Goal: Information Seeking & Learning: Learn about a topic

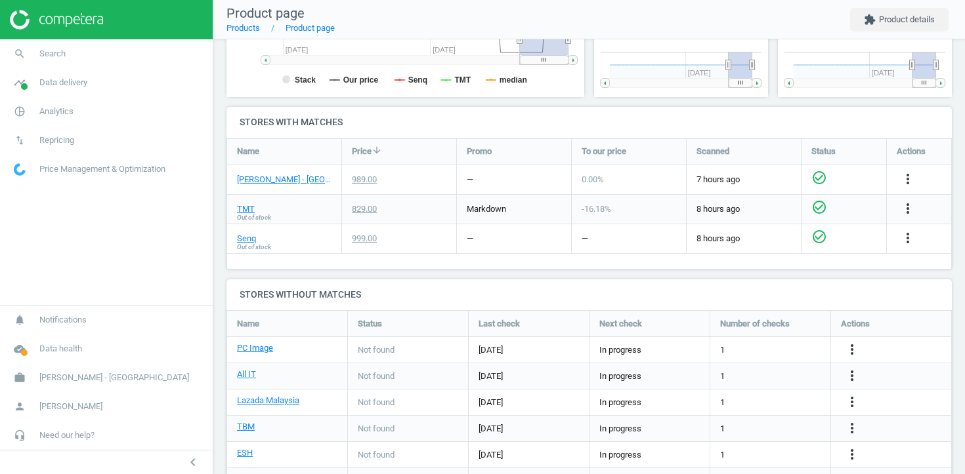
scroll to position [447, 0]
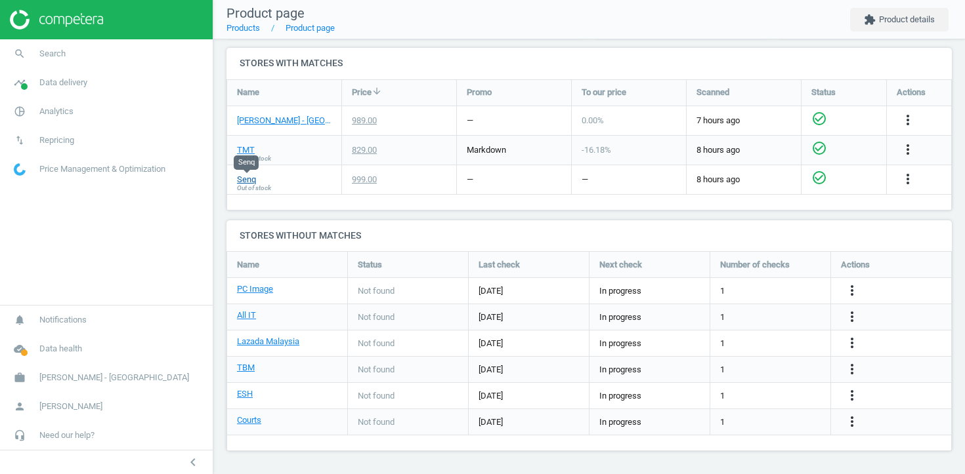
click at [243, 177] on link "Senq" at bounding box center [246, 180] width 19 height 12
click at [903, 177] on icon "more_vert" at bounding box center [908, 179] width 16 height 16
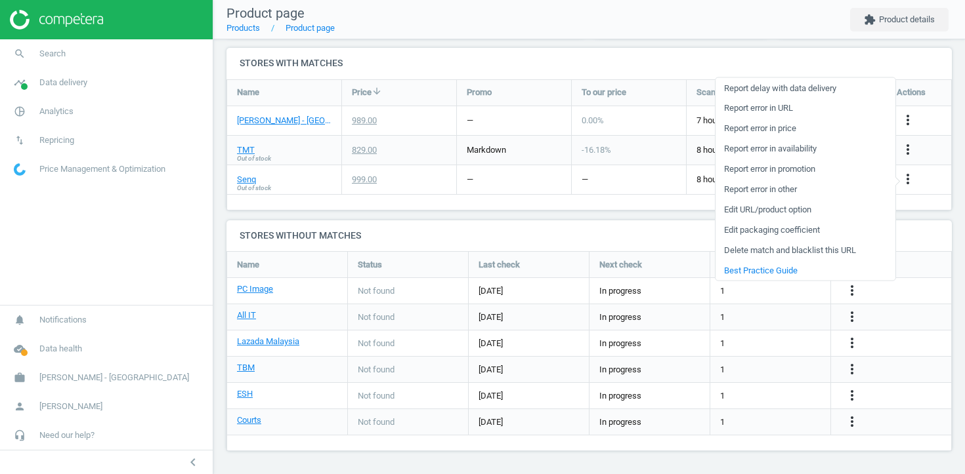
click at [808, 211] on link "Edit URL/product option" at bounding box center [805, 209] width 180 height 20
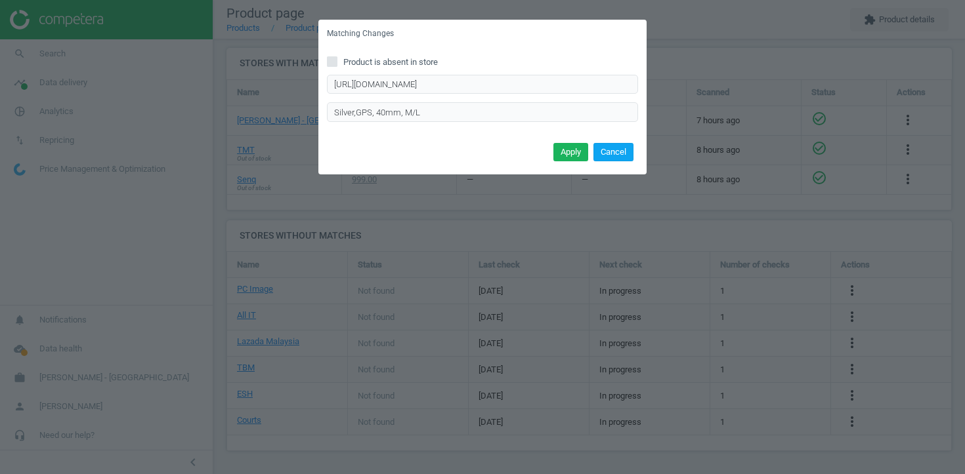
click at [614, 150] on button "Cancel" at bounding box center [613, 152] width 40 height 18
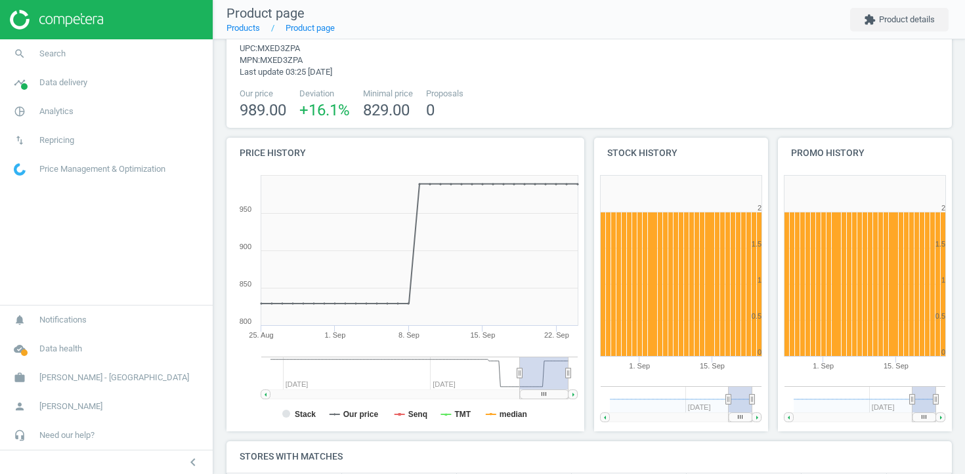
scroll to position [0, 0]
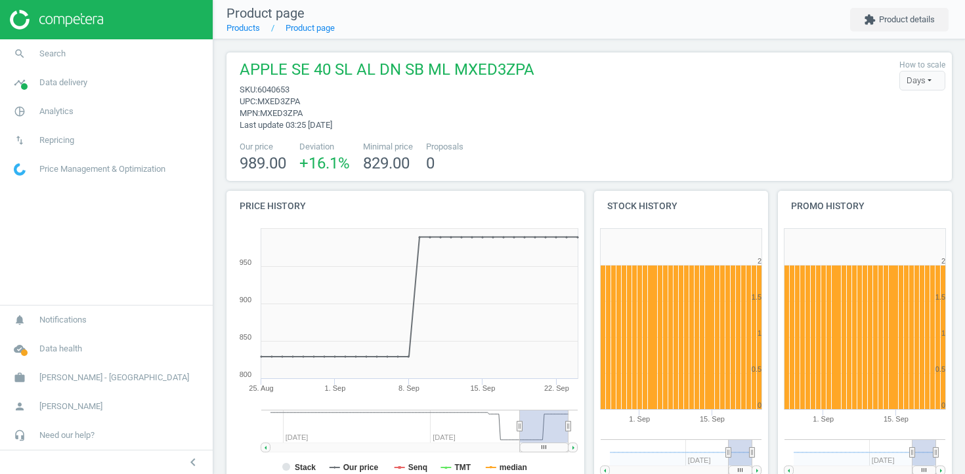
click at [282, 91] on span "6040653" at bounding box center [273, 90] width 32 height 10
copy span "6040653"
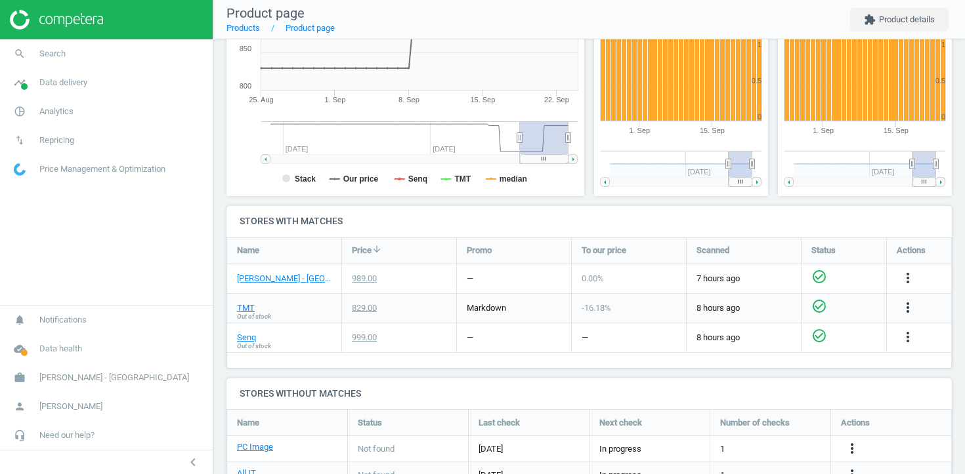
scroll to position [291, 0]
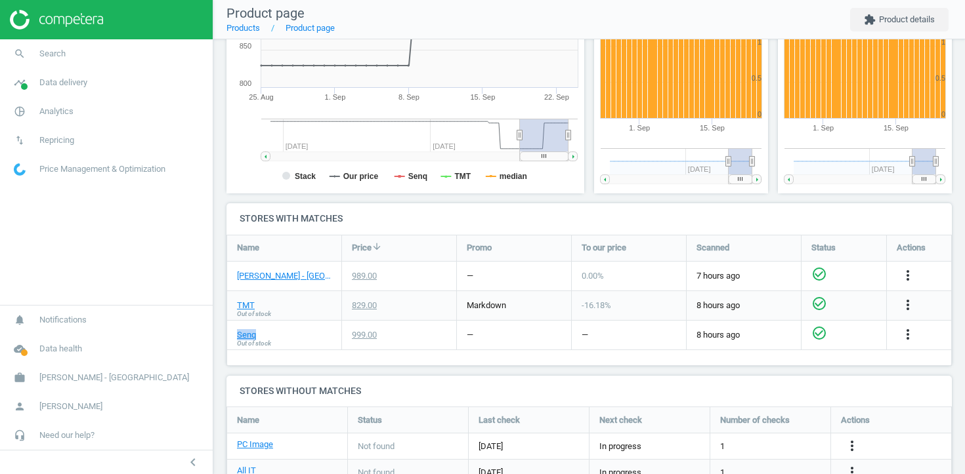
drag, startPoint x: 261, startPoint y: 334, endPoint x: 236, endPoint y: 334, distance: 25.6
click at [236, 334] on div "Senq Out of stock" at bounding box center [284, 335] width 114 height 29
copy link "Senq"
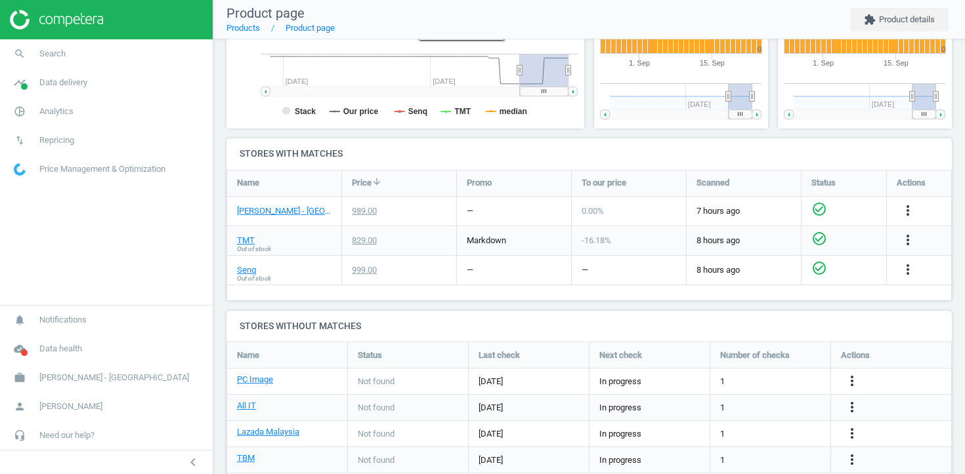
scroll to position [357, 0]
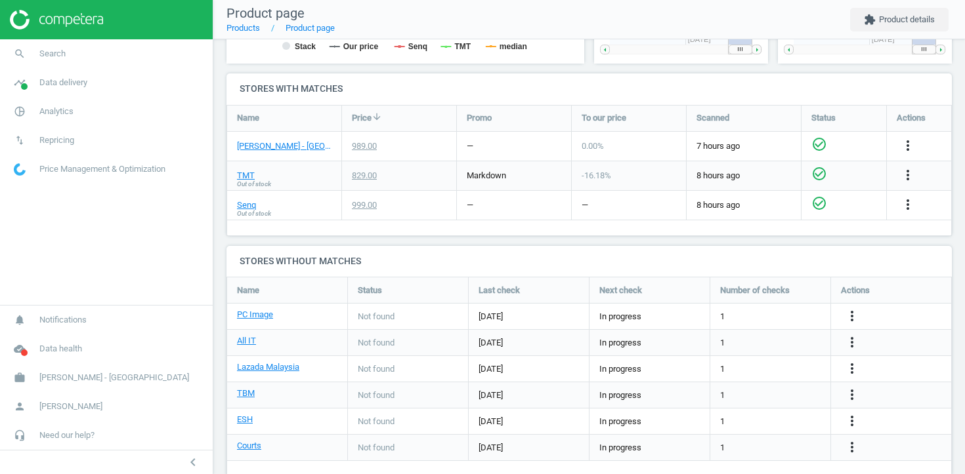
scroll to position [447, 0]
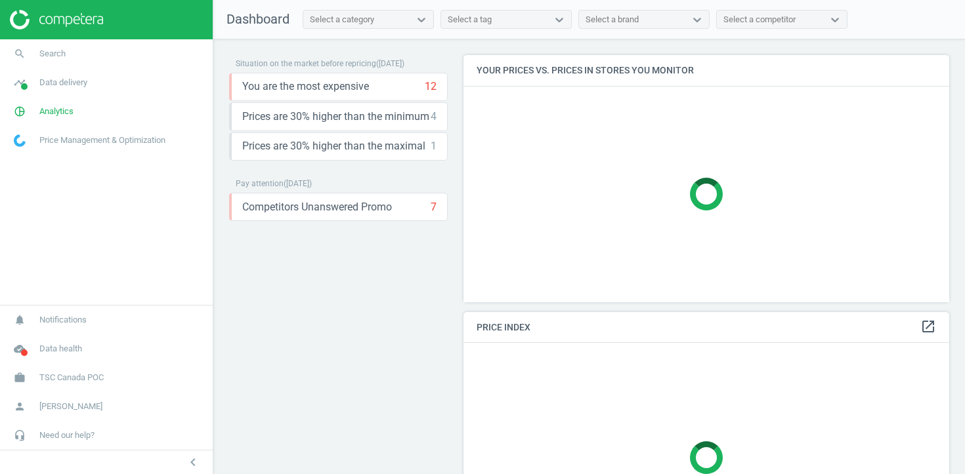
scroll to position [248, 486]
click at [64, 115] on span "Analytics" at bounding box center [56, 112] width 34 height 12
click at [31, 160] on span "Products" at bounding box center [29, 159] width 31 height 10
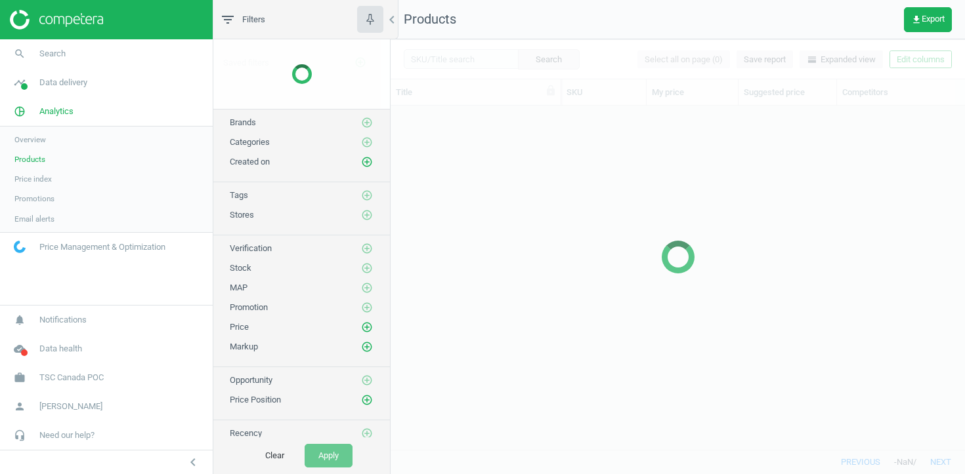
scroll to position [344, 574]
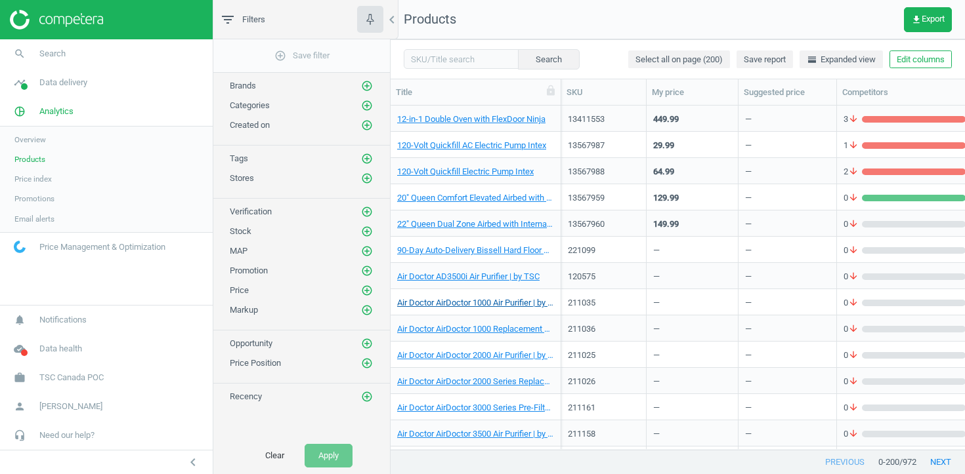
click at [436, 301] on link "Air Doctor AirDoctor 1000 Air Purifier | by TSC" at bounding box center [475, 303] width 157 height 12
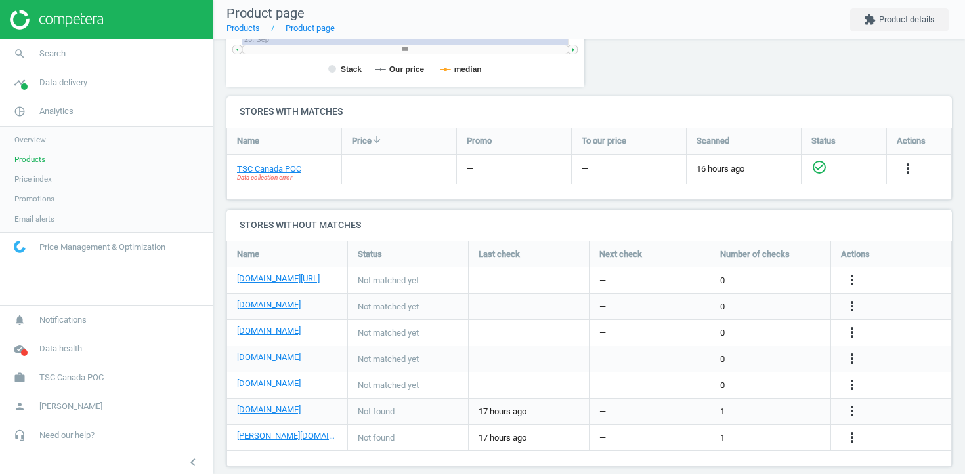
scroll to position [402, 0]
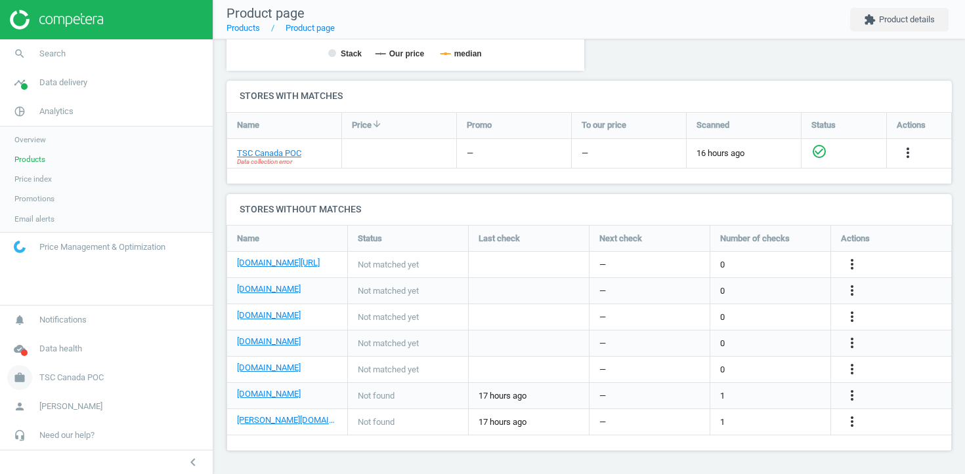
click at [70, 374] on span "TSC Canada POC" at bounding box center [71, 378] width 64 height 12
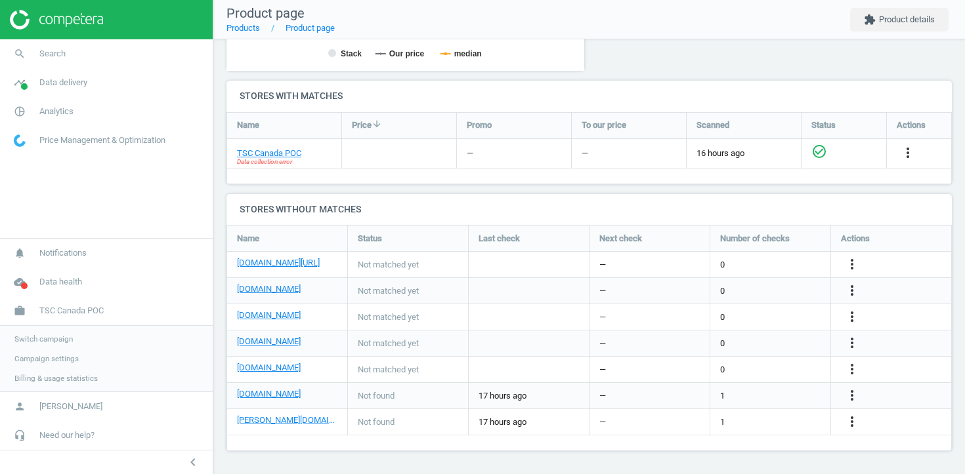
click at [58, 362] on span "Campaign settings" at bounding box center [46, 359] width 64 height 10
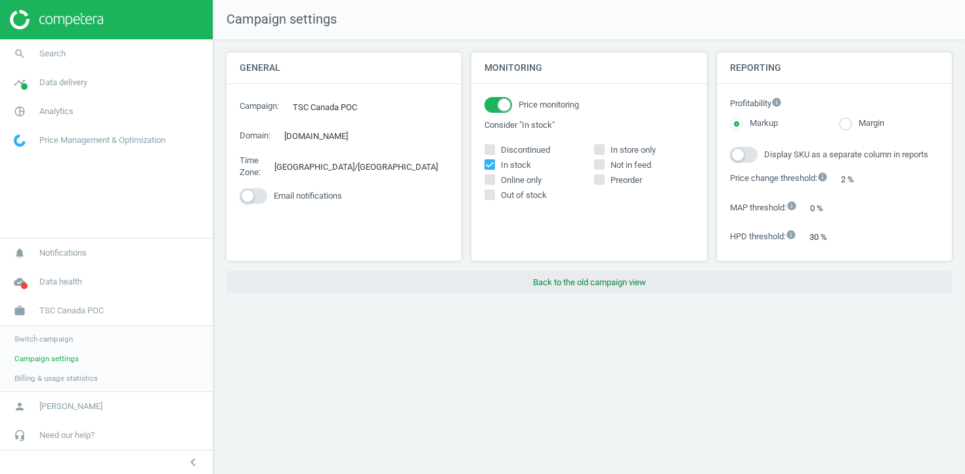
click at [552, 287] on button "Back to the old campaign view" at bounding box center [588, 283] width 725 height 24
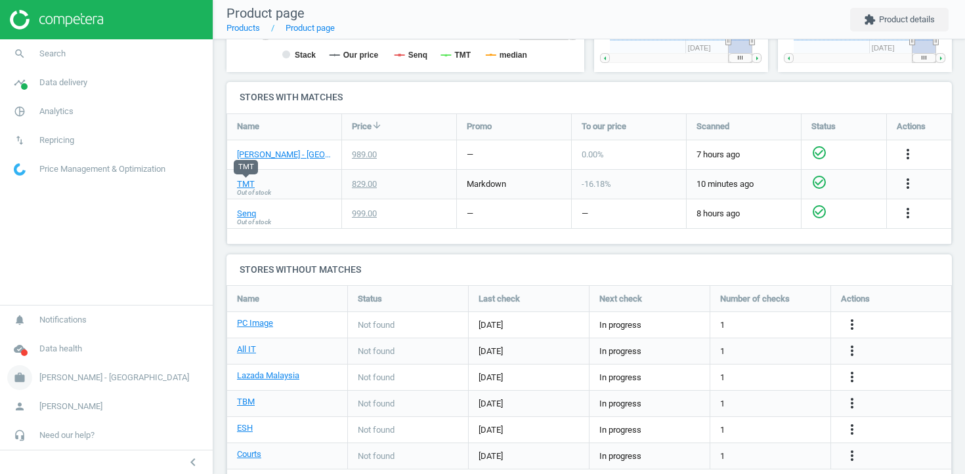
click at [64, 371] on link "work Harvey Norman - Malaysia" at bounding box center [106, 378] width 213 height 29
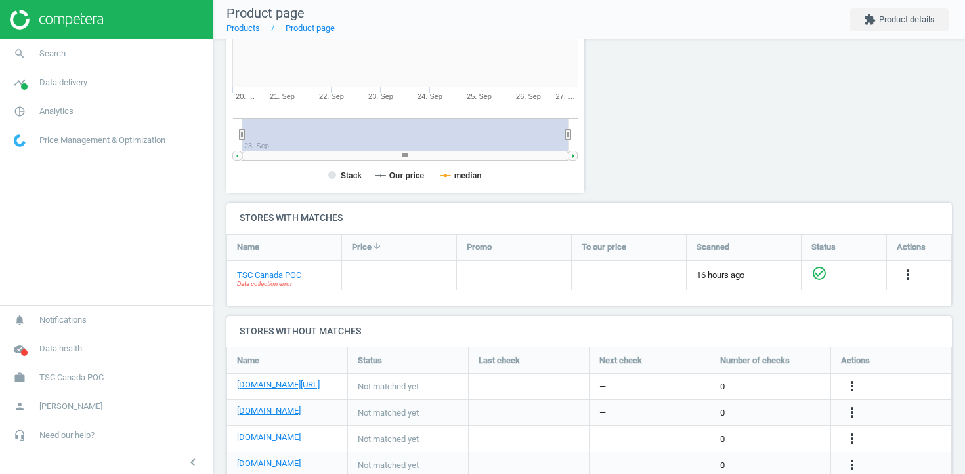
scroll to position [402, 0]
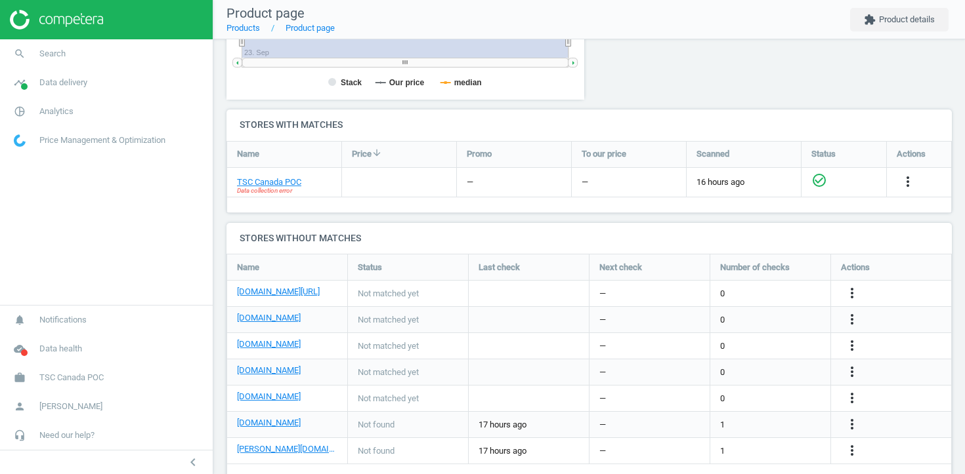
scroll to position [402, 0]
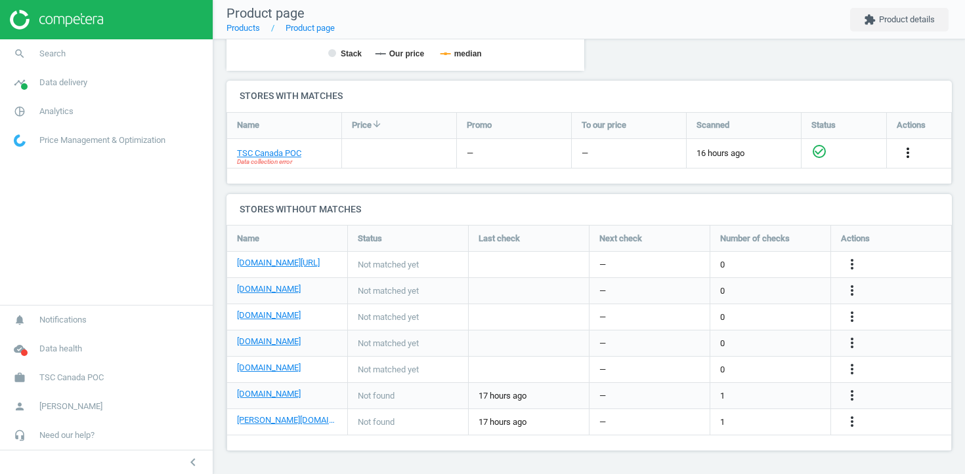
click at [904, 150] on icon "more_vert" at bounding box center [908, 153] width 16 height 16
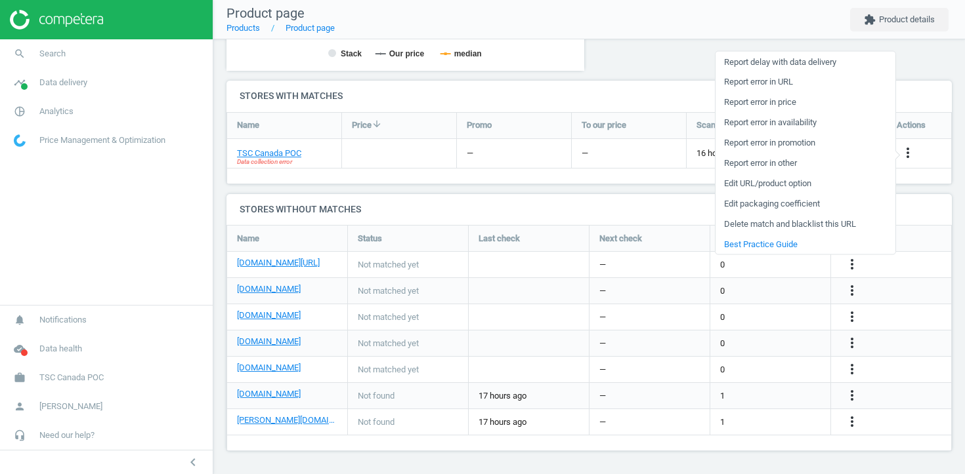
click at [807, 187] on link "Edit URL/product option" at bounding box center [805, 183] width 180 height 20
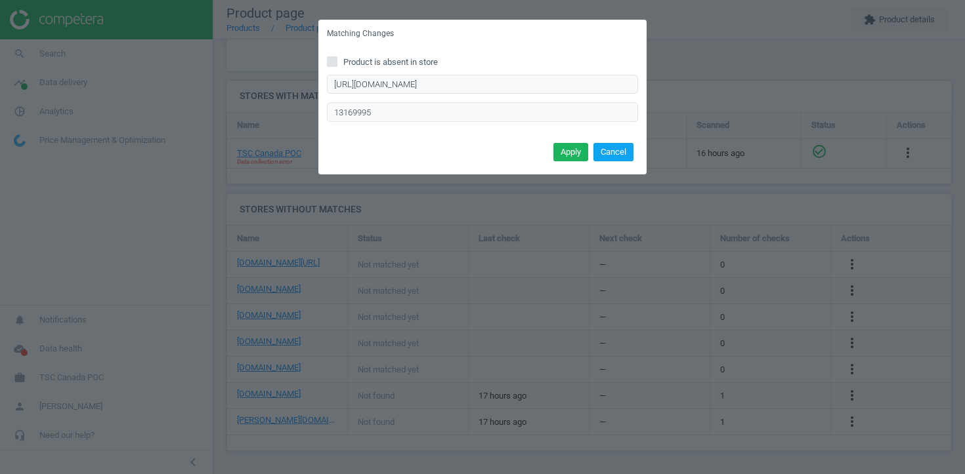
click at [604, 156] on button "Cancel" at bounding box center [613, 152] width 40 height 18
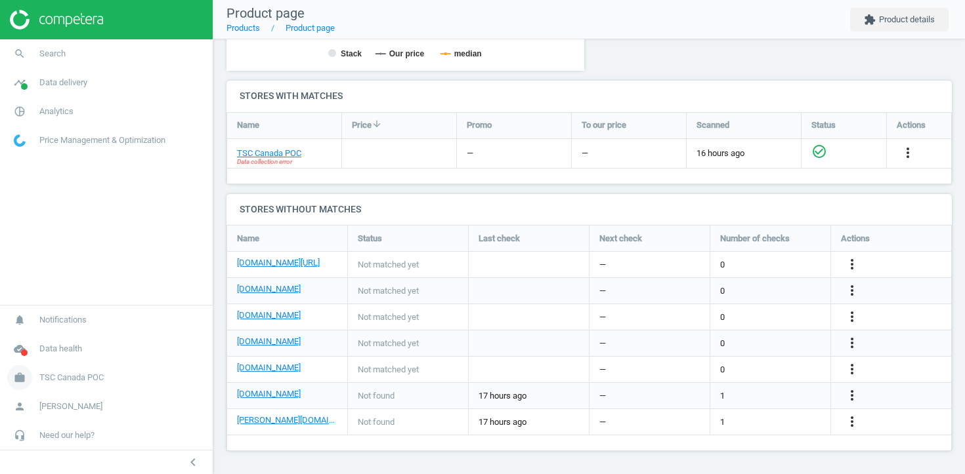
click at [97, 379] on span "TSC Canada POC" at bounding box center [71, 378] width 64 height 12
click at [67, 357] on span "Campaign settings" at bounding box center [46, 359] width 64 height 10
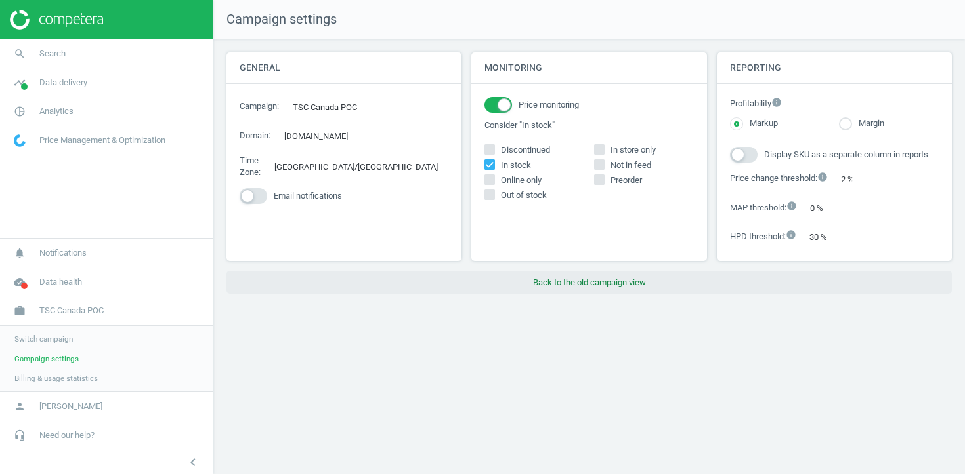
click at [583, 285] on button "Back to the old campaign view" at bounding box center [588, 283] width 725 height 24
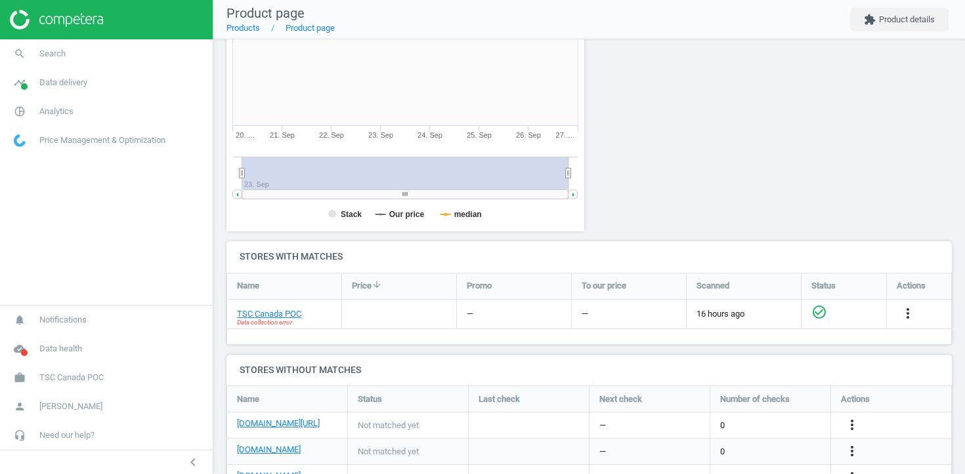
scroll to position [402, 0]
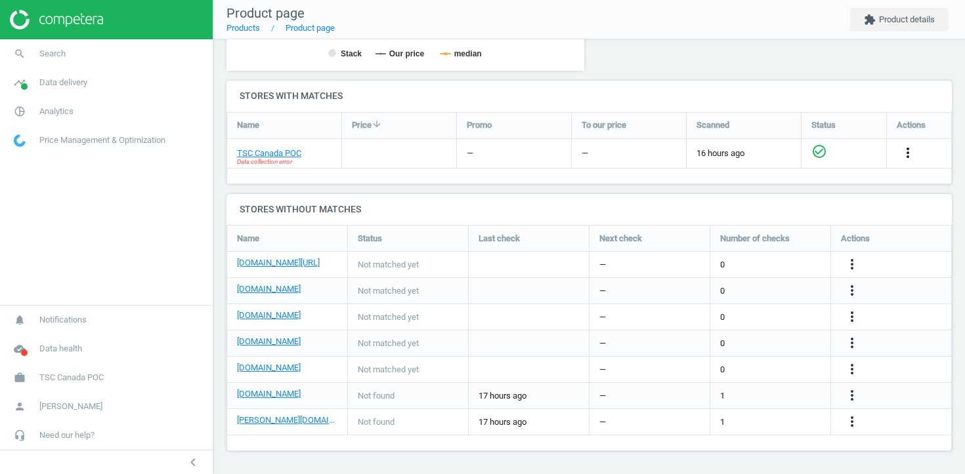
click at [900, 155] on icon "more_vert" at bounding box center [908, 153] width 16 height 16
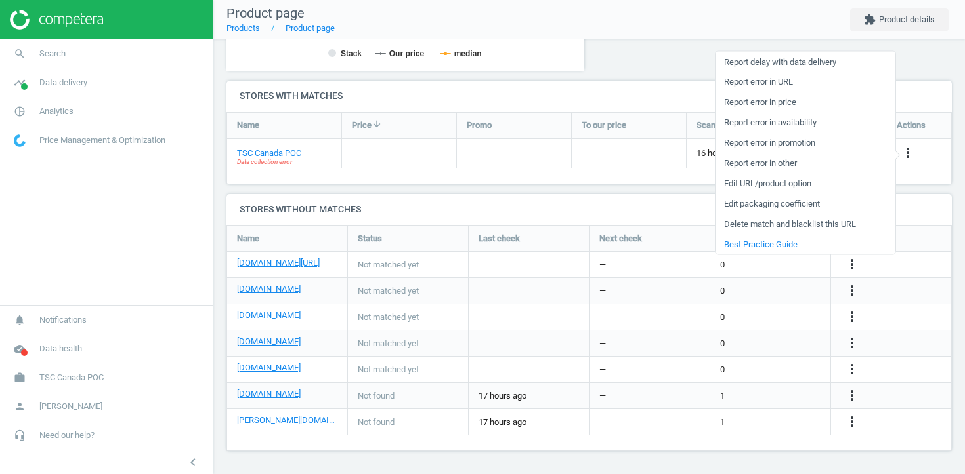
click at [799, 184] on link "Edit URL/product option" at bounding box center [805, 183] width 180 height 20
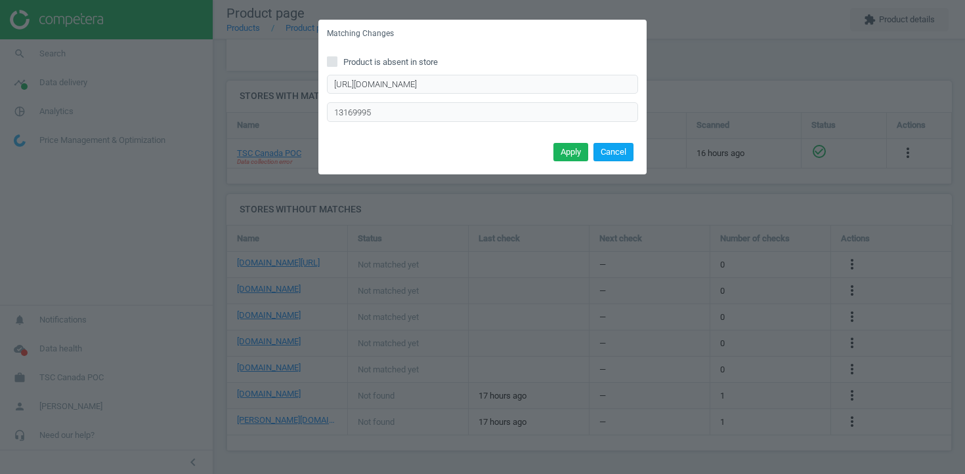
click at [629, 152] on button "Cancel" at bounding box center [613, 152] width 40 height 18
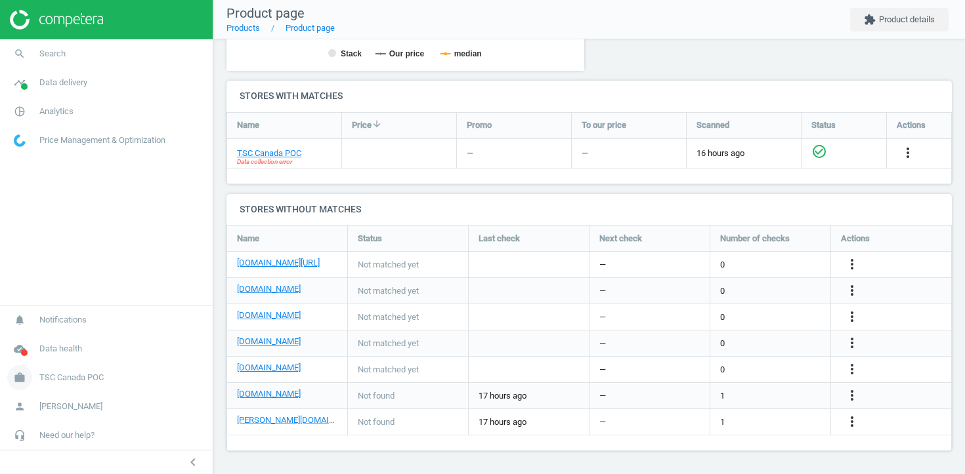
click at [46, 374] on span "TSC Canada POC" at bounding box center [71, 378] width 64 height 12
click at [64, 360] on span "Campaign settings" at bounding box center [46, 359] width 64 height 10
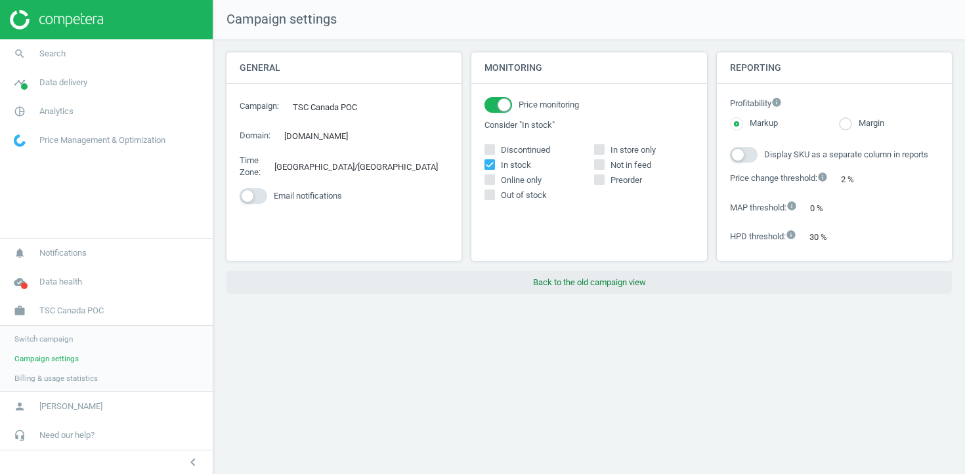
click at [539, 281] on button "Back to the old campaign view" at bounding box center [588, 283] width 725 height 24
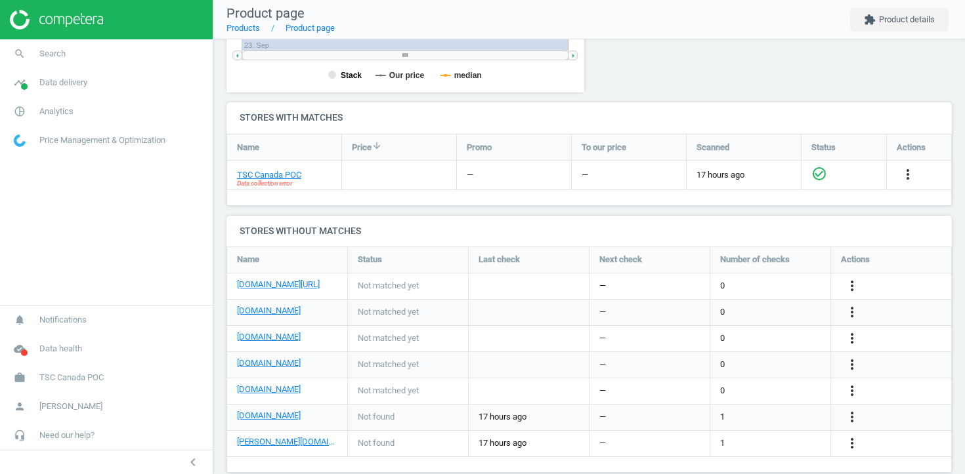
scroll to position [402, 0]
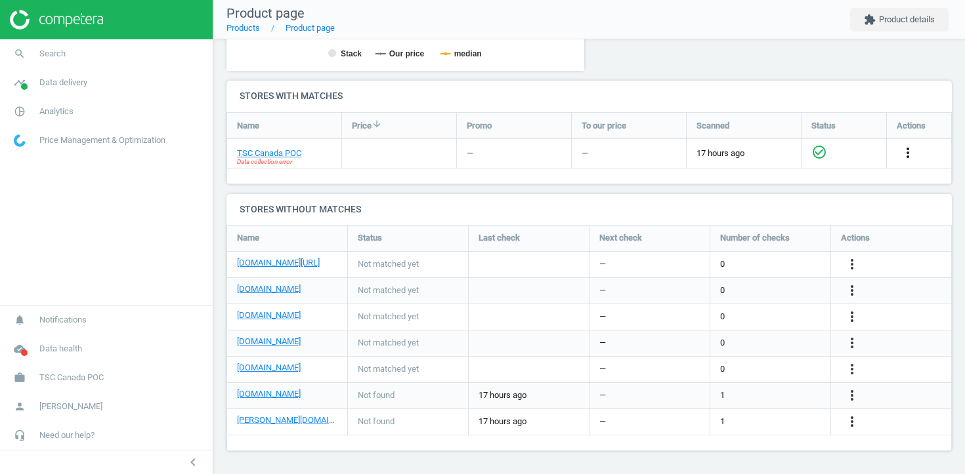
click at [908, 157] on icon "more_vert" at bounding box center [908, 153] width 16 height 16
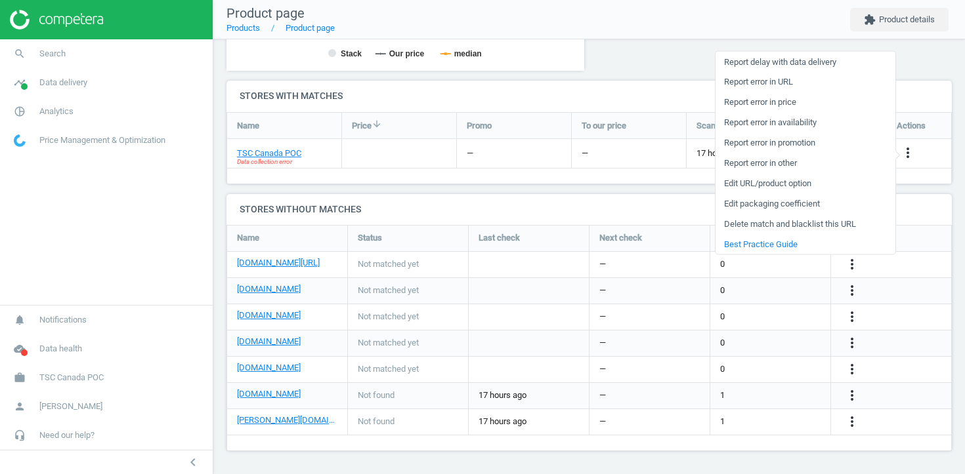
click at [808, 184] on link "Edit URL/product option" at bounding box center [805, 183] width 180 height 20
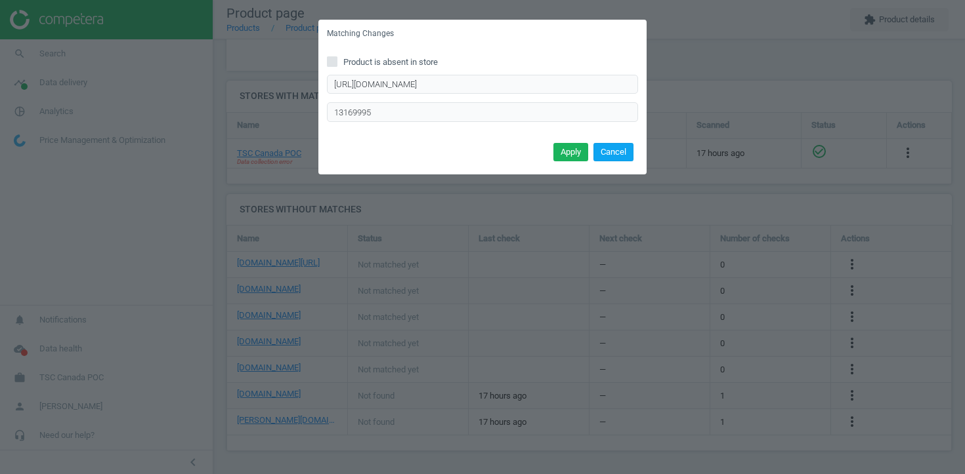
click at [608, 159] on button "Cancel" at bounding box center [613, 152] width 40 height 18
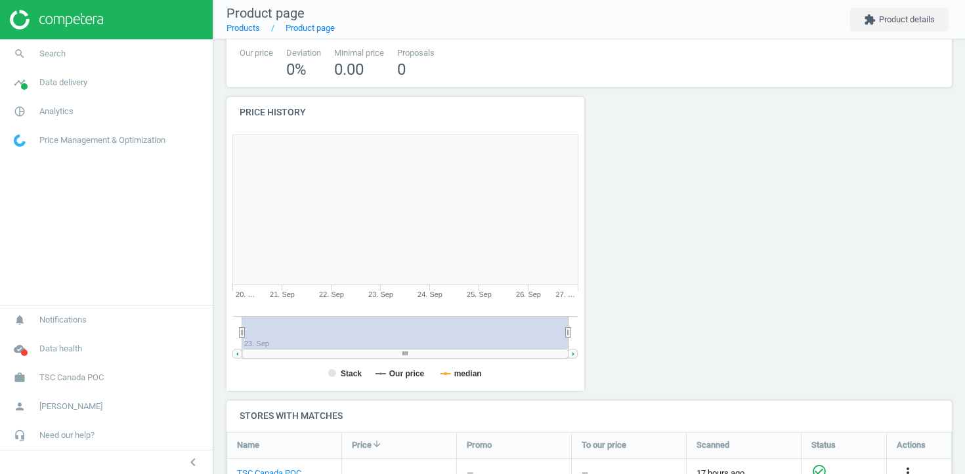
scroll to position [0, 0]
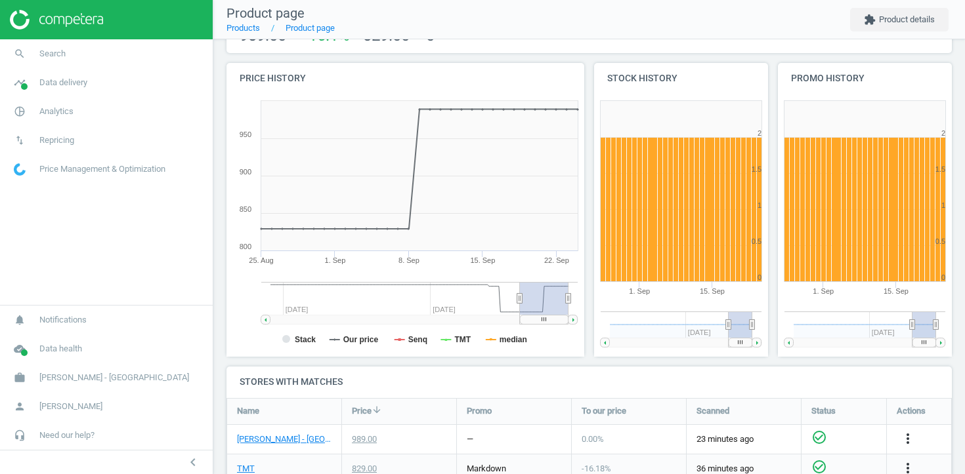
scroll to position [203, 0]
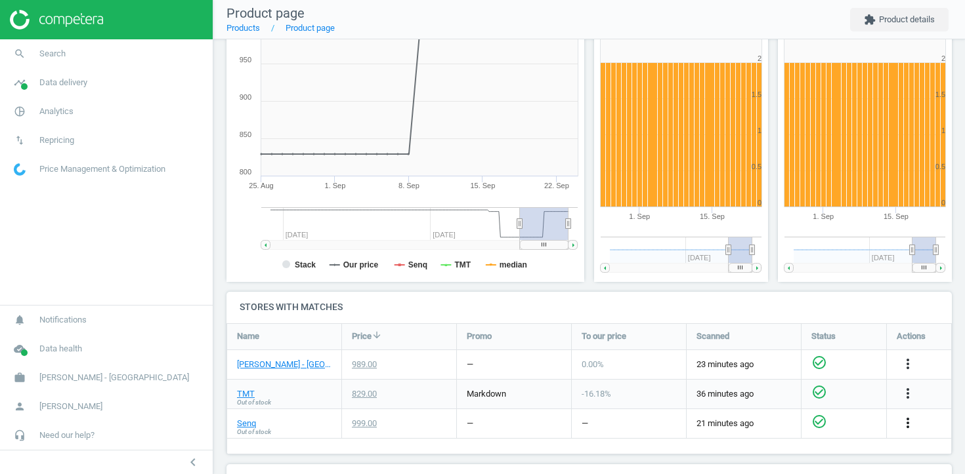
click at [908, 429] on icon "more_vert" at bounding box center [908, 423] width 16 height 16
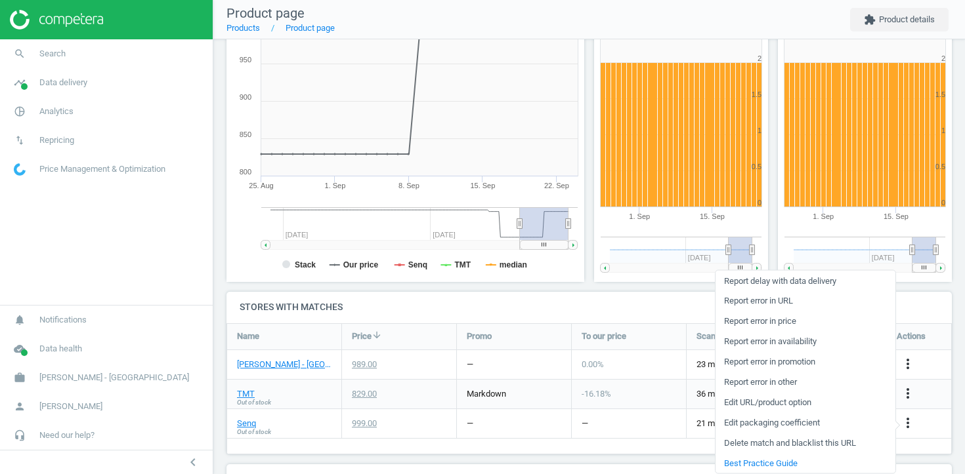
click at [795, 398] on link "Edit URL/product option" at bounding box center [805, 402] width 180 height 20
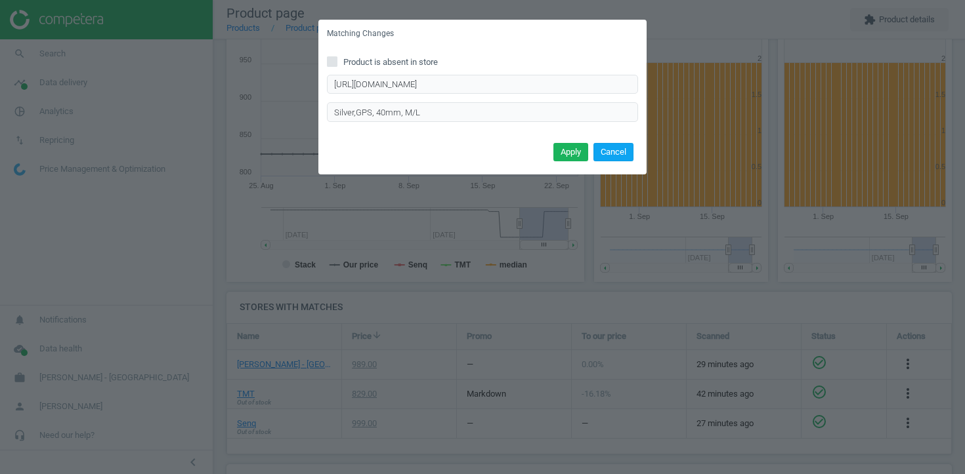
click at [617, 156] on button "Cancel" at bounding box center [613, 152] width 40 height 18
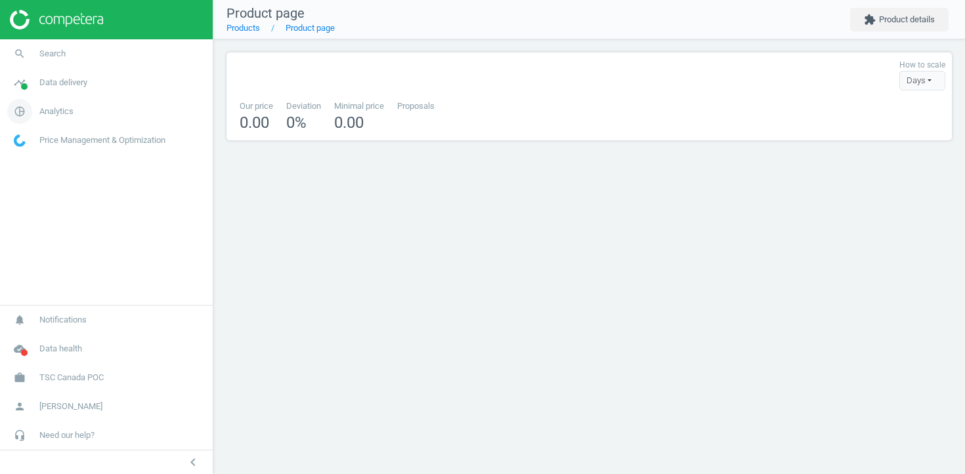
click at [61, 108] on span "Analytics" at bounding box center [56, 112] width 34 height 12
click at [32, 160] on span "Products" at bounding box center [29, 159] width 31 height 10
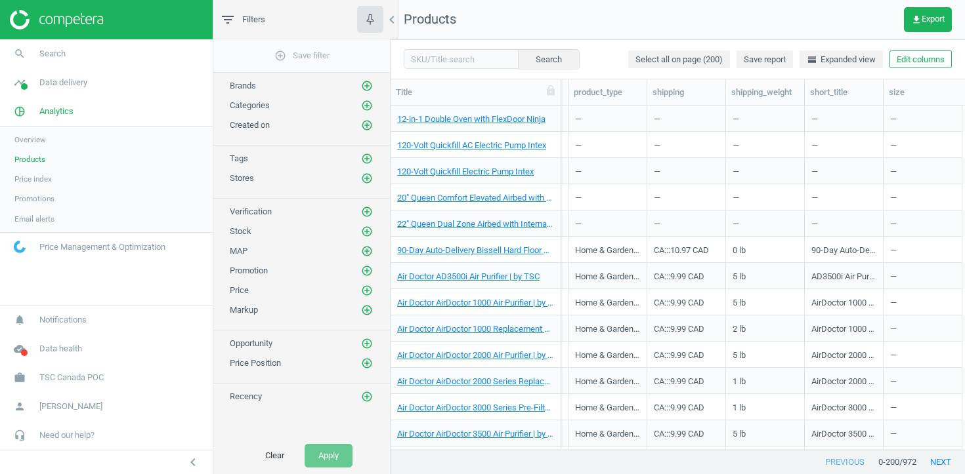
scroll to position [0, 2178]
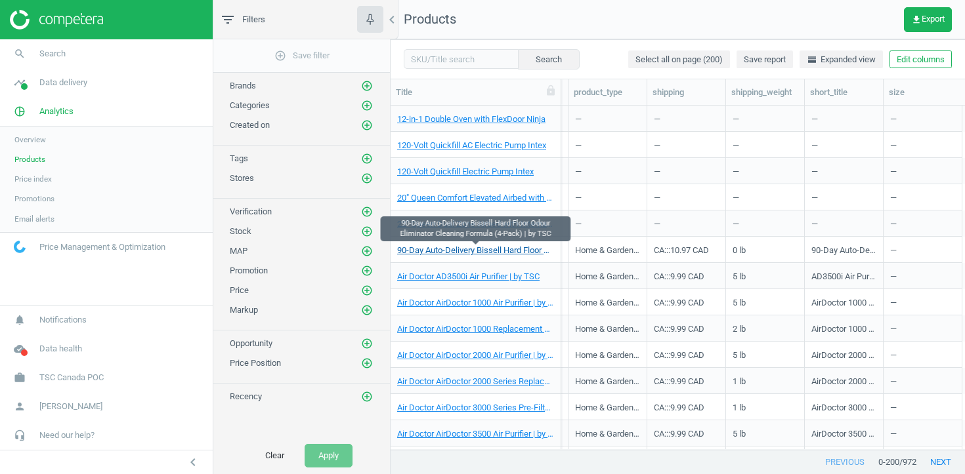
click at [509, 254] on link "90-Day Auto-Delivery Bissell Hard Floor Odour Eliminator Cleaning Formula (4-Pa…" at bounding box center [475, 251] width 157 height 12
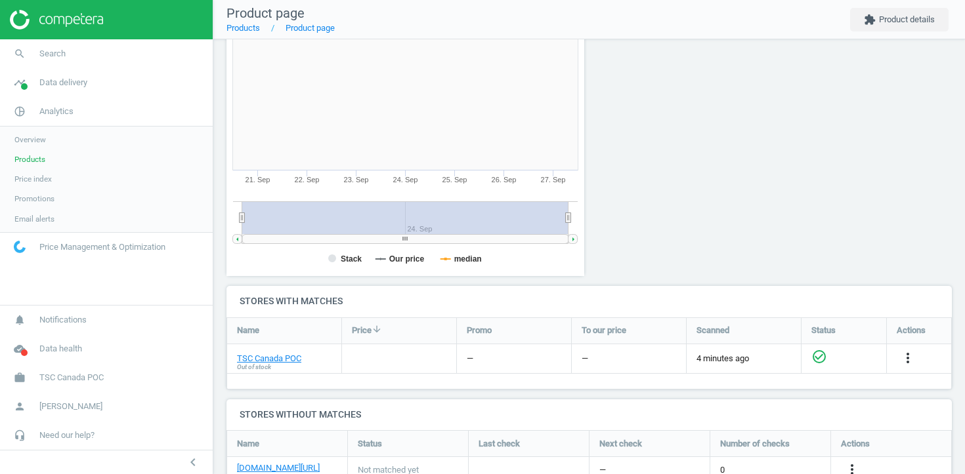
scroll to position [343, 0]
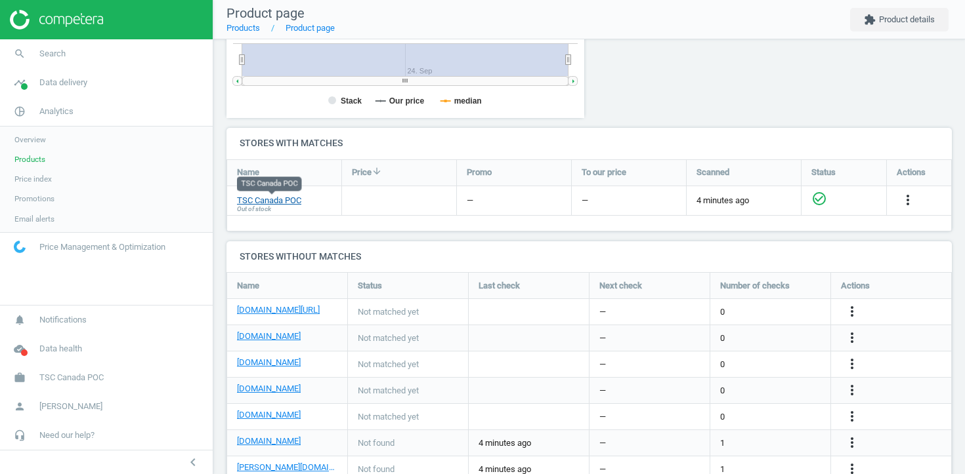
click at [292, 196] on link "TSC Canada POC" at bounding box center [269, 201] width 64 height 12
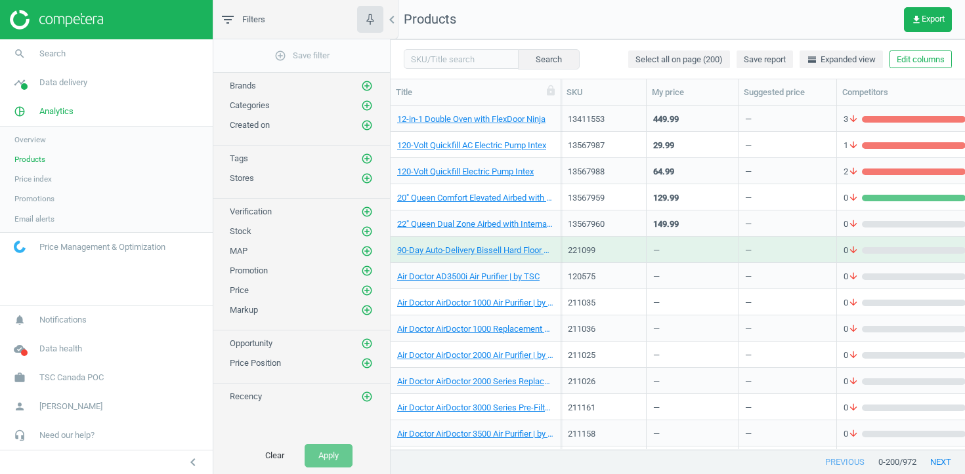
scroll to position [76, 0]
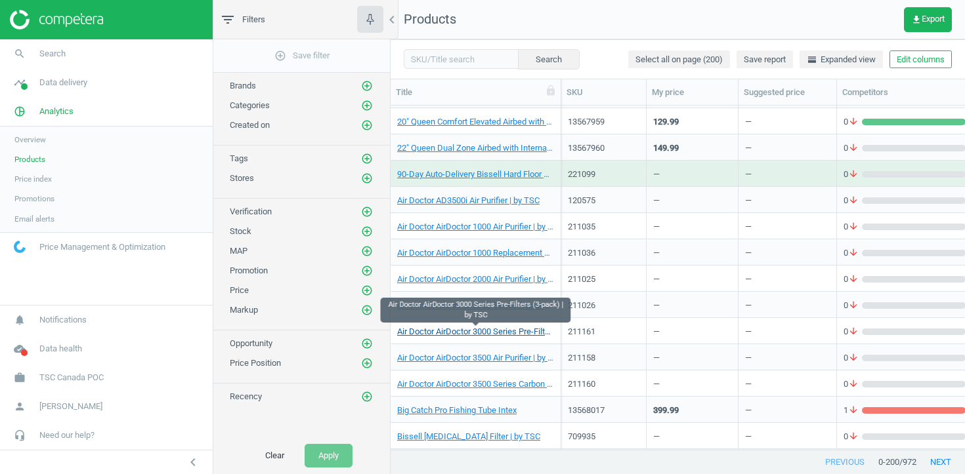
click at [474, 331] on link "Air Doctor AirDoctor 3000 Series Pre-Filters (3-pack) | by TSC" at bounding box center [475, 332] width 157 height 12
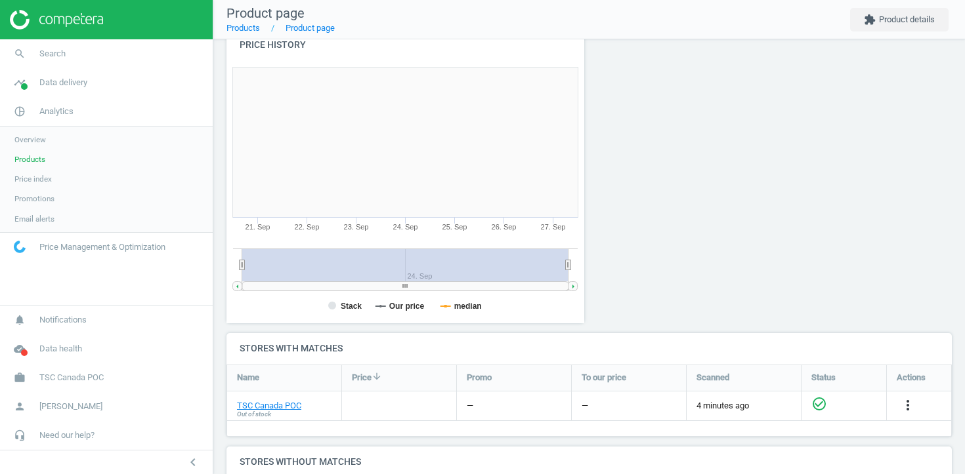
scroll to position [172, 0]
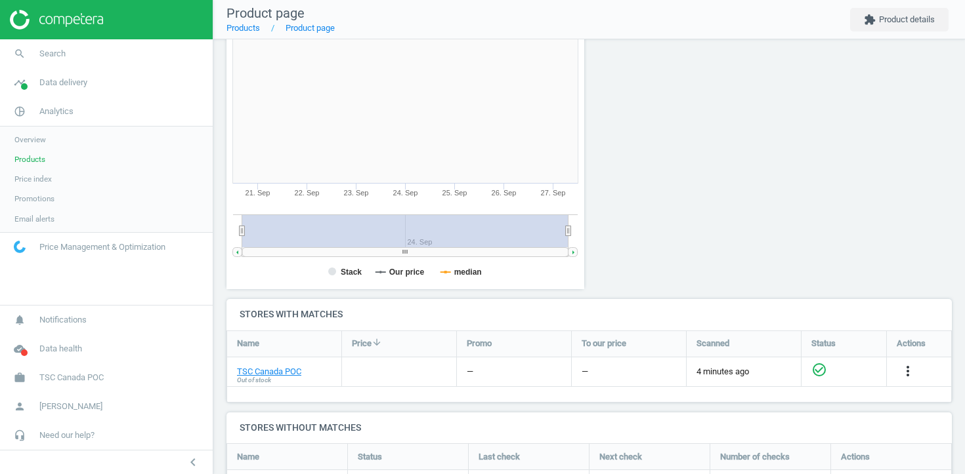
click at [28, 161] on span "Products" at bounding box center [29, 159] width 31 height 10
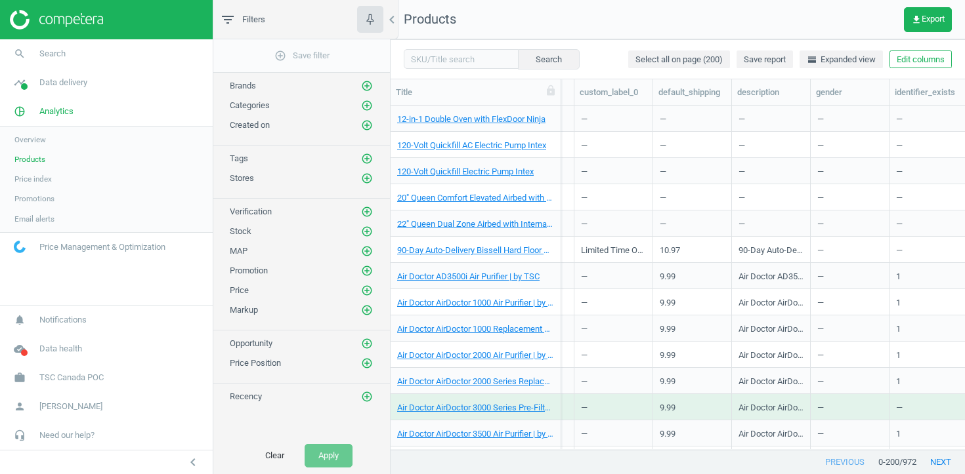
scroll to position [0, 2178]
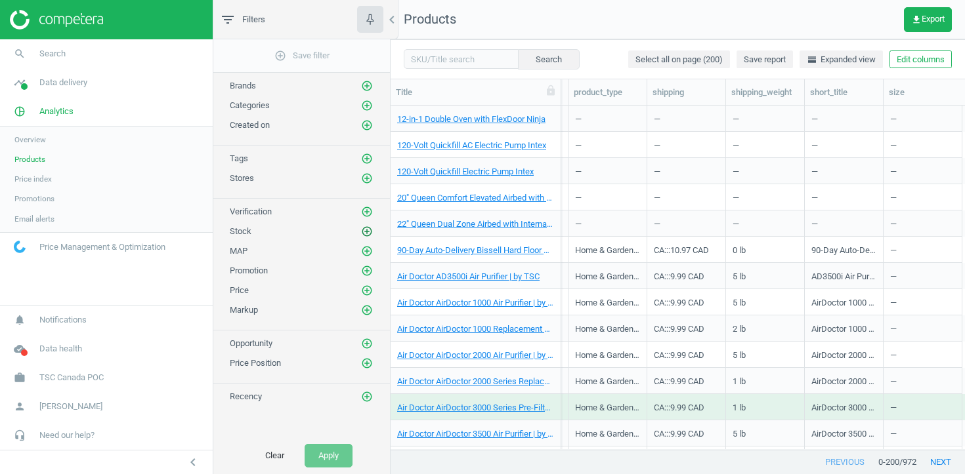
click at [369, 230] on icon "add_circle_outline" at bounding box center [367, 232] width 12 height 12
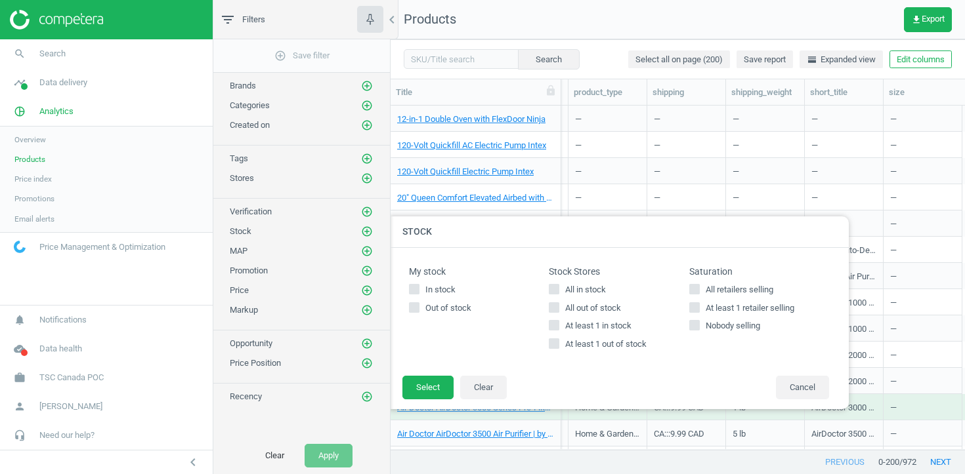
click at [438, 292] on span "In stock" at bounding box center [440, 290] width 35 height 12
click at [419, 292] on input "In stock" at bounding box center [414, 289] width 9 height 9
checkbox input "true"
click at [432, 388] on button "Select" at bounding box center [427, 388] width 51 height 24
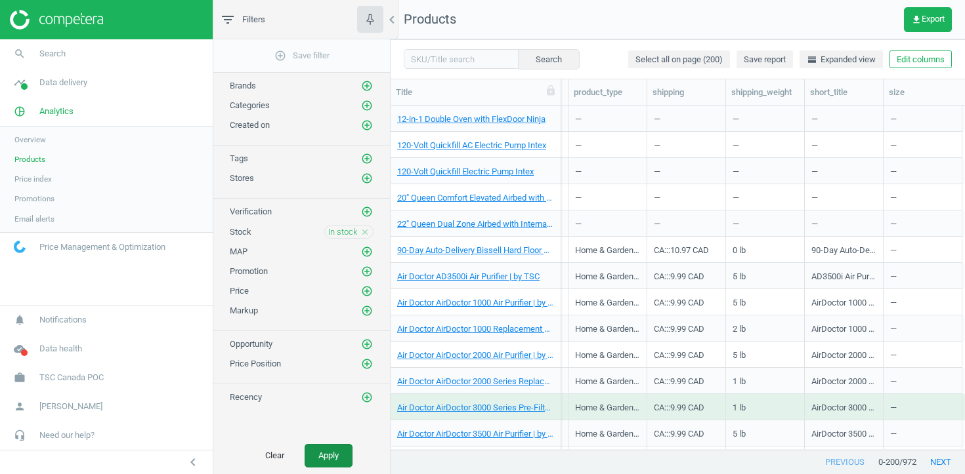
click at [333, 455] on button "Apply" at bounding box center [328, 456] width 48 height 24
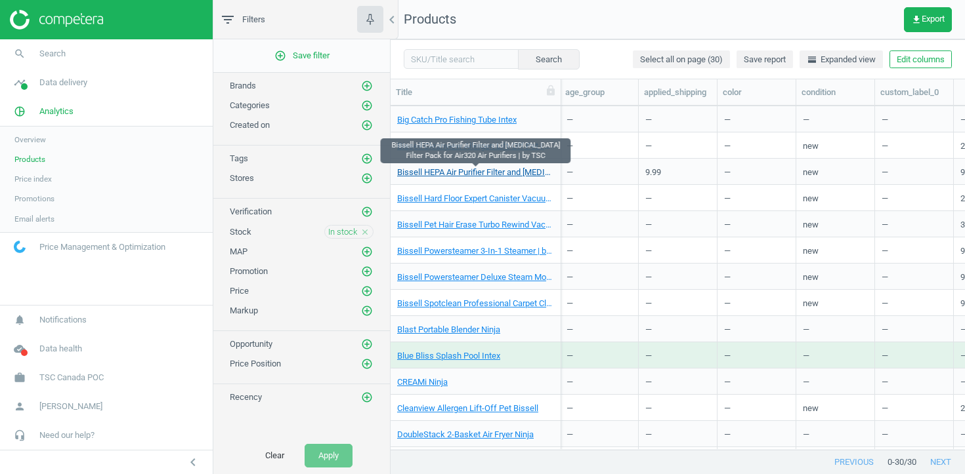
click at [458, 173] on link "Bissell HEPA Air Purifier Filter and [MEDICAL_DATA] Filter Pack for Air320 Air …" at bounding box center [475, 173] width 157 height 12
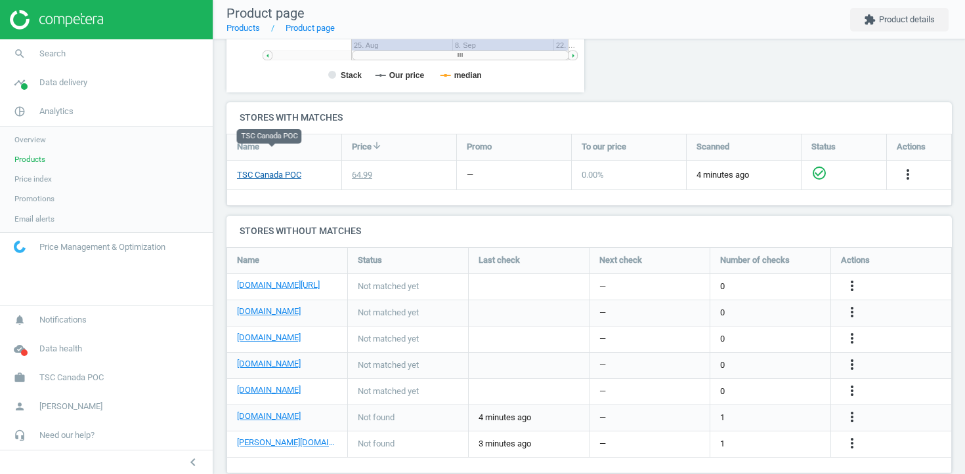
click at [290, 169] on link "TSC Canada POC" at bounding box center [269, 175] width 64 height 12
click at [58, 85] on span "Data delivery" at bounding box center [63, 83] width 48 height 12
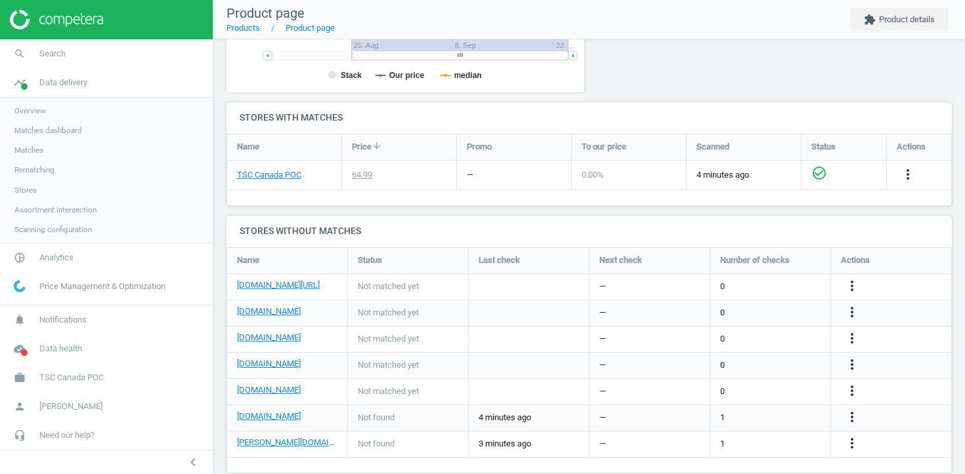
click at [32, 148] on span "Matches" at bounding box center [28, 150] width 29 height 10
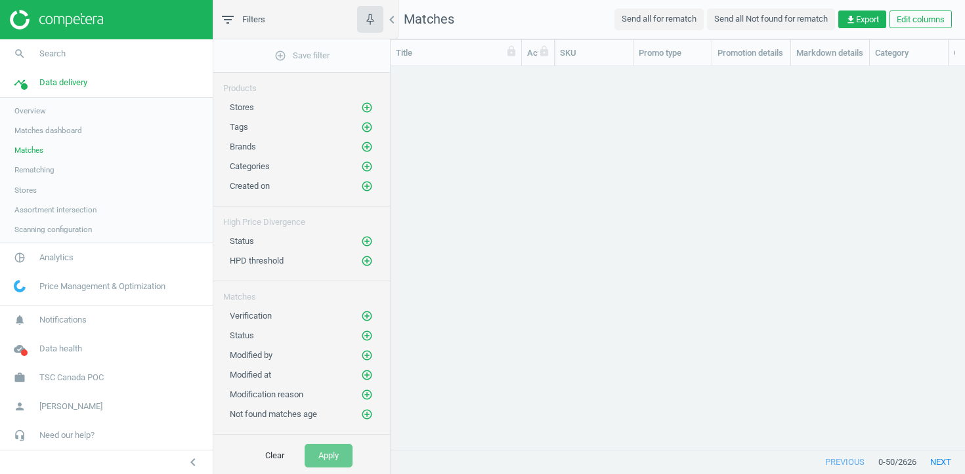
scroll to position [383, 574]
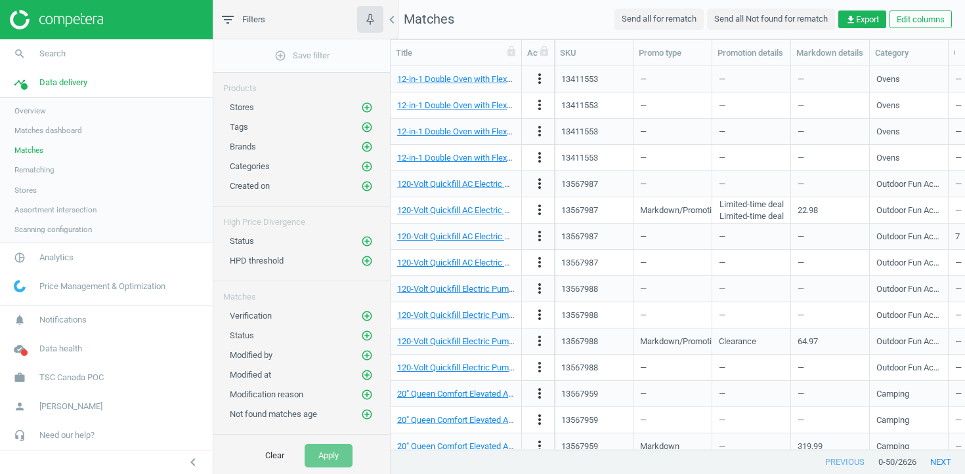
click at [26, 188] on span "Stores" at bounding box center [25, 190] width 22 height 10
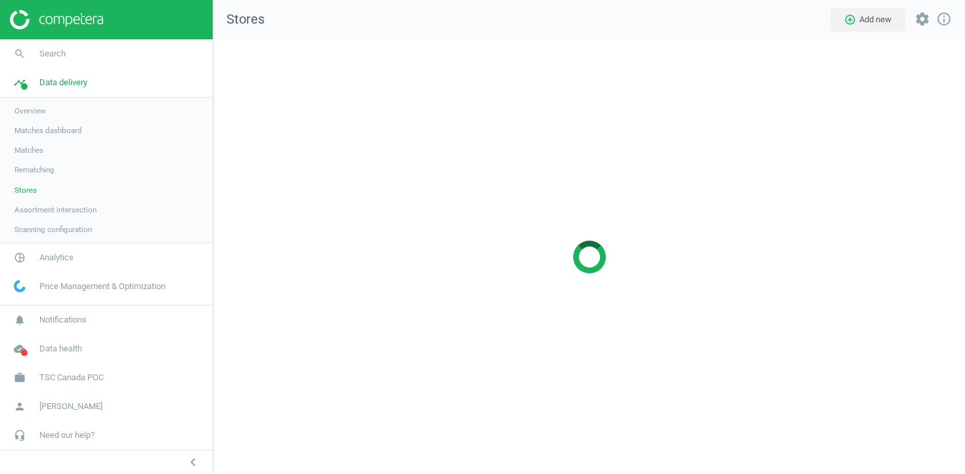
scroll to position [436, 752]
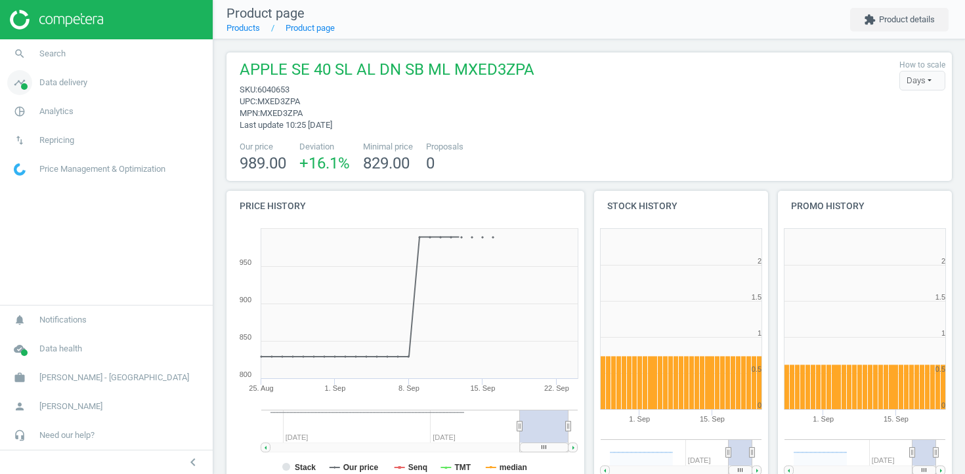
click at [93, 85] on link "timeline Data delivery" at bounding box center [106, 82] width 213 height 29
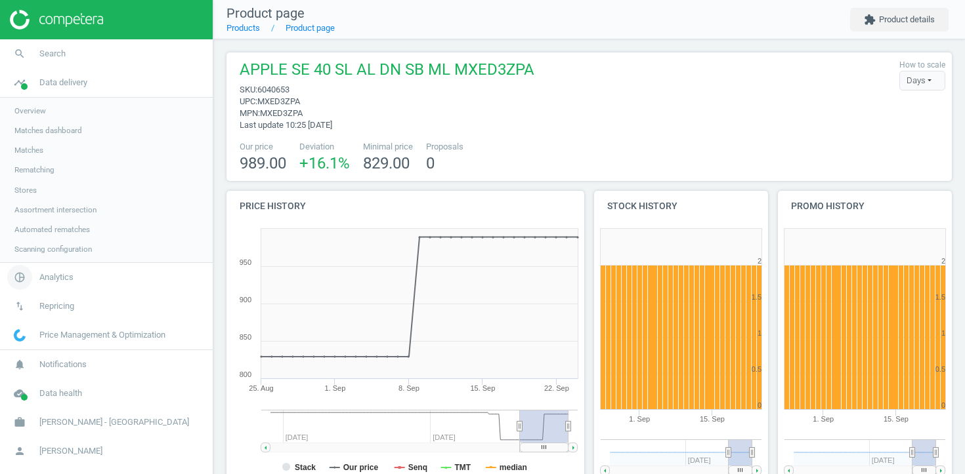
click at [51, 279] on span "Analytics" at bounding box center [56, 278] width 34 height 12
click at [37, 158] on span "Products" at bounding box center [29, 159] width 31 height 10
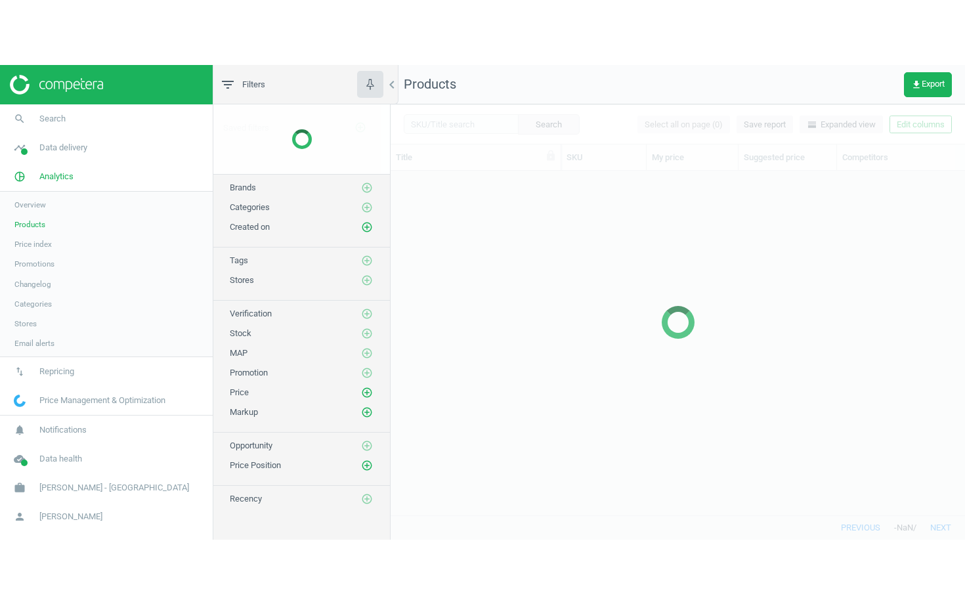
scroll to position [344, 574]
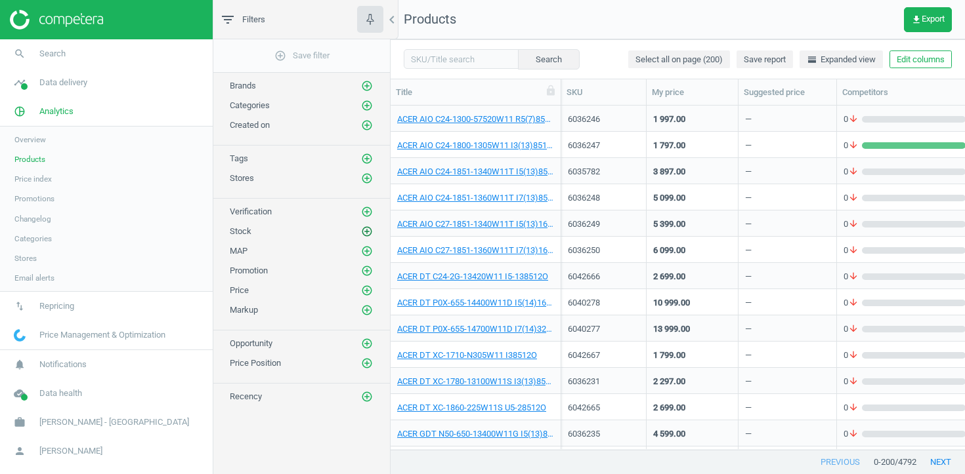
click at [363, 234] on icon "add_circle_outline" at bounding box center [367, 232] width 12 height 12
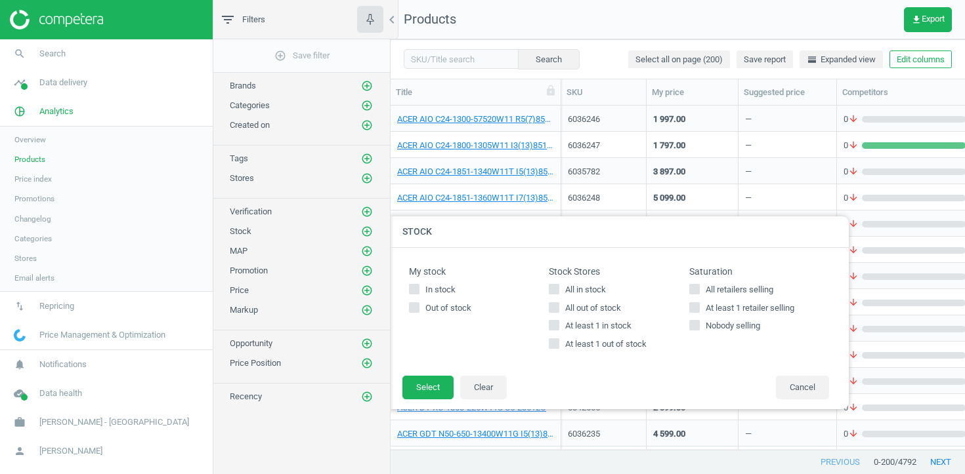
click at [374, 184] on div "add_circle_outline Save filter Brands add_circle_outline Categories add_circle_…" at bounding box center [301, 260] width 177 height 443
click at [374, 184] on div "Stores add_circle_outline" at bounding box center [301, 175] width 177 height 20
click at [369, 180] on icon "add_circle_outline" at bounding box center [367, 179] width 12 height 12
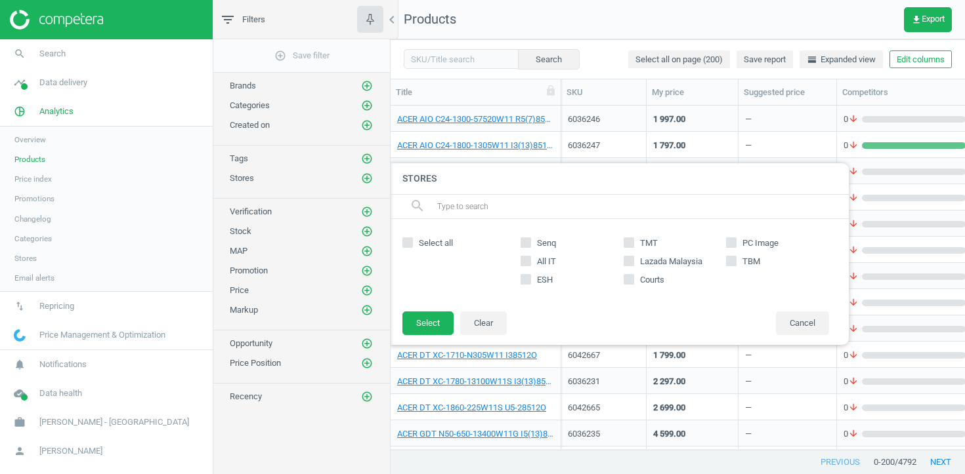
click at [539, 234] on div "Senq TMT PC Image All IT Lazada Malaysia TBM ESH Courts" at bounding box center [675, 265] width 322 height 66
click at [535, 240] on span "Senq" at bounding box center [546, 244] width 24 height 12
click at [530, 240] on input "Senq" at bounding box center [526, 242] width 9 height 9
checkbox input "true"
click at [430, 335] on footer "Select Clear Cancel" at bounding box center [618, 328] width 459 height 34
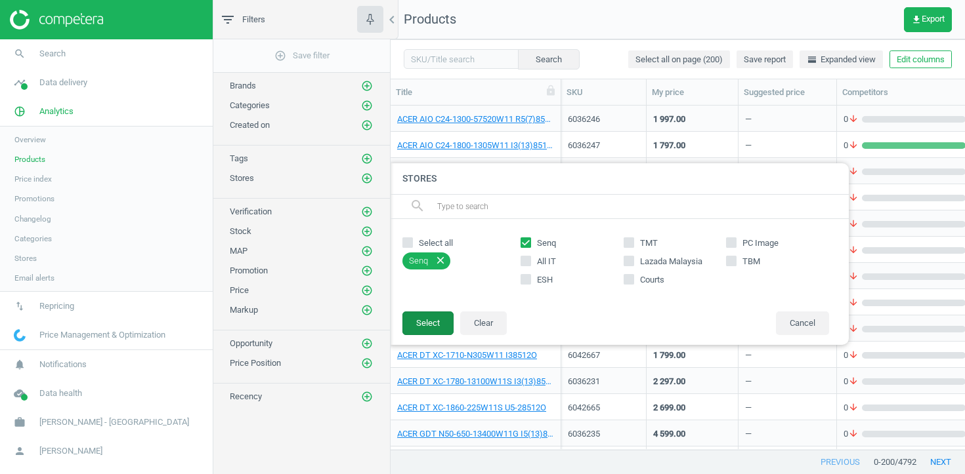
click at [416, 324] on button "Select" at bounding box center [427, 324] width 51 height 24
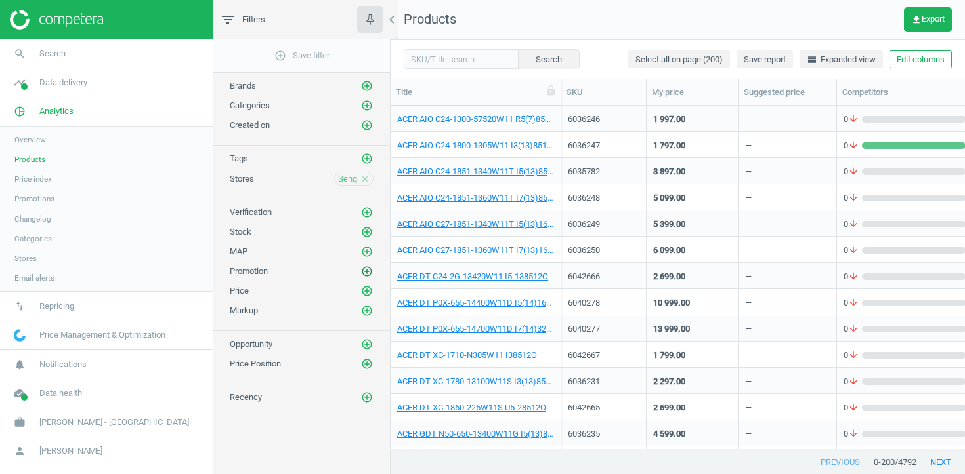
click at [369, 272] on icon "add_circle_outline" at bounding box center [367, 272] width 12 height 12
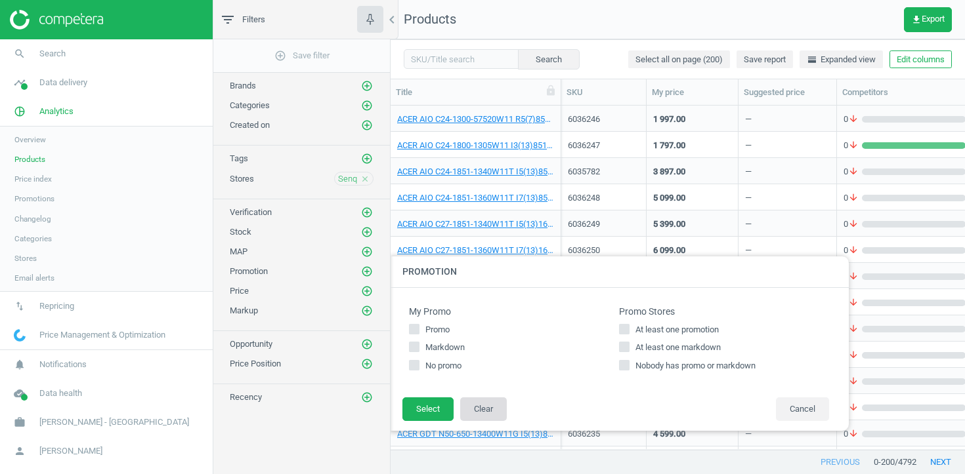
click at [493, 409] on button "Clear" at bounding box center [483, 410] width 47 height 24
click at [782, 407] on button "Cancel" at bounding box center [802, 410] width 53 height 24
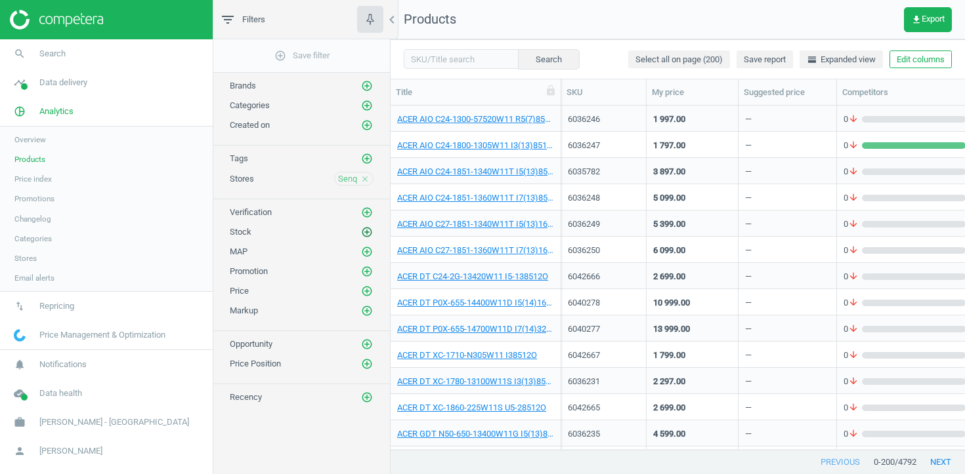
click at [366, 230] on icon "add_circle_outline" at bounding box center [367, 232] width 12 height 12
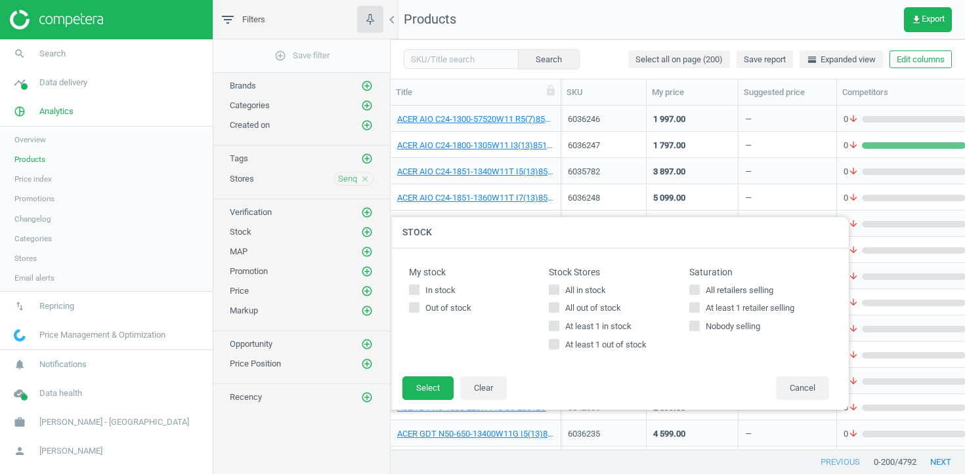
click at [611, 327] on span "At least 1 in stock" at bounding box center [598, 327] width 72 height 12
click at [558, 327] on input "At least 1 in stock" at bounding box center [554, 326] width 9 height 9
checkbox input "true"
click at [429, 387] on button "Select" at bounding box center [427, 389] width 51 height 24
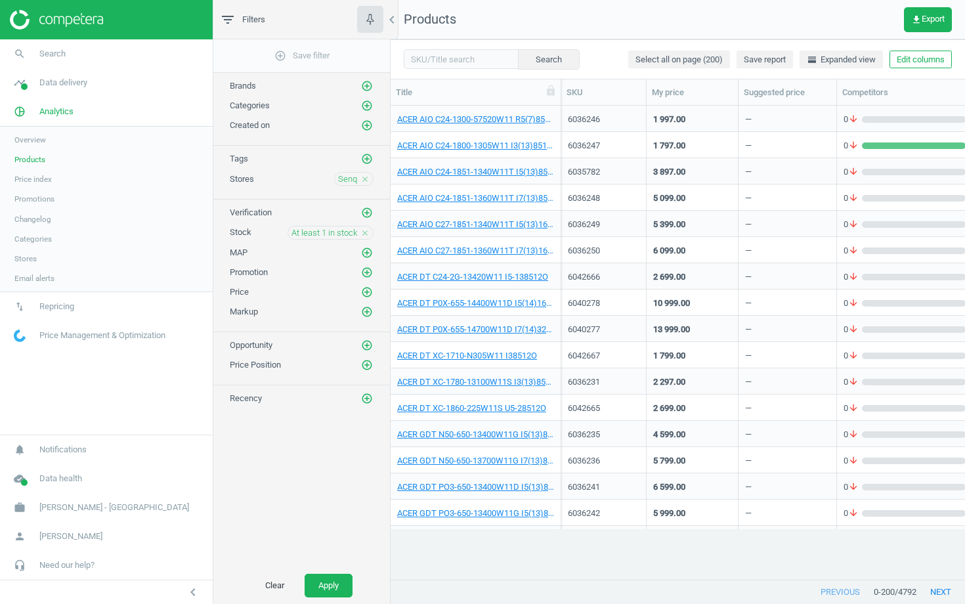
scroll to position [473, 574]
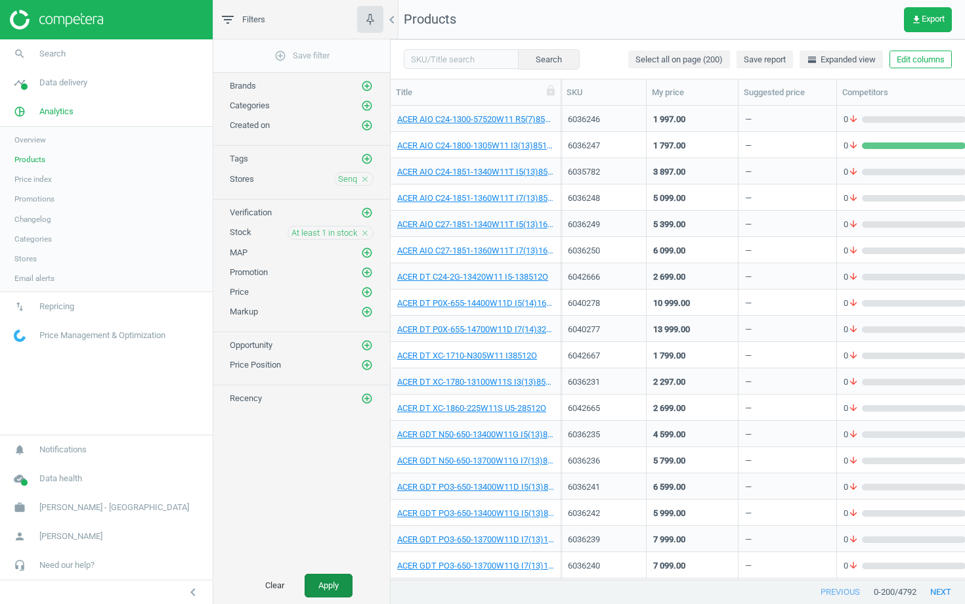
click at [343, 474] on button "Apply" at bounding box center [328, 586] width 48 height 24
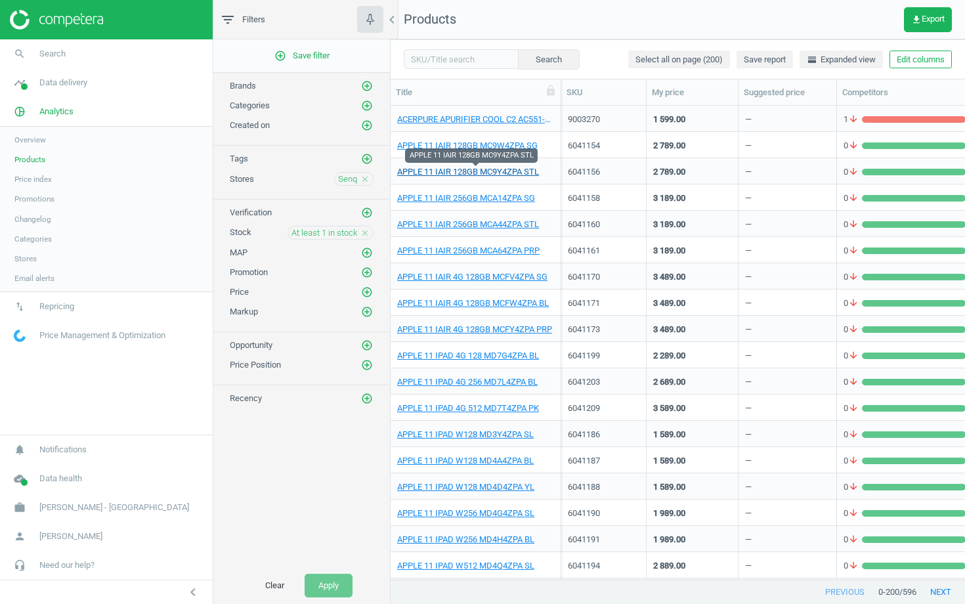
click at [468, 169] on link "APPLE 11 IAIR 128GB MC9Y4ZPA STL" at bounding box center [468, 172] width 142 height 12
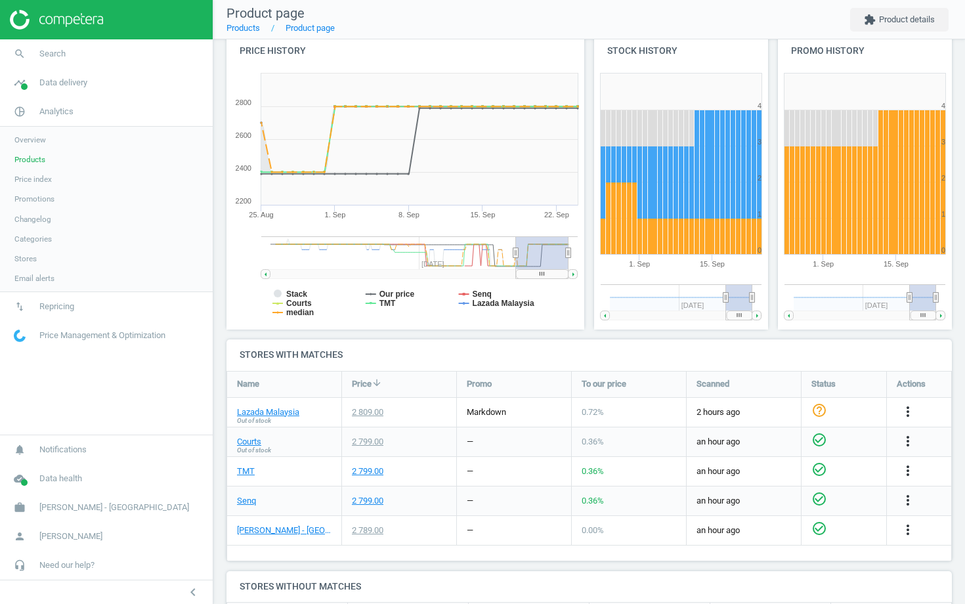
scroll to position [156, 0]
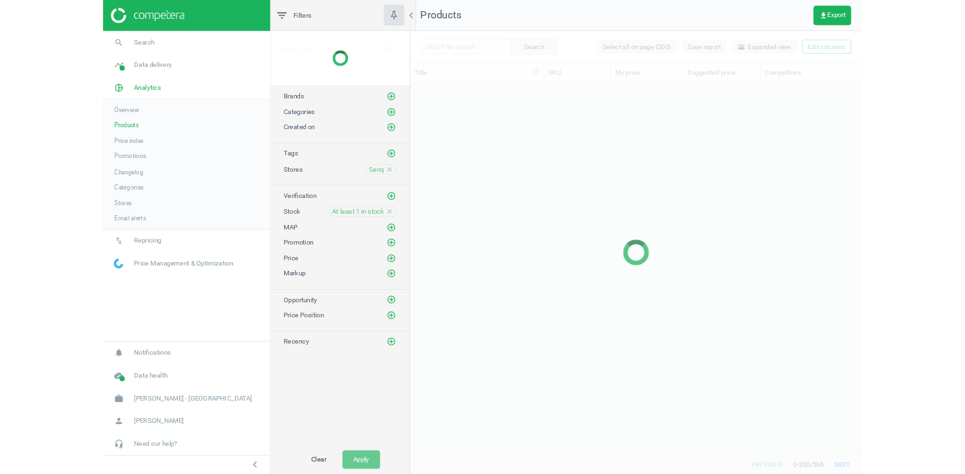
scroll to position [473, 574]
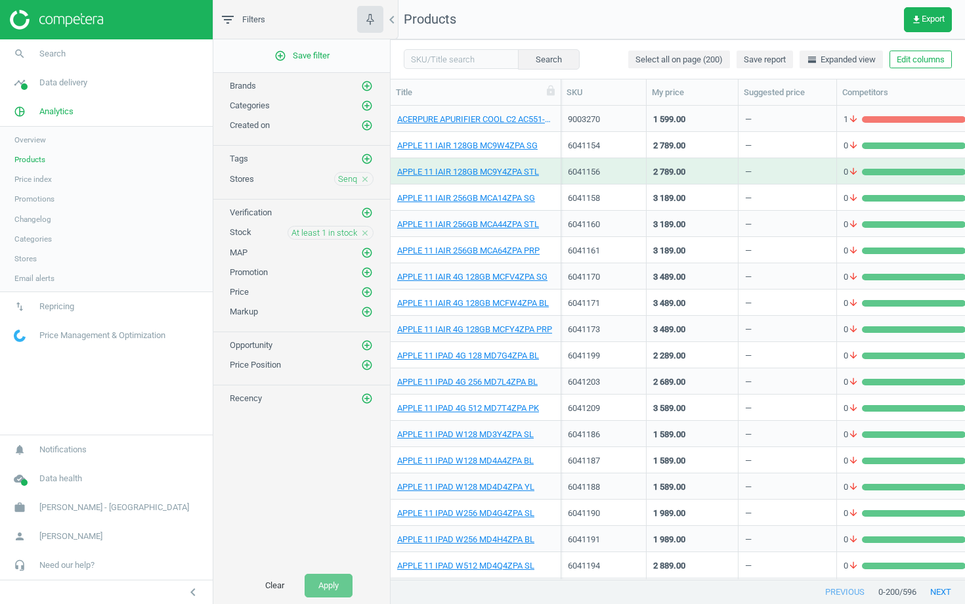
click at [370, 236] on div "At least 1 in stock close" at bounding box center [330, 233] width 86 height 14
click at [366, 235] on icon "close" at bounding box center [364, 232] width 9 height 9
click at [366, 235] on icon "add_circle_outline" at bounding box center [367, 232] width 12 height 12
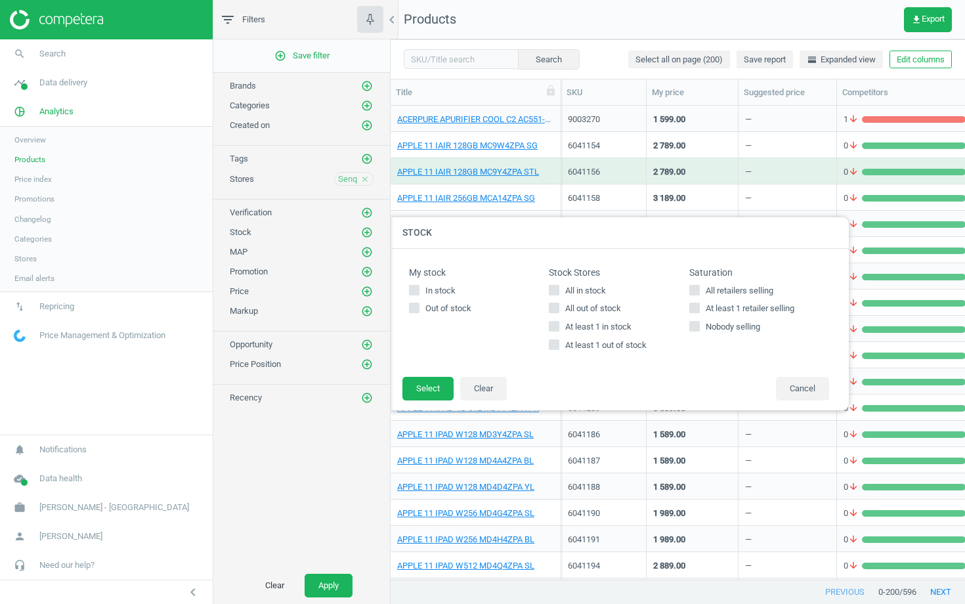
click at [635, 348] on span "At least 1 out of stock" at bounding box center [605, 345] width 87 height 12
click at [558, 348] on input "At least 1 out of stock" at bounding box center [554, 345] width 9 height 9
checkbox input "true"
click at [419, 400] on button "Select" at bounding box center [427, 389] width 51 height 24
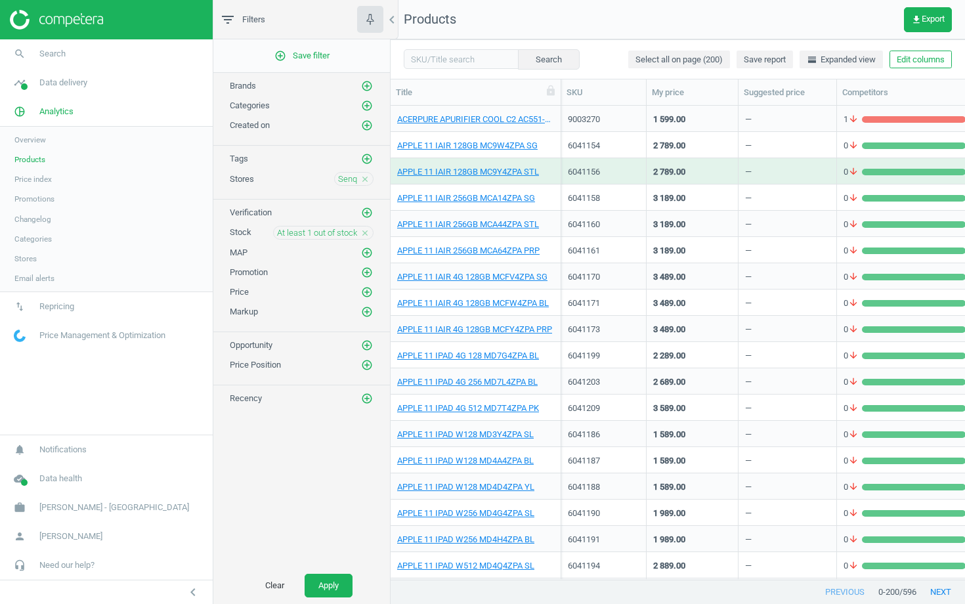
click at [324, 474] on div "Clear Apply" at bounding box center [301, 585] width 177 height 37
click at [325, 474] on button "Apply" at bounding box center [328, 586] width 48 height 24
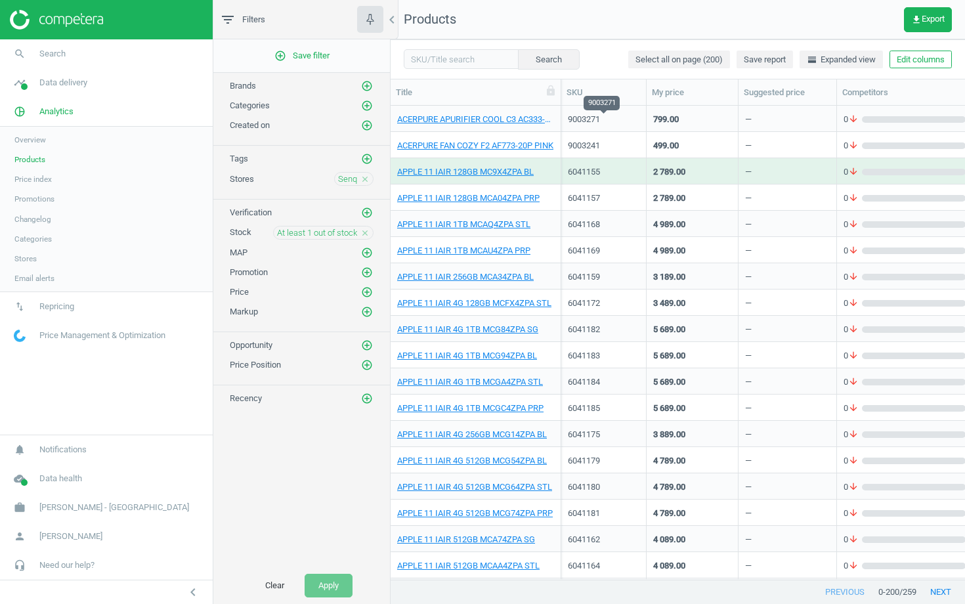
click at [606, 115] on div "9003271" at bounding box center [604, 120] width 72 height 12
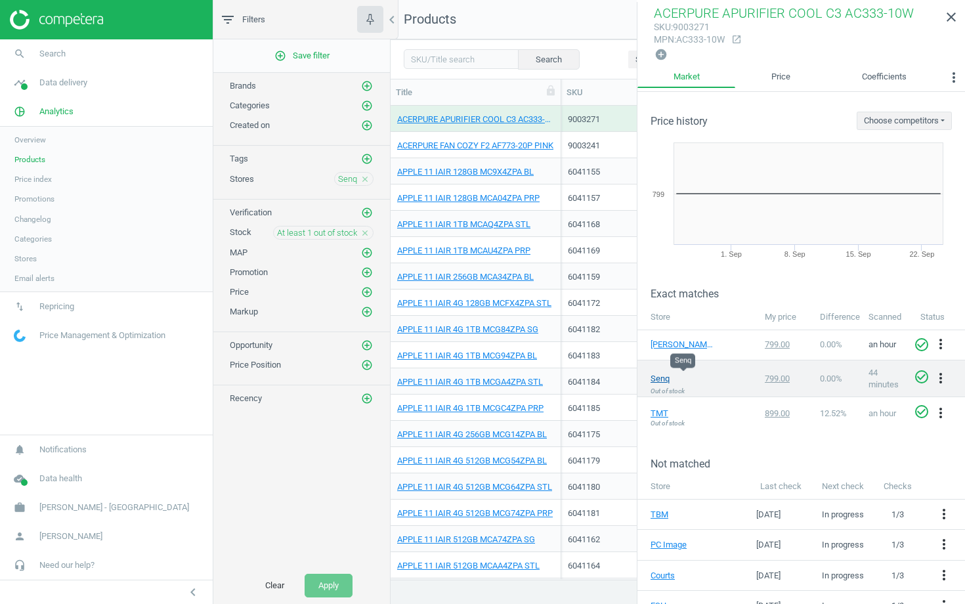
click at [656, 378] on link "Senq" at bounding box center [683, 379] width 66 height 12
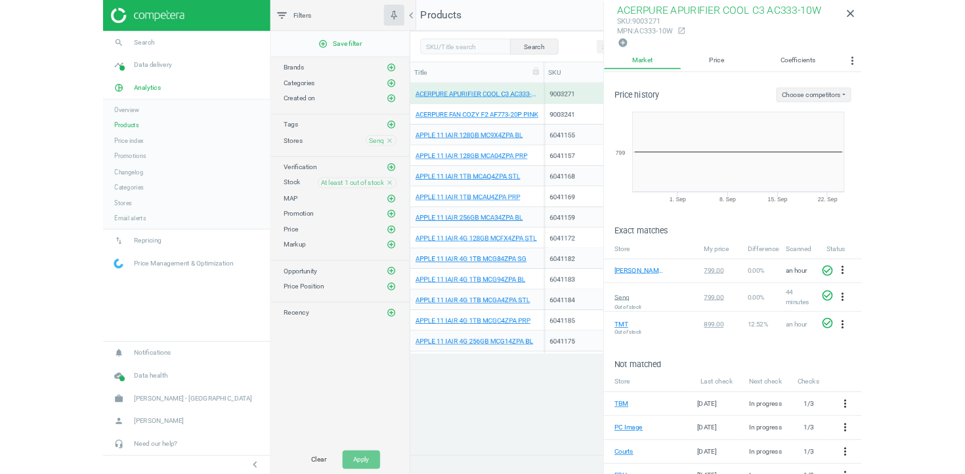
scroll to position [344, 574]
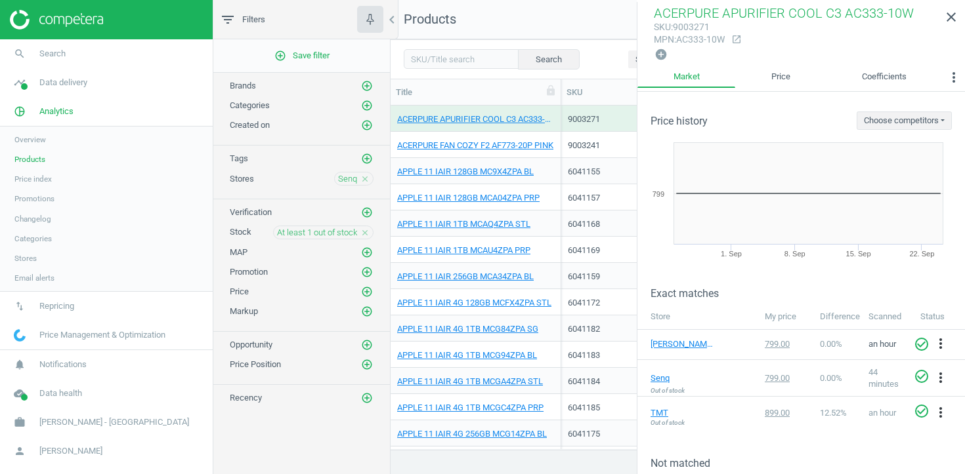
click at [555, 138] on div "ACERPURE FAN COZY F2 AF773-20P PINK" at bounding box center [475, 145] width 171 height 26
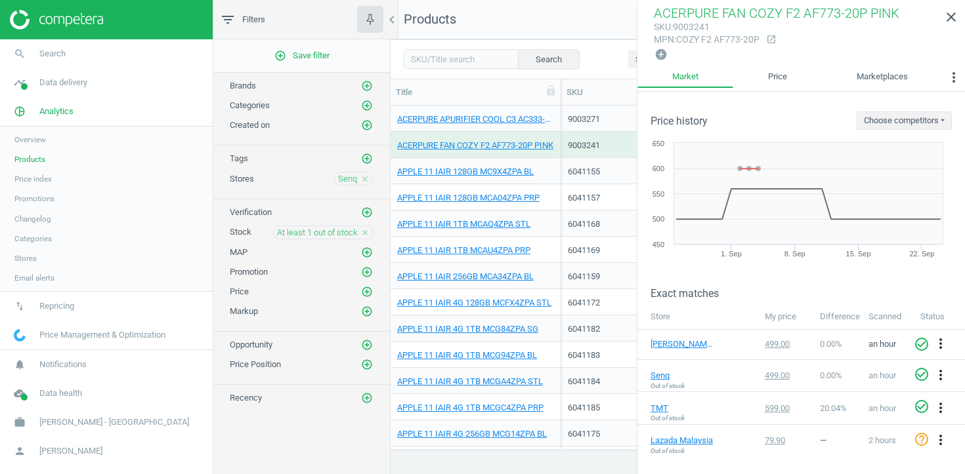
click at [553, 172] on span "APPLE 11 IAIR 128GB MC9X4ZPA BL" at bounding box center [475, 172] width 157 height 12
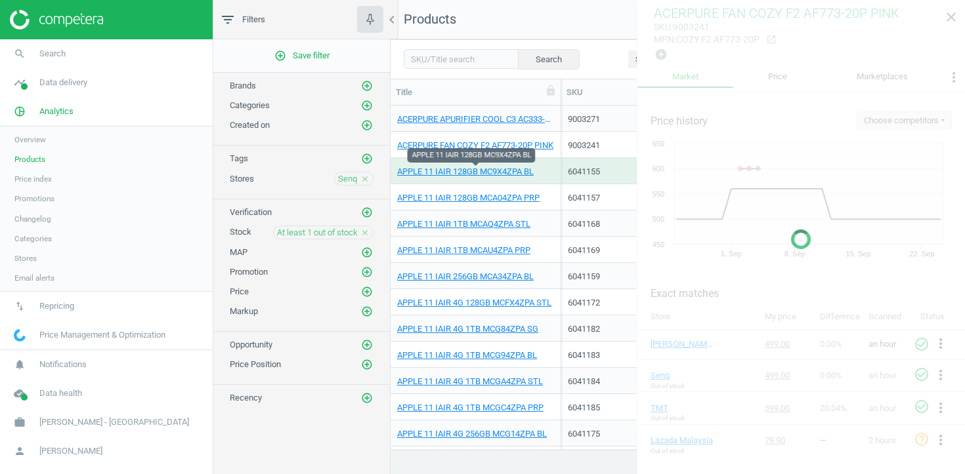
click at [553, 172] on span "APPLE 11 IAIR 128GB MC9X4ZPA BL" at bounding box center [475, 172] width 157 height 12
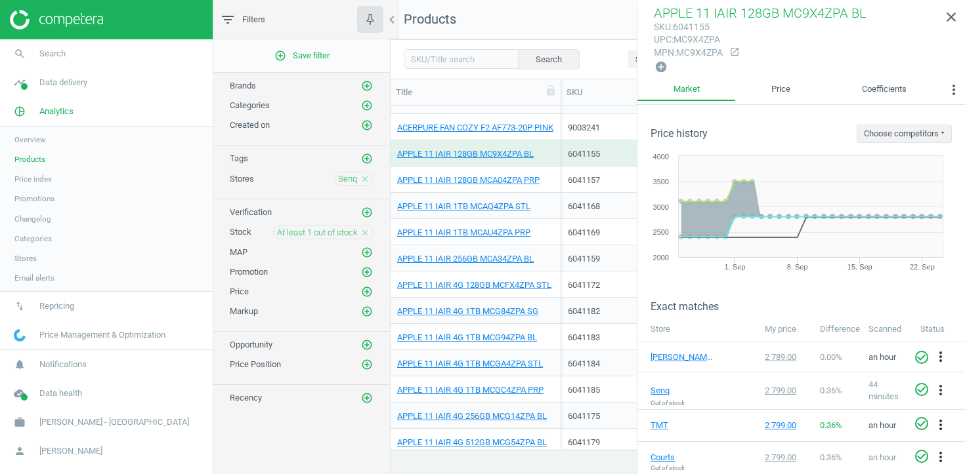
scroll to position [18, 0]
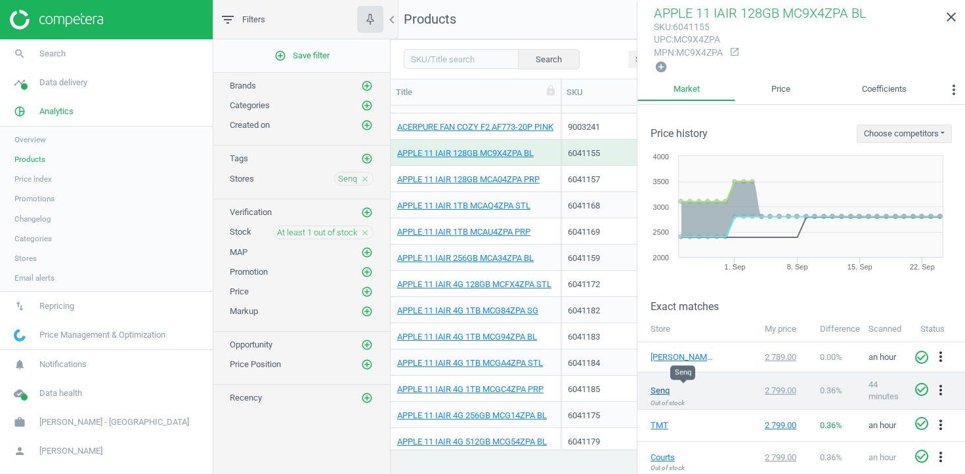
click at [667, 390] on link "Senq" at bounding box center [683, 391] width 66 height 12
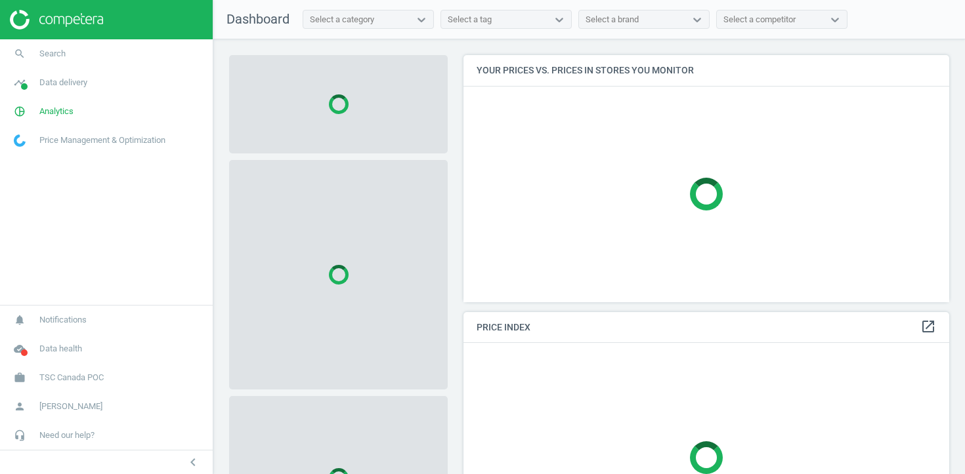
scroll to position [248, 486]
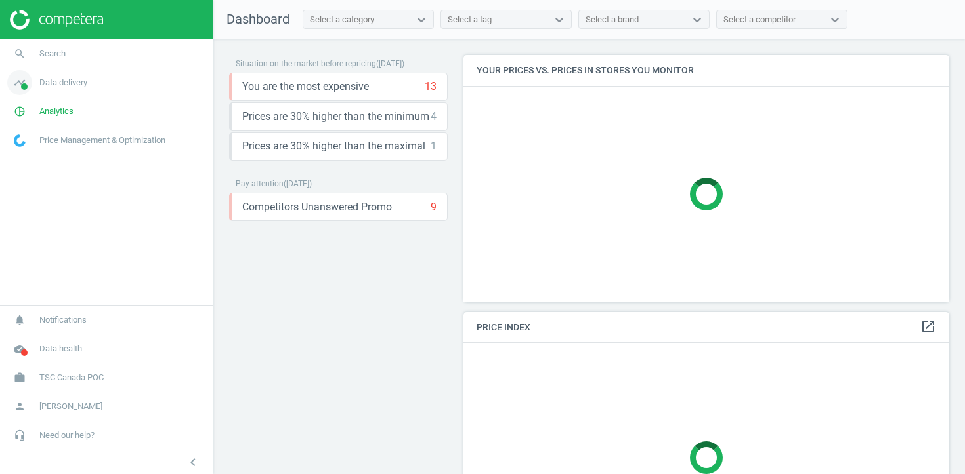
click at [73, 83] on span "Data delivery" at bounding box center [63, 83] width 48 height 12
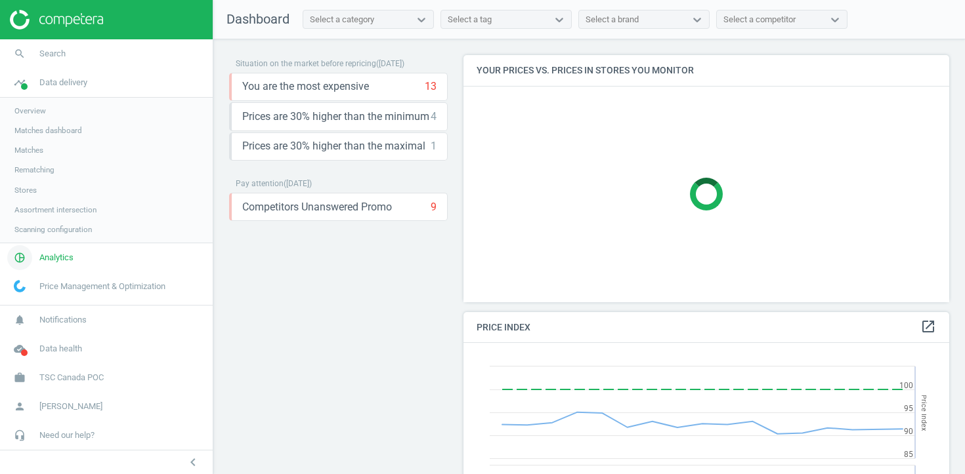
scroll to position [303, 486]
click at [43, 260] on span "Analytics" at bounding box center [56, 258] width 34 height 12
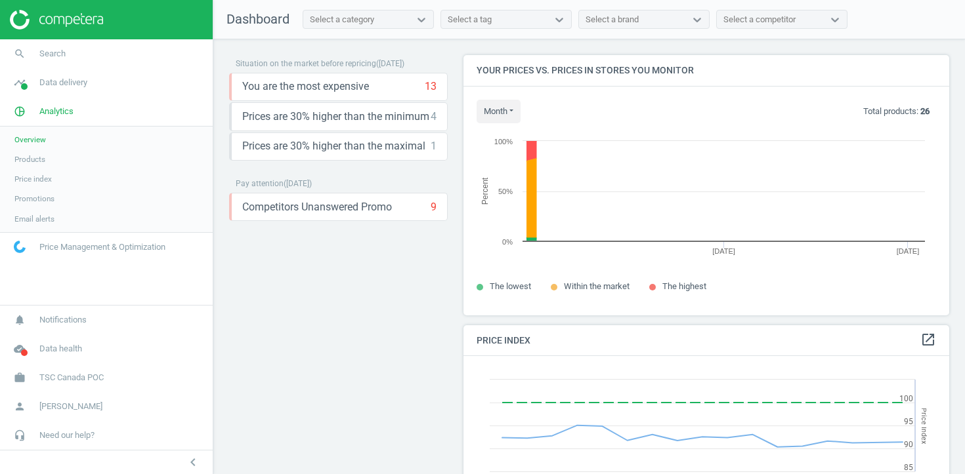
scroll to position [261, 486]
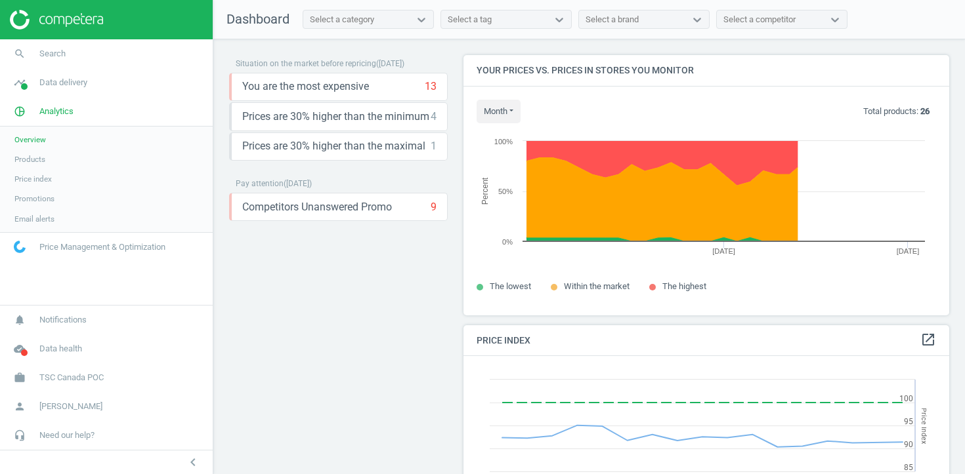
click at [35, 157] on span "Products" at bounding box center [29, 159] width 31 height 10
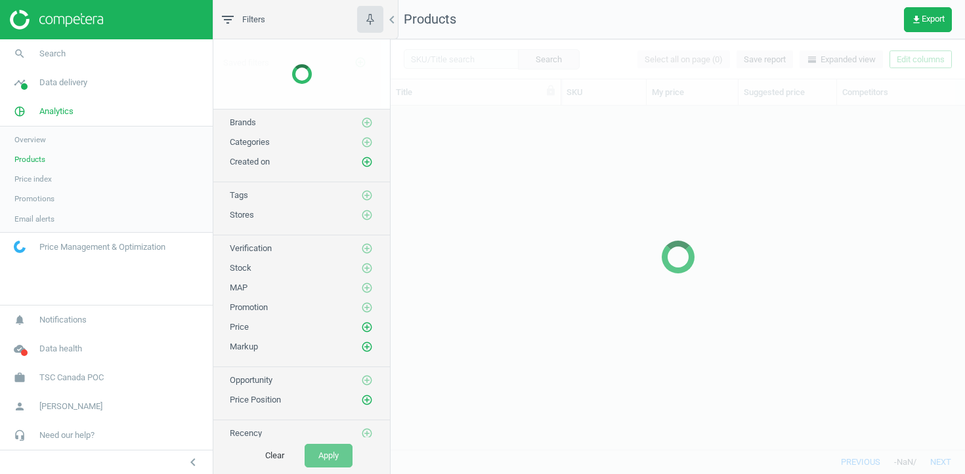
scroll to position [344, 574]
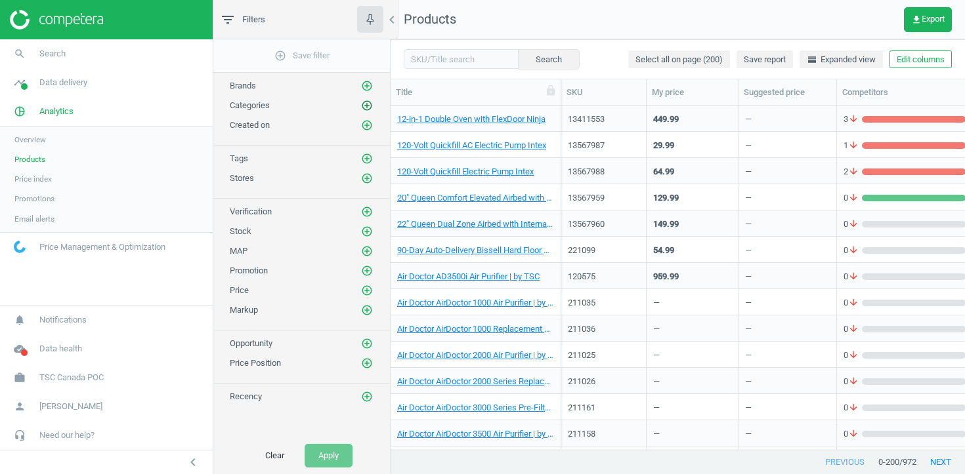
click at [369, 104] on icon "add_circle_outline" at bounding box center [367, 106] width 12 height 12
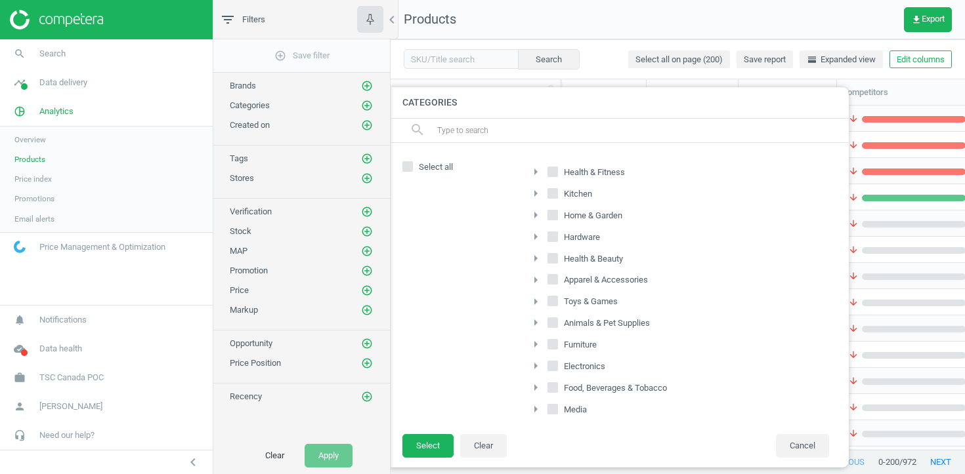
scroll to position [6, 0]
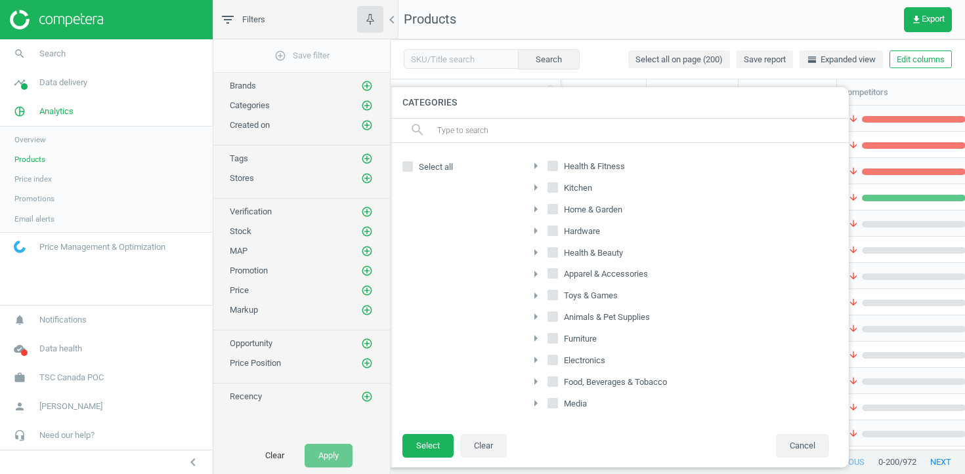
click at [575, 131] on input "text" at bounding box center [637, 130] width 403 height 21
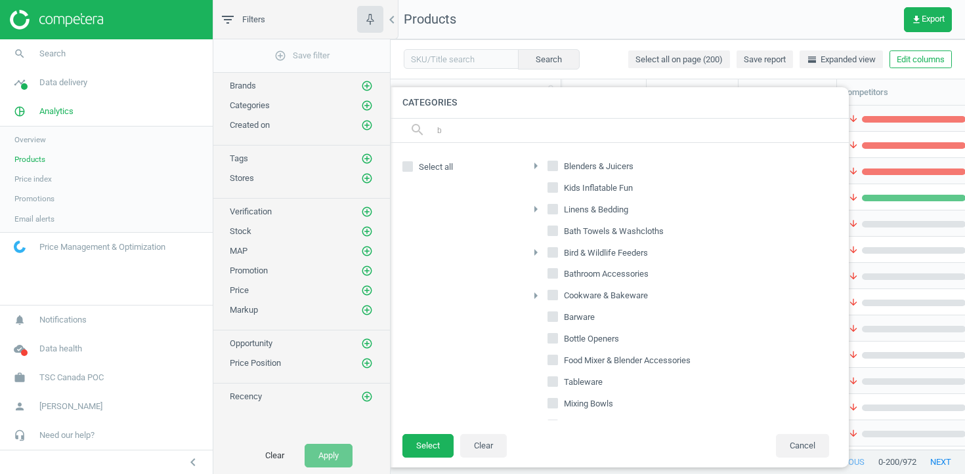
scroll to position [0, 0]
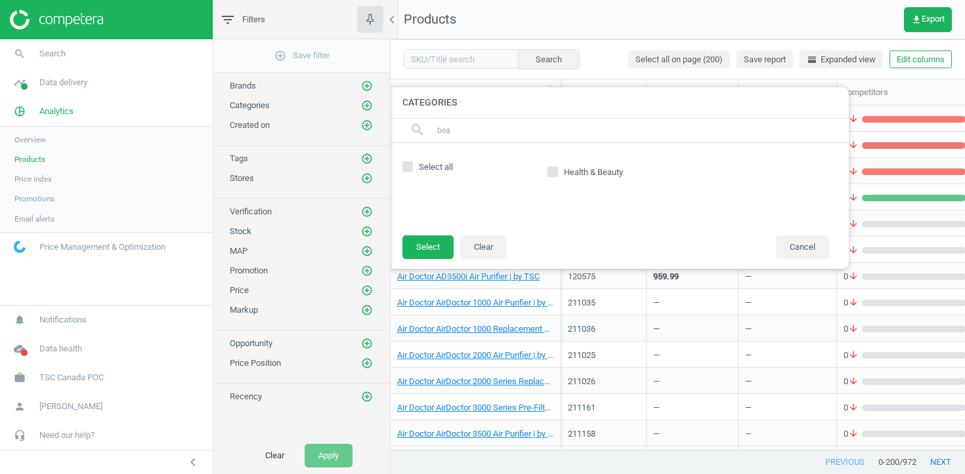
click at [717, 197] on div "Health & Beauty" at bounding box center [675, 189] width 322 height 66
click at [641, 137] on input "bea" at bounding box center [637, 130] width 403 height 21
paste input "tweet bea"
type input "tweet beats"
click at [805, 251] on button "Cancel" at bounding box center [802, 248] width 53 height 24
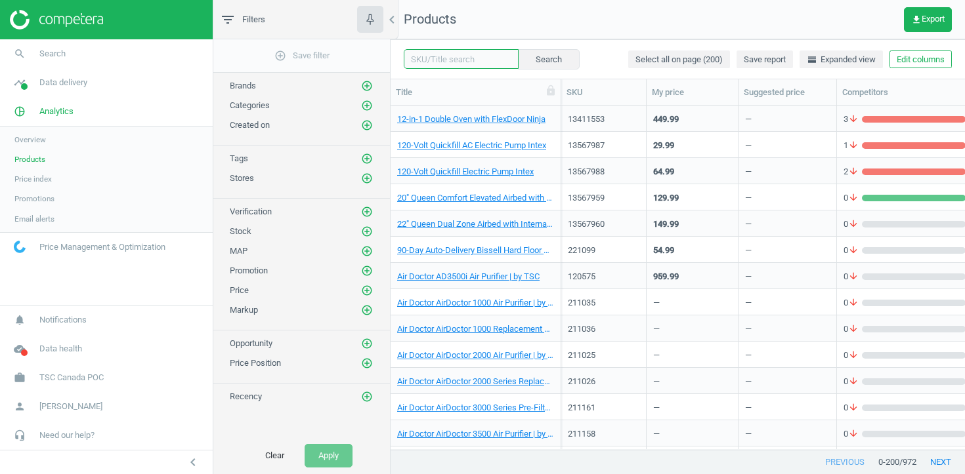
click at [465, 67] on input "text" at bounding box center [461, 59] width 115 height 20
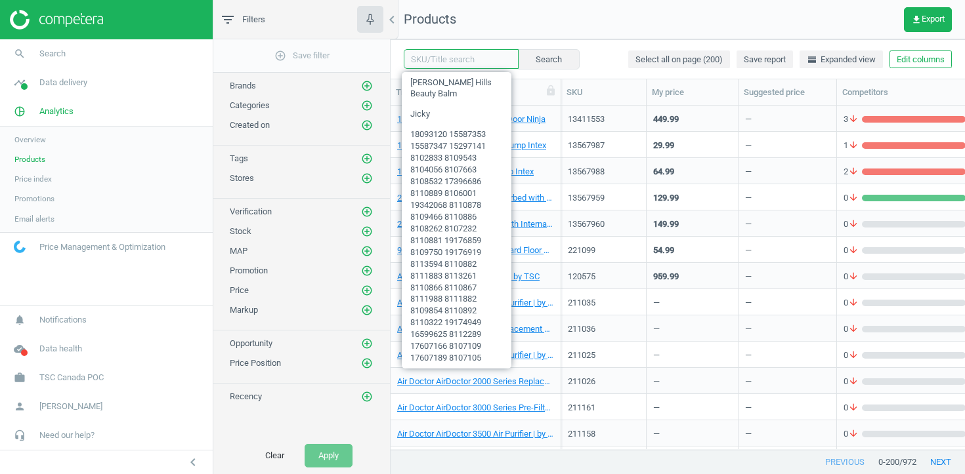
paste input "tweet beats"
type input "tweet beats"
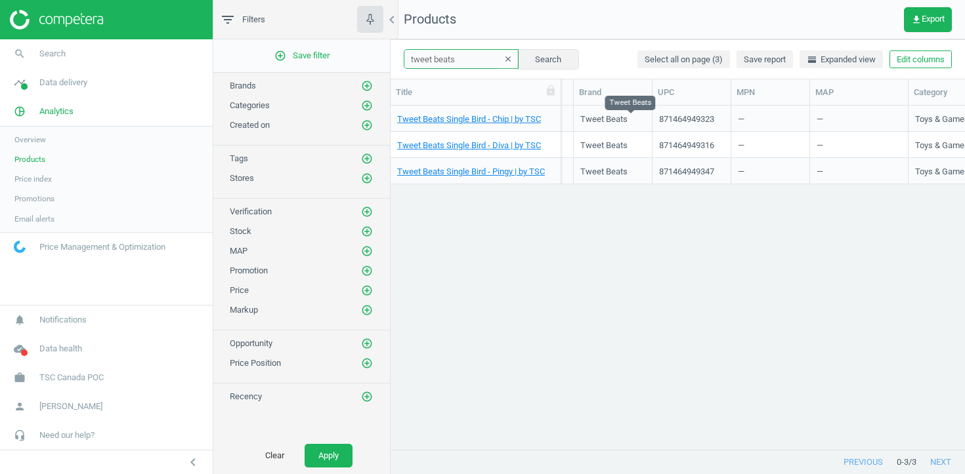
scroll to position [0, 818]
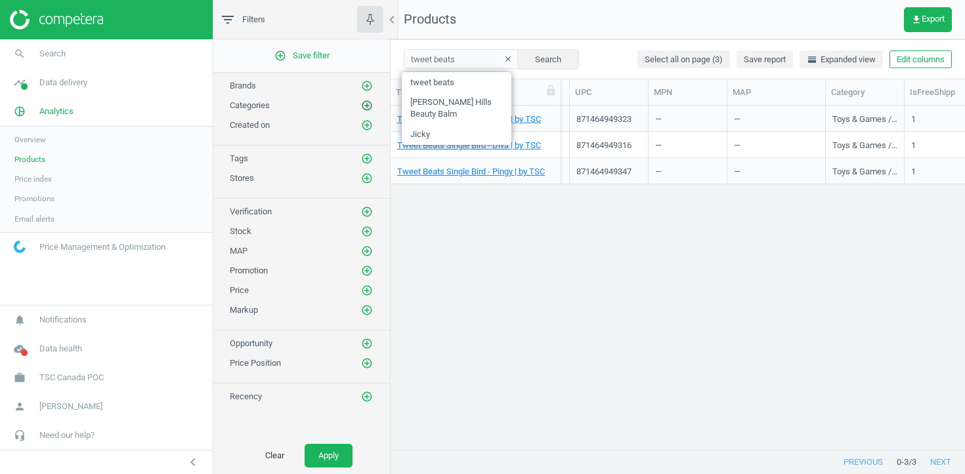
click at [366, 106] on icon "add_circle_outline" at bounding box center [367, 106] width 12 height 12
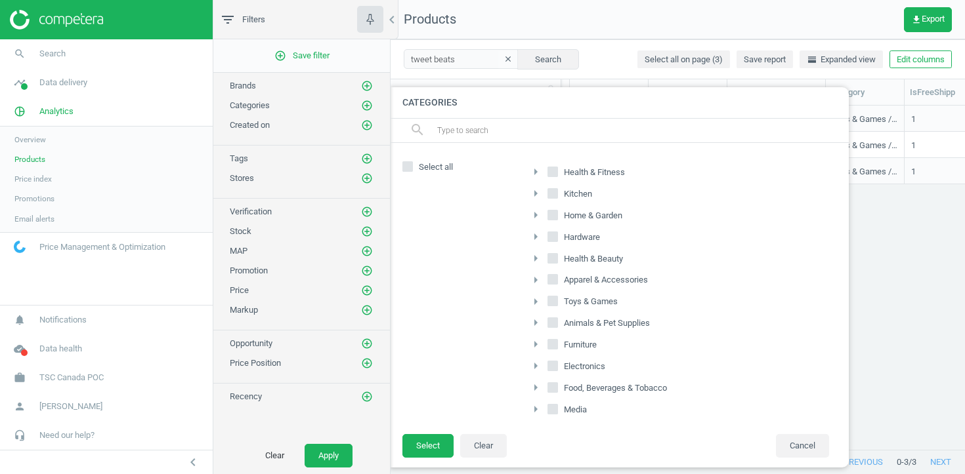
scroll to position [6, 0]
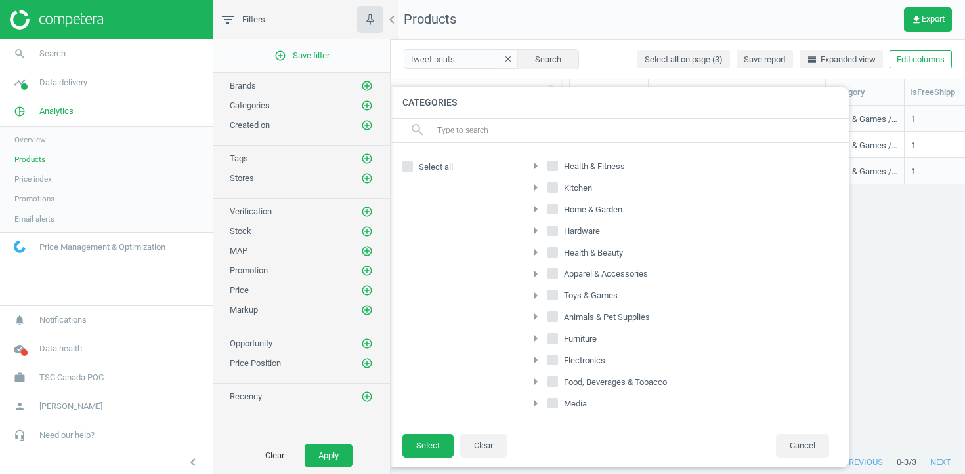
click at [910, 218] on div at bounding box center [872, 237] width 965 height 474
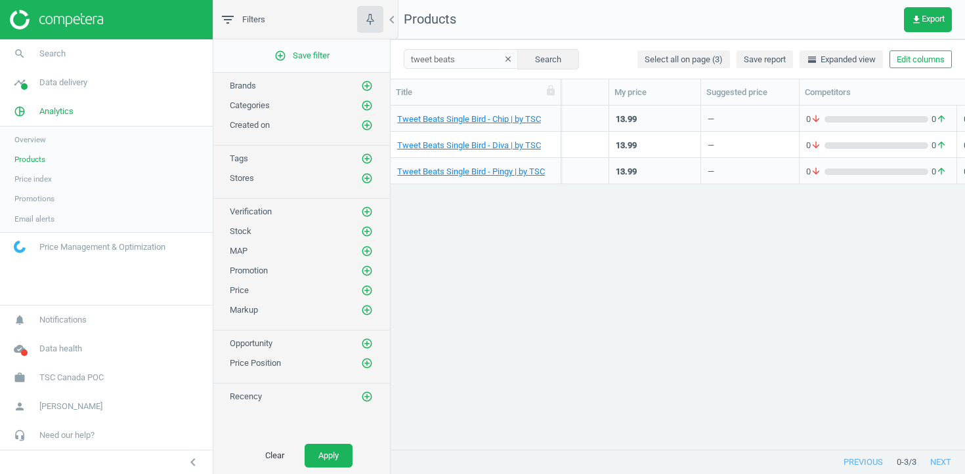
scroll to position [0, 0]
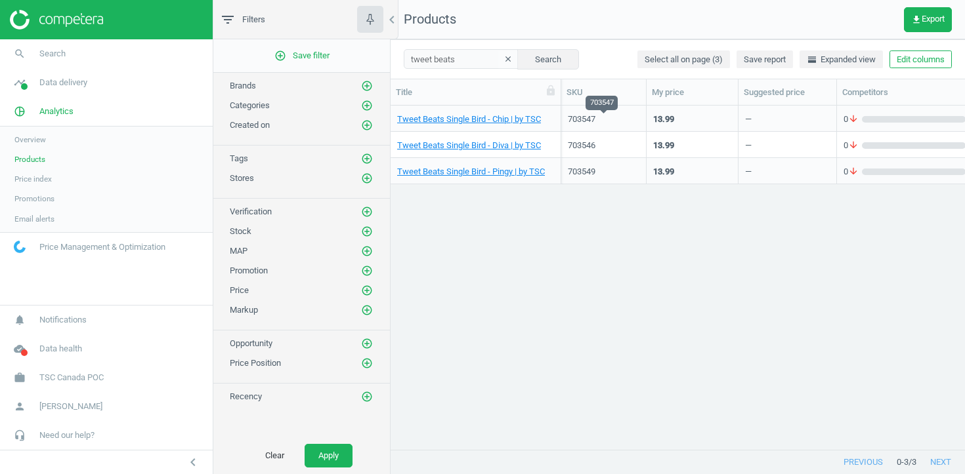
click at [573, 118] on div "703547" at bounding box center [604, 120] width 72 height 12
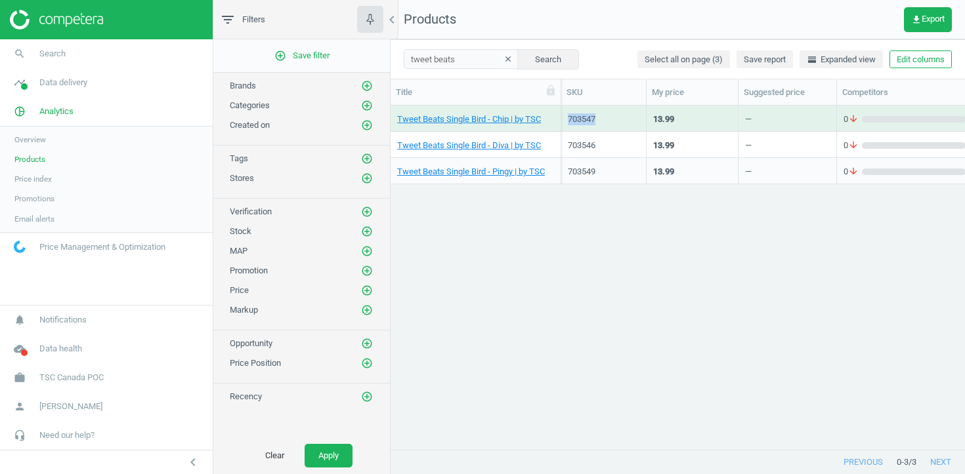
click at [573, 118] on div "703547" at bounding box center [604, 120] width 72 height 12
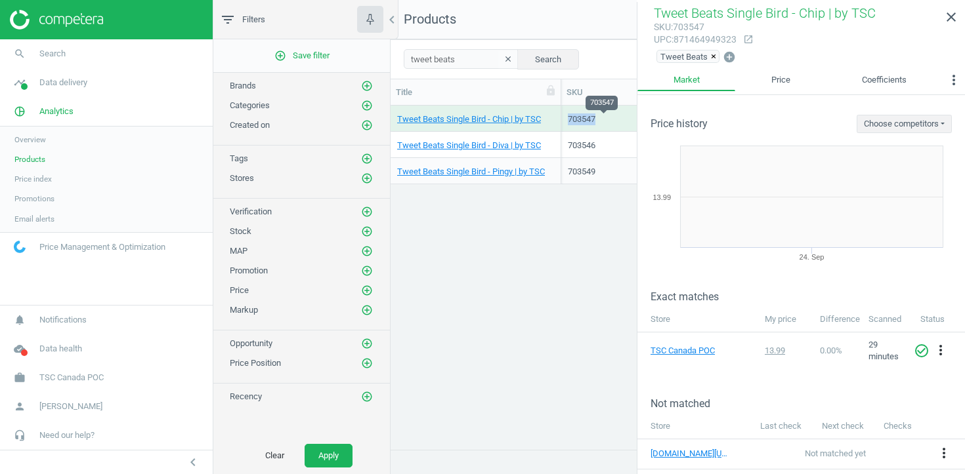
copy div "703547"
click at [576, 149] on div "703546" at bounding box center [604, 146] width 72 height 12
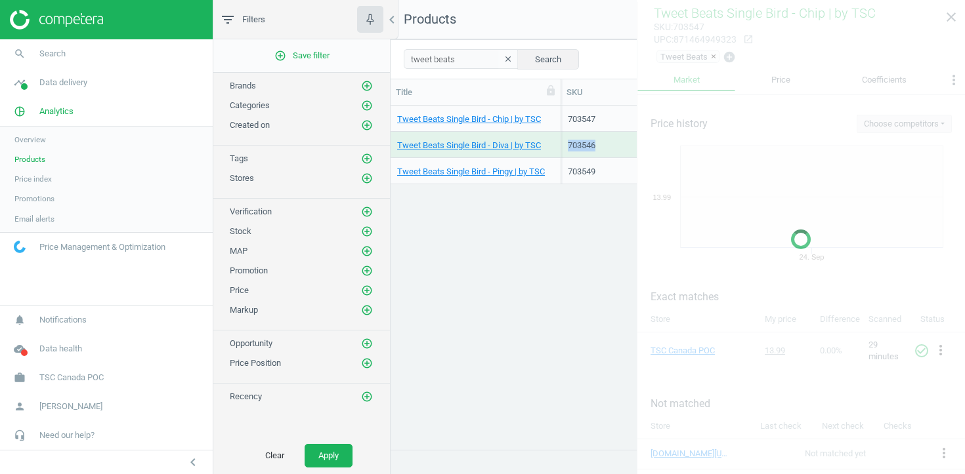
click at [576, 149] on div "703546" at bounding box center [604, 146] width 72 height 12
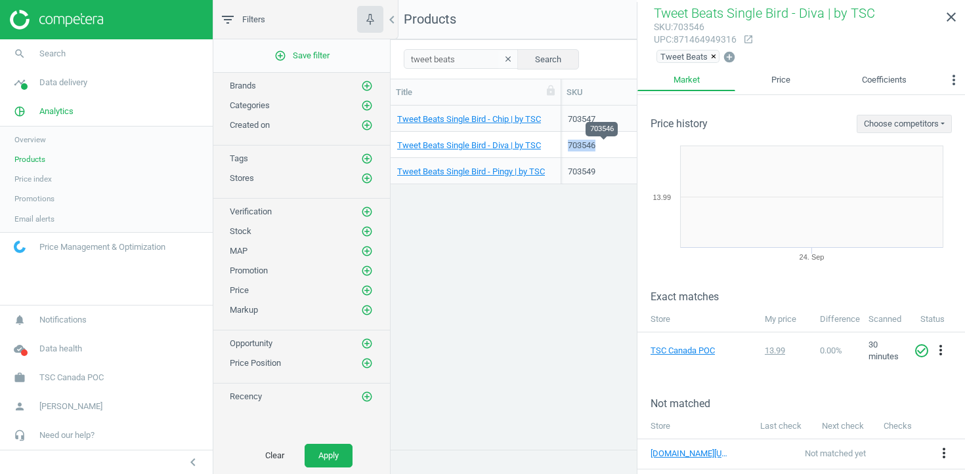
copy div "703546"
click at [577, 165] on div "703549" at bounding box center [604, 170] width 72 height 23
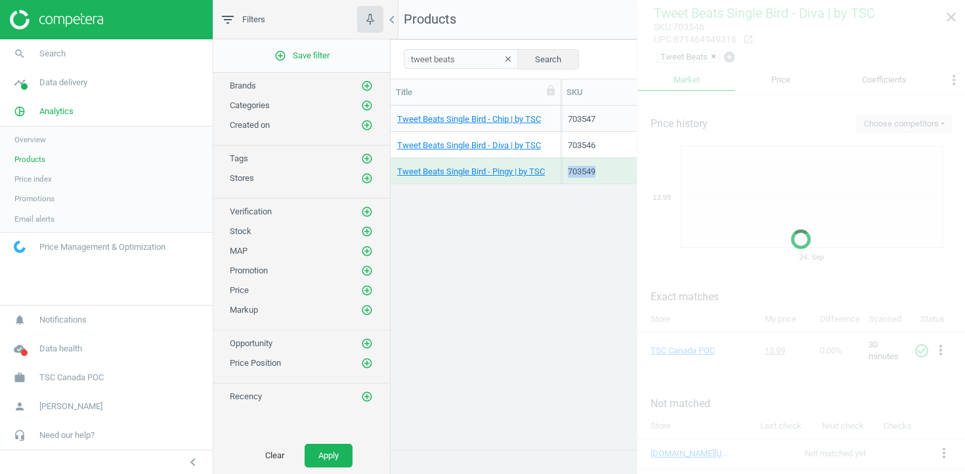
click at [577, 165] on div "703549" at bounding box center [604, 170] width 72 height 23
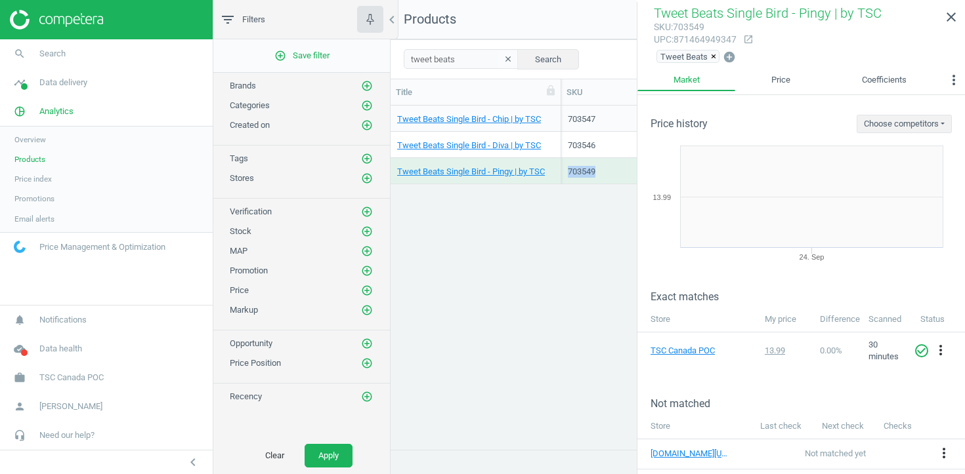
copy div "703549"
click at [946, 19] on icon "close" at bounding box center [951, 17] width 16 height 16
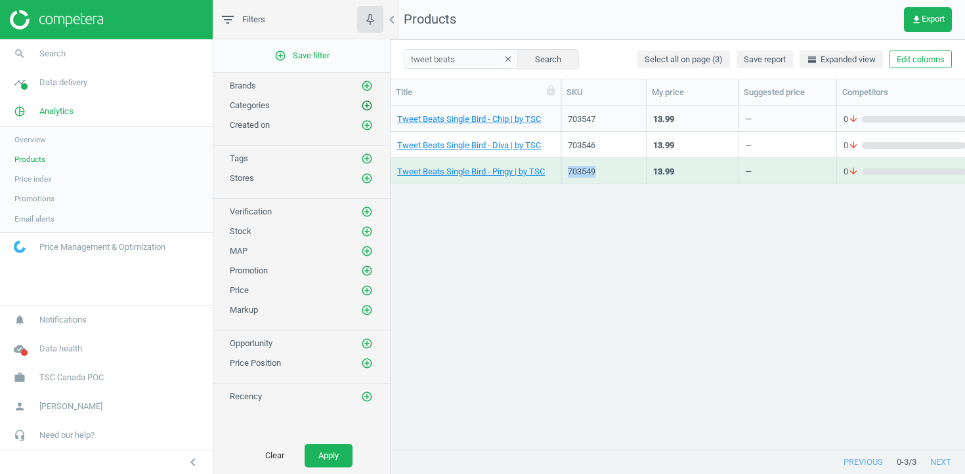
click at [366, 106] on icon "add_circle_outline" at bounding box center [367, 106] width 12 height 12
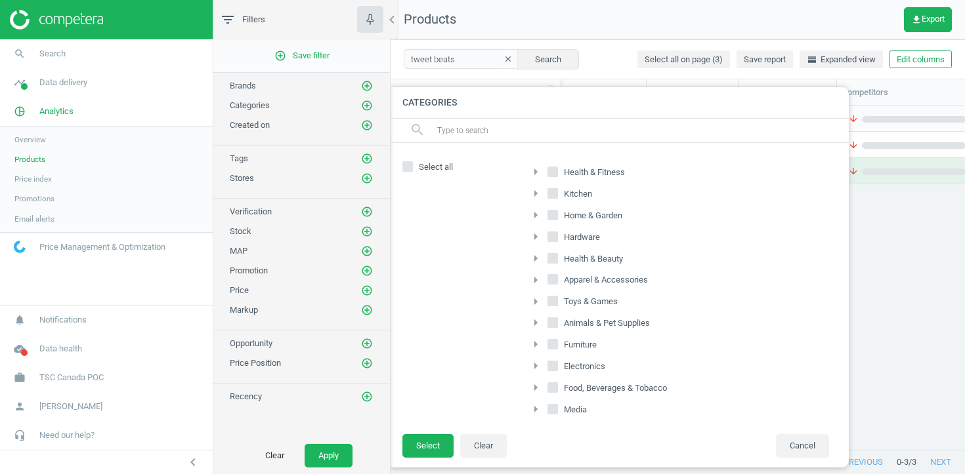
click at [551, 301] on input "Toys & Games" at bounding box center [553, 301] width 9 height 9
checkbox input "true"
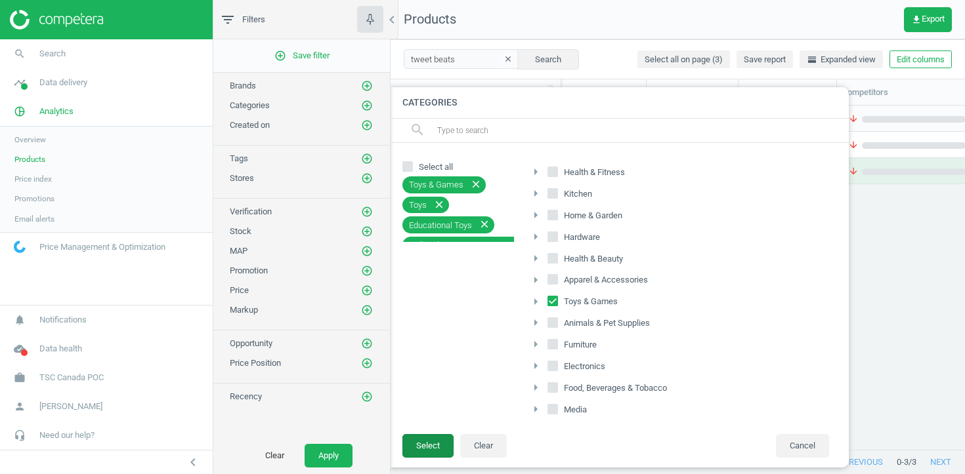
click at [417, 448] on button "Select" at bounding box center [427, 446] width 51 height 24
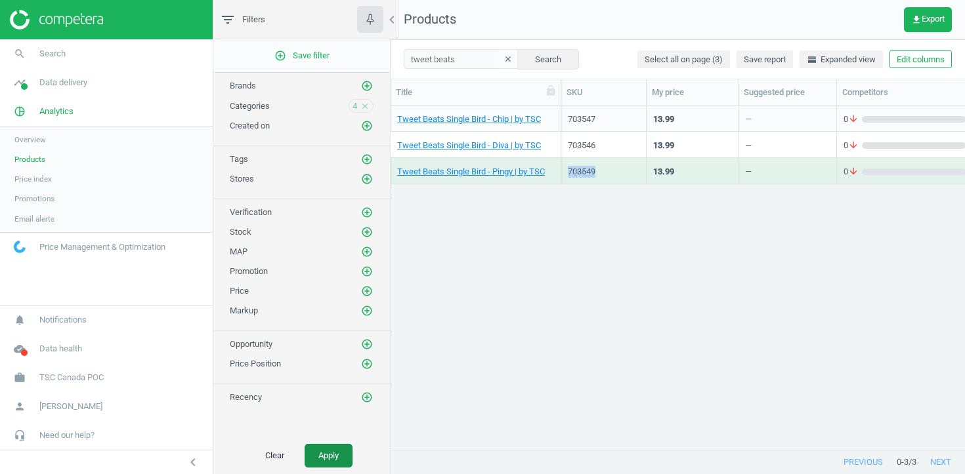
click at [324, 453] on button "Apply" at bounding box center [328, 456] width 48 height 24
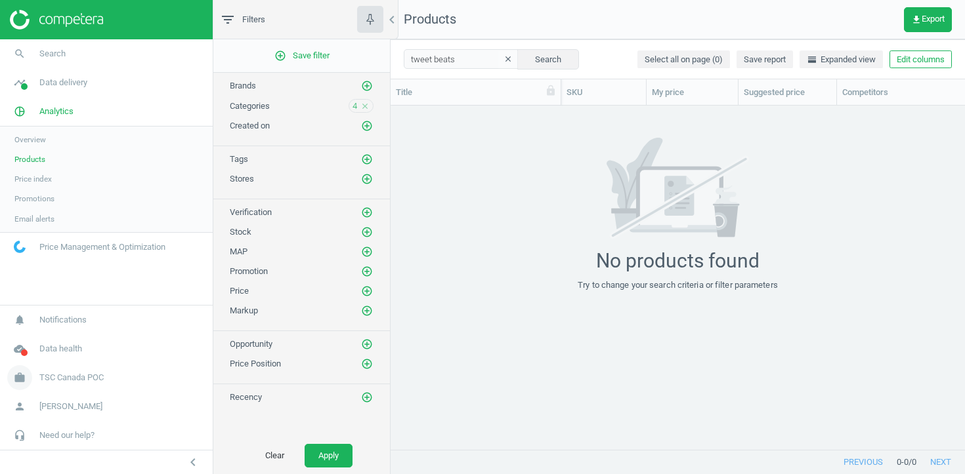
click at [96, 368] on link "work TSC Canada POC" at bounding box center [106, 378] width 213 height 29
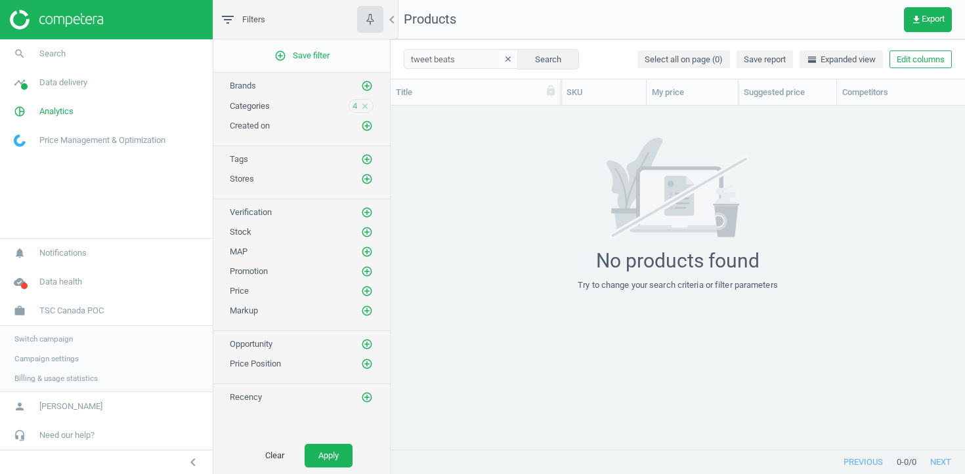
click at [56, 356] on span "Campaign settings" at bounding box center [46, 359] width 64 height 10
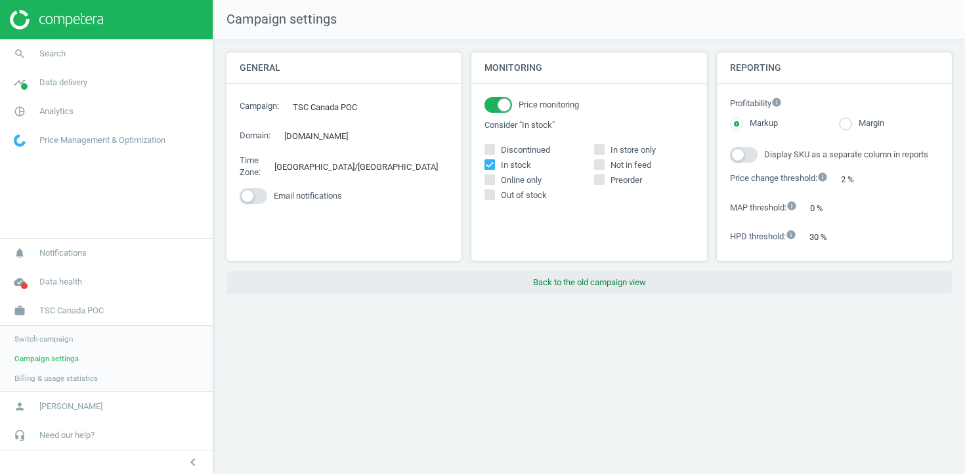
click at [523, 285] on button "Back to the old campaign view" at bounding box center [588, 283] width 725 height 24
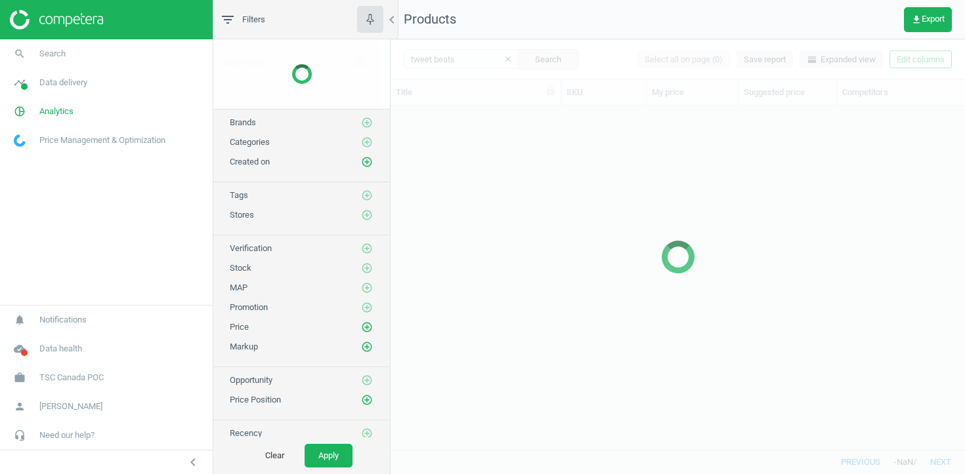
scroll to position [344, 574]
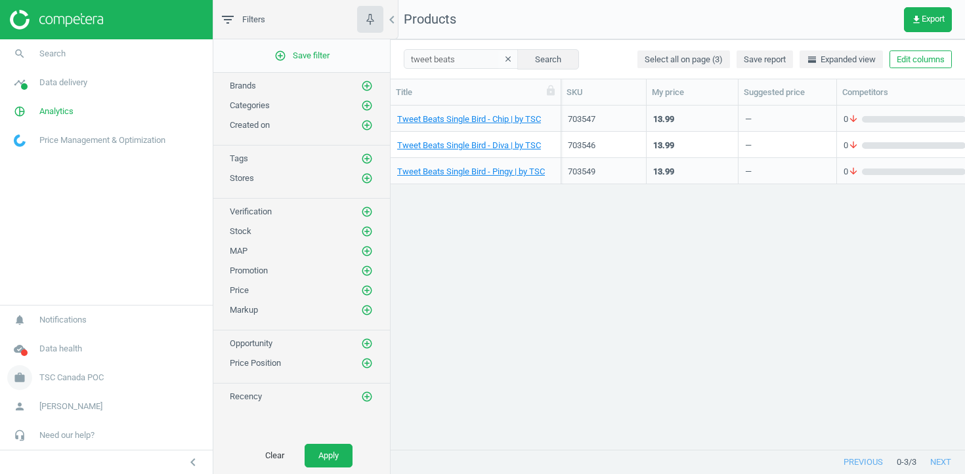
click at [91, 383] on span "TSC Canada POC" at bounding box center [71, 378] width 64 height 12
click at [63, 357] on span "Campaign settings" at bounding box center [46, 359] width 64 height 10
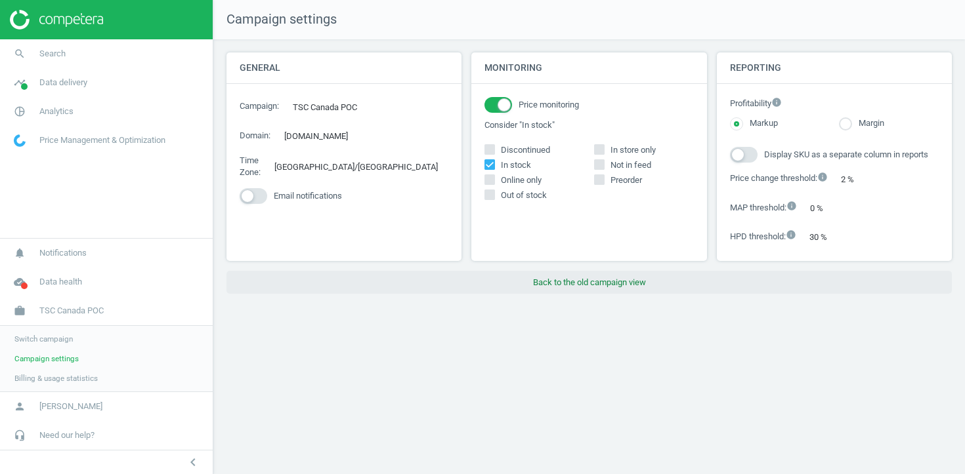
click at [591, 289] on button "Back to the old campaign view" at bounding box center [588, 283] width 725 height 24
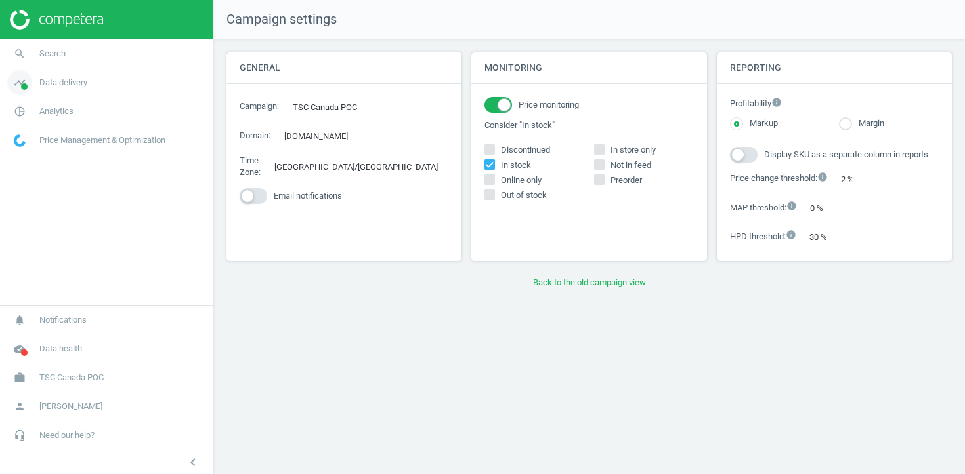
click at [74, 83] on span "Data delivery" at bounding box center [63, 83] width 48 height 12
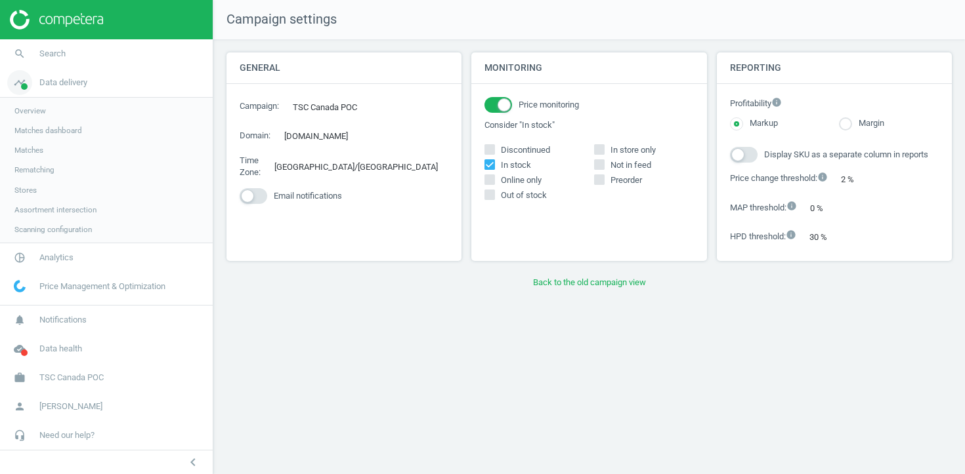
click at [64, 81] on span "Data delivery" at bounding box center [63, 83] width 48 height 12
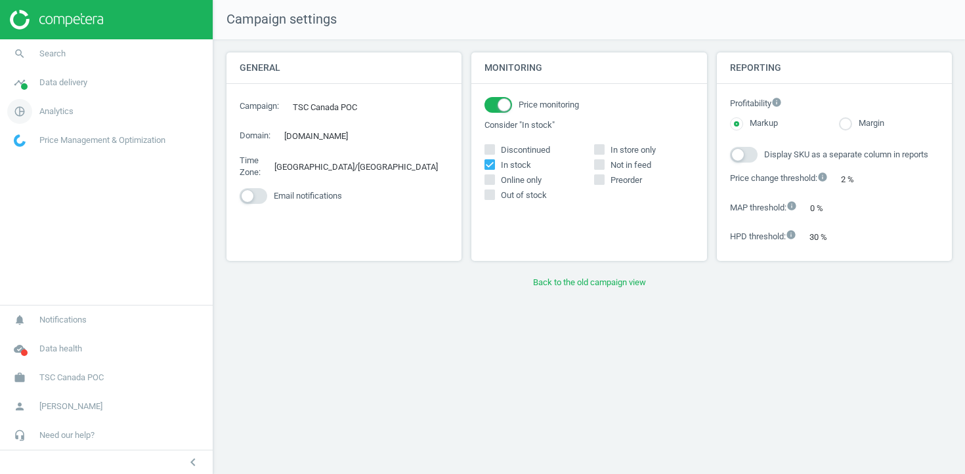
click at [51, 113] on span "Analytics" at bounding box center [56, 112] width 34 height 12
click at [32, 159] on span "Products" at bounding box center [29, 159] width 31 height 10
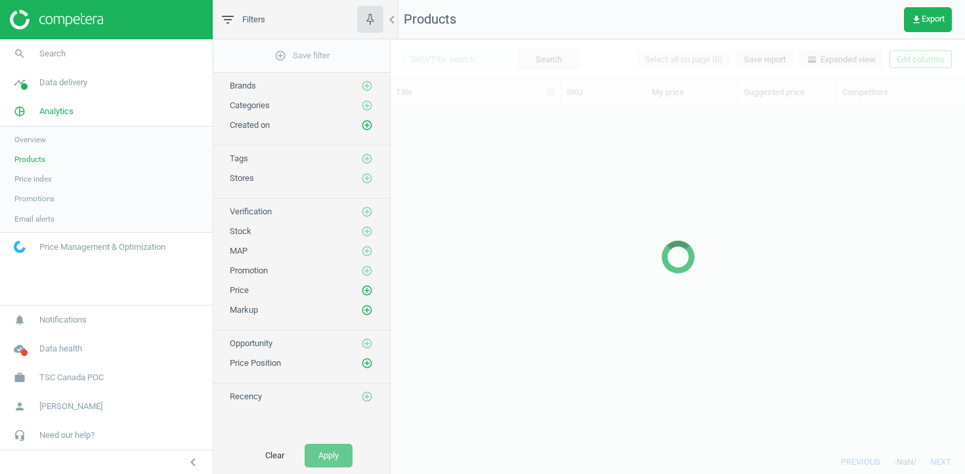
scroll to position [344, 574]
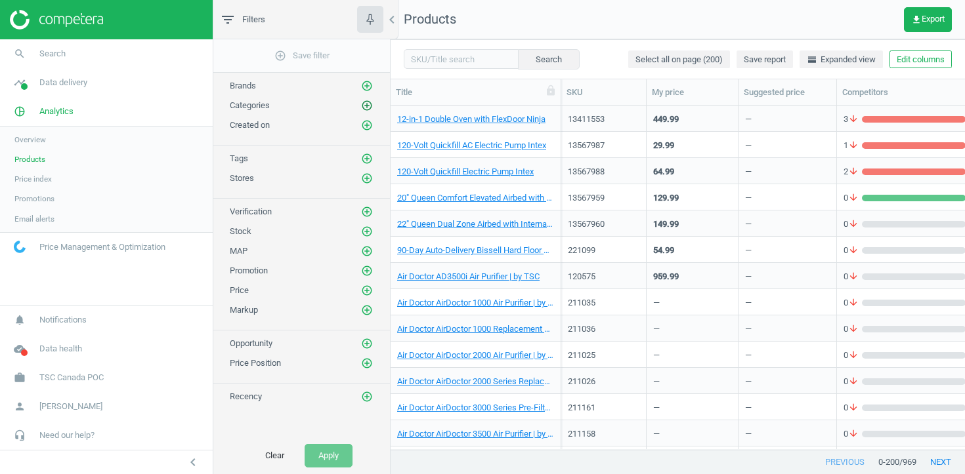
click at [372, 107] on icon "add_circle_outline" at bounding box center [367, 106] width 12 height 12
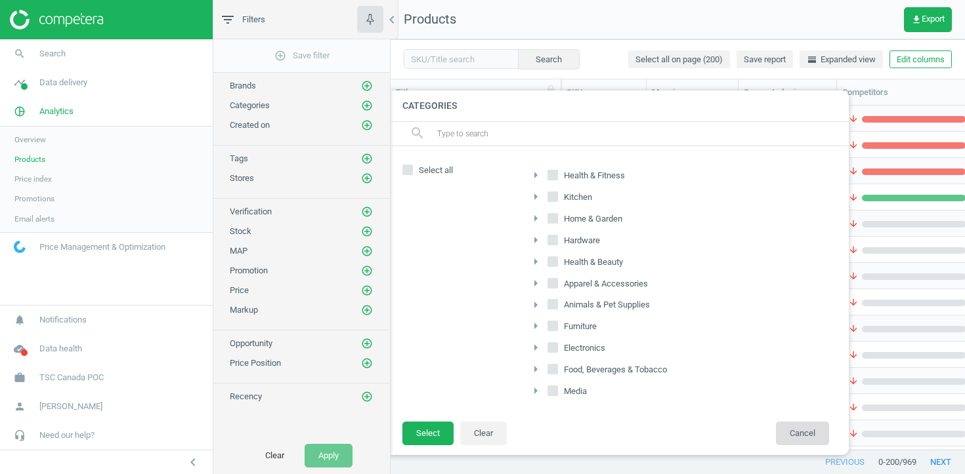
click at [812, 445] on button "Cancel" at bounding box center [802, 434] width 53 height 24
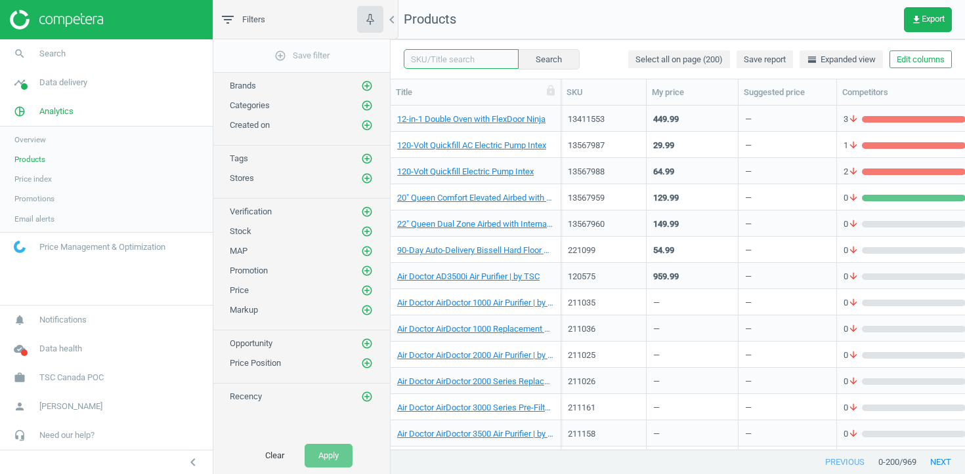
click at [444, 66] on input "text" at bounding box center [461, 59] width 115 height 20
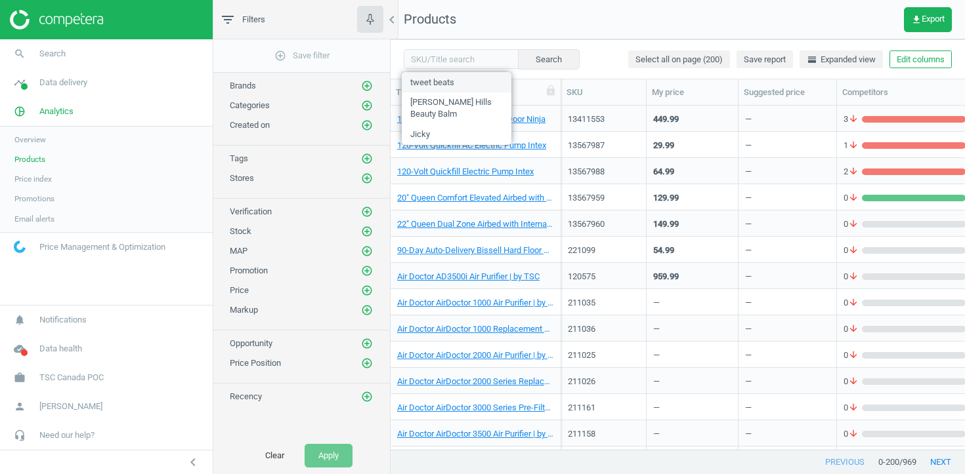
click at [419, 83] on span "tweet beats" at bounding box center [457, 82] width 110 height 20
type input "tweet beats"
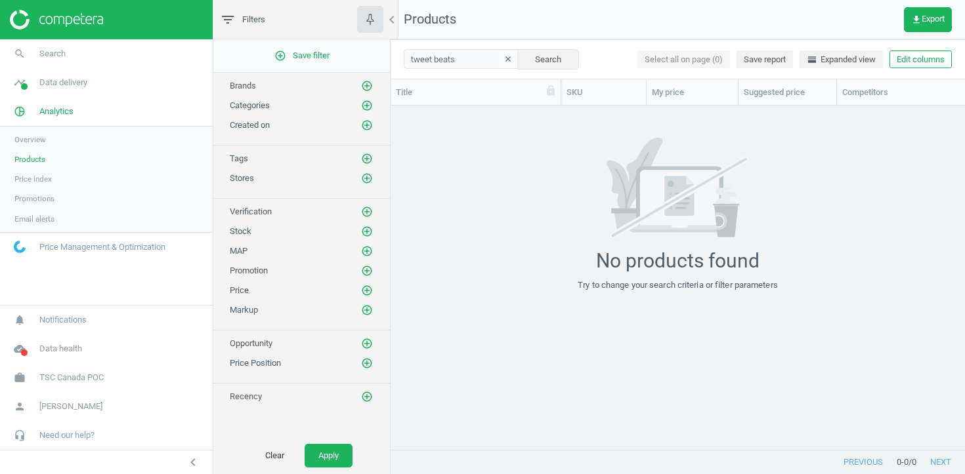
click at [498, 58] on button "clear" at bounding box center [508, 60] width 20 height 18
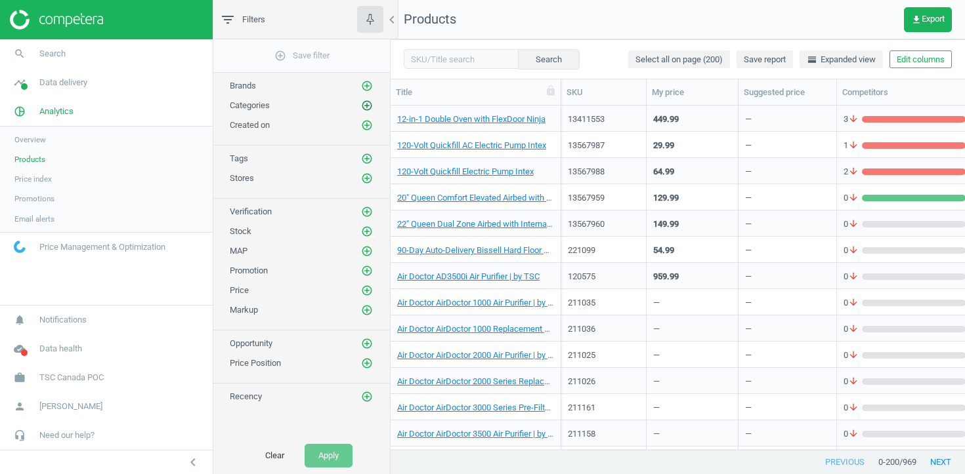
click at [364, 102] on icon "add_circle_outline" at bounding box center [367, 106] width 12 height 12
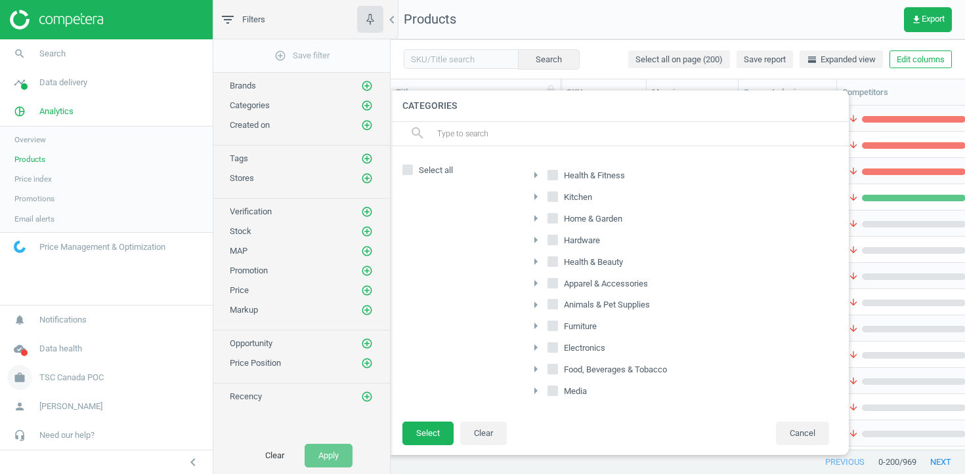
click at [65, 383] on span "TSC Canada POC" at bounding box center [71, 378] width 64 height 12
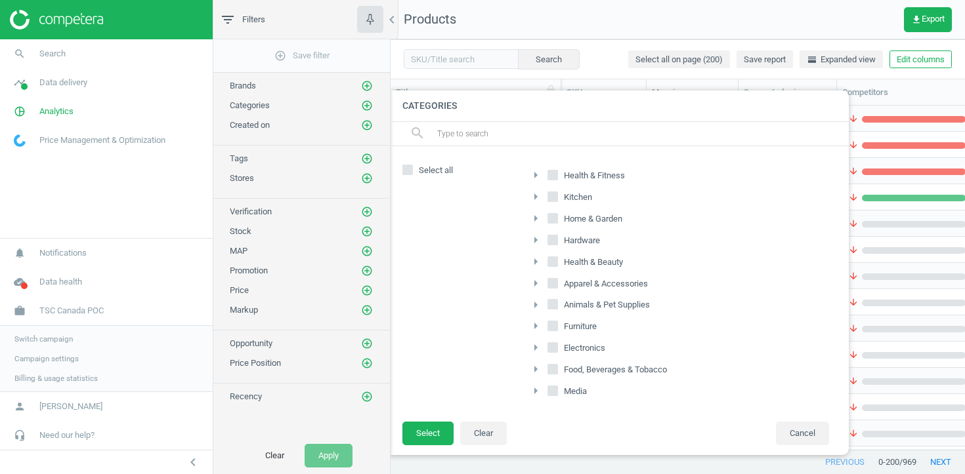
click at [65, 354] on span "Campaign settings" at bounding box center [46, 359] width 64 height 10
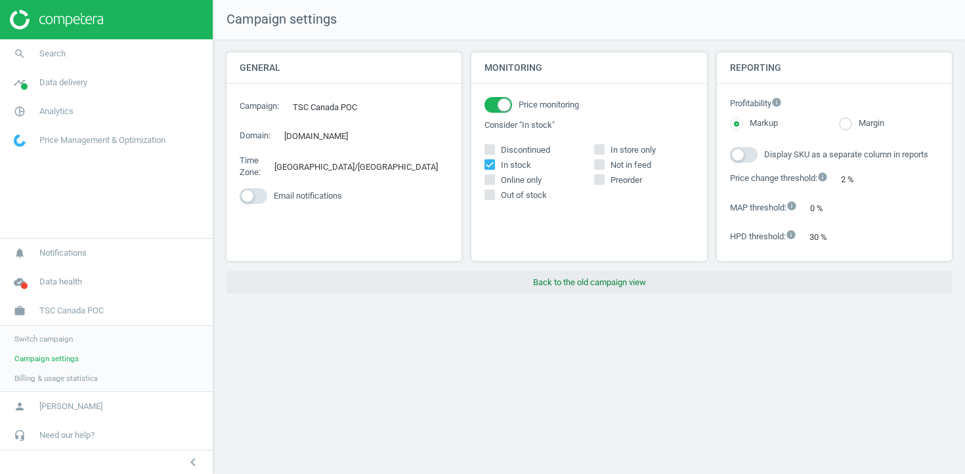
click at [543, 291] on button "Back to the old campaign view" at bounding box center [588, 283] width 725 height 24
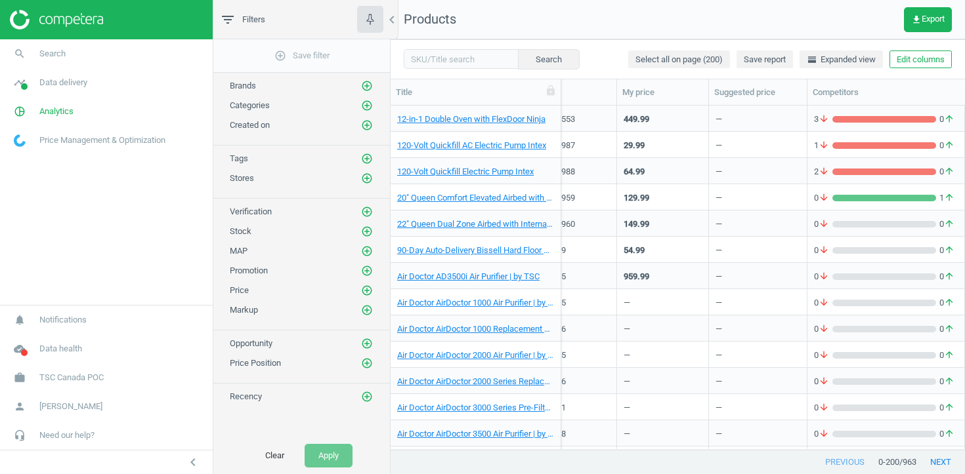
scroll to position [0, 33]
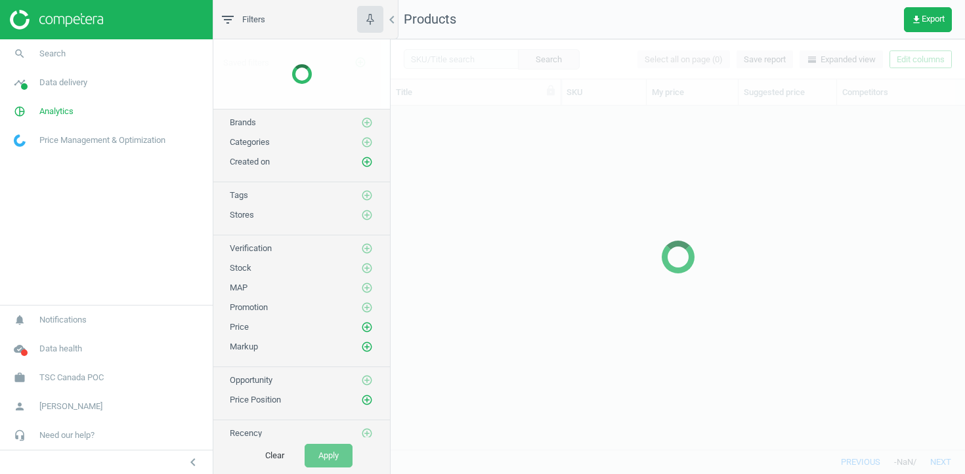
scroll to position [344, 574]
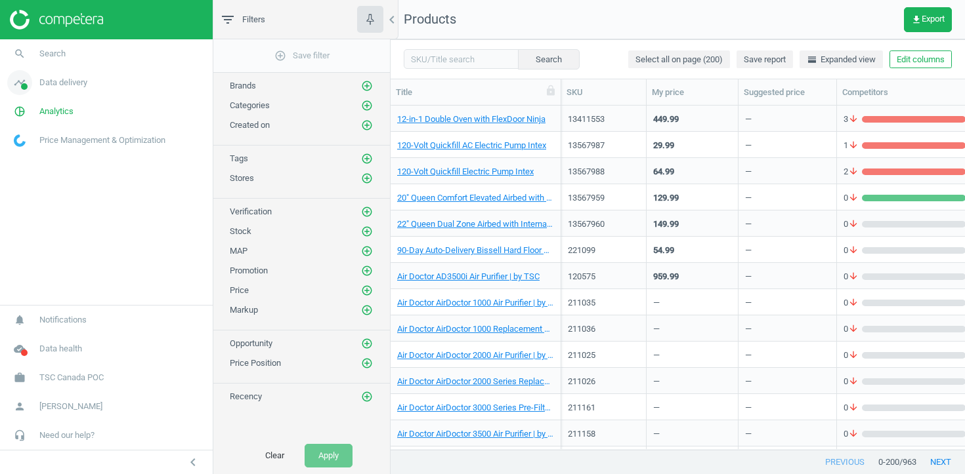
click at [102, 86] on link "timeline Data delivery" at bounding box center [106, 82] width 213 height 29
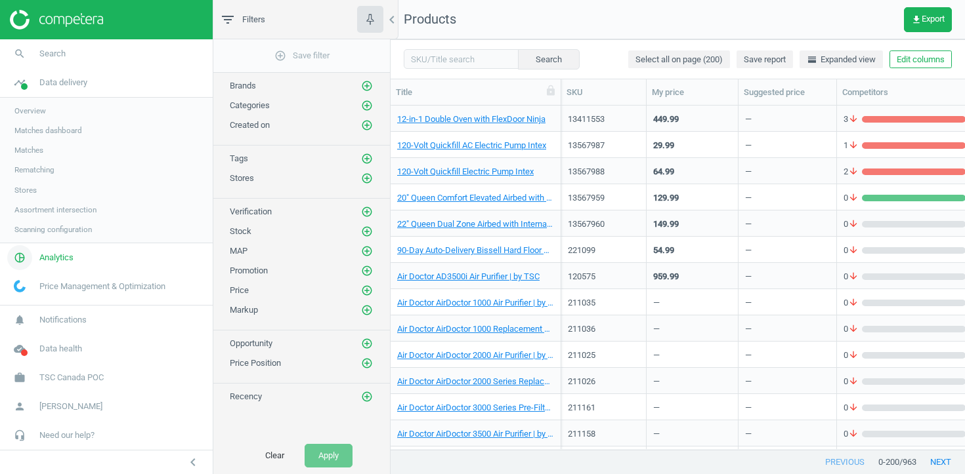
click at [50, 259] on span "Analytics" at bounding box center [56, 258] width 34 height 12
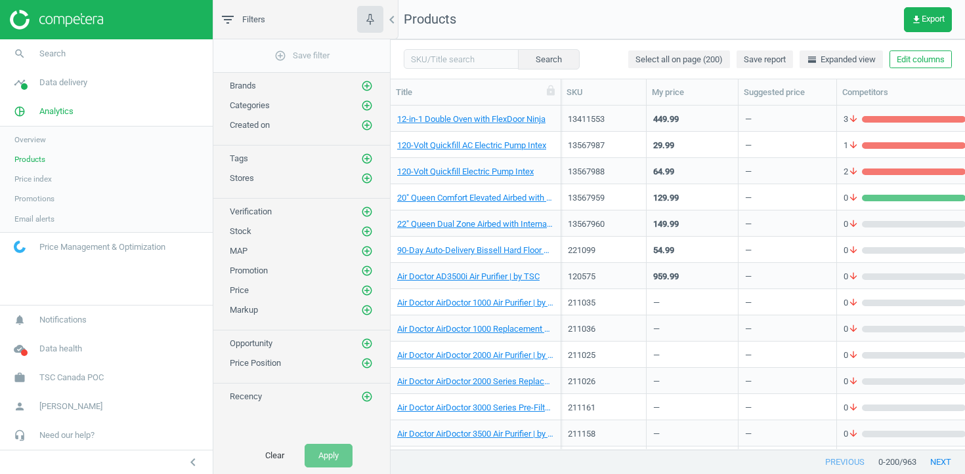
click at [45, 175] on span "Price index" at bounding box center [32, 179] width 37 height 10
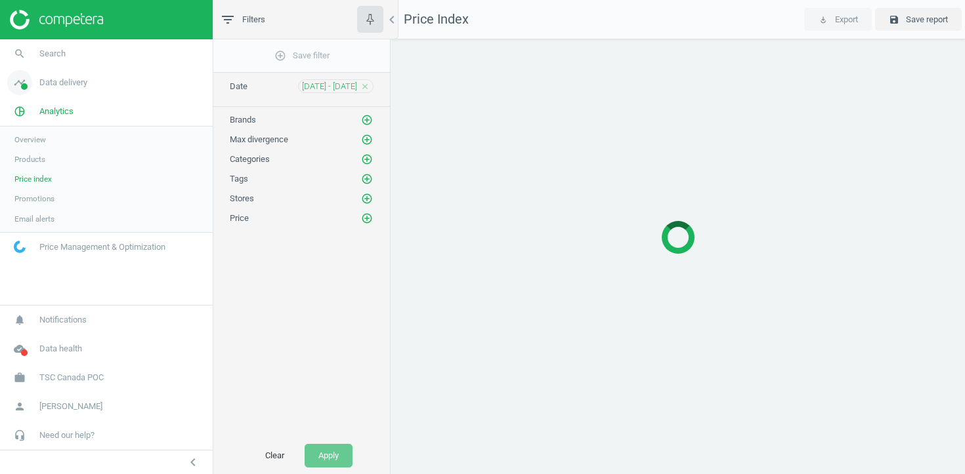
click at [61, 82] on span "Data delivery" at bounding box center [63, 83] width 48 height 12
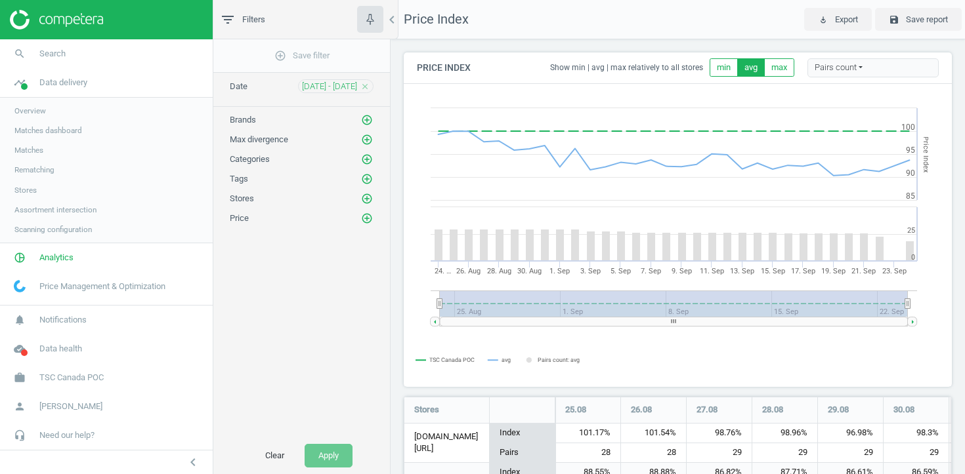
scroll to position [227, 549]
click at [31, 190] on span "Stores" at bounding box center [25, 190] width 22 height 10
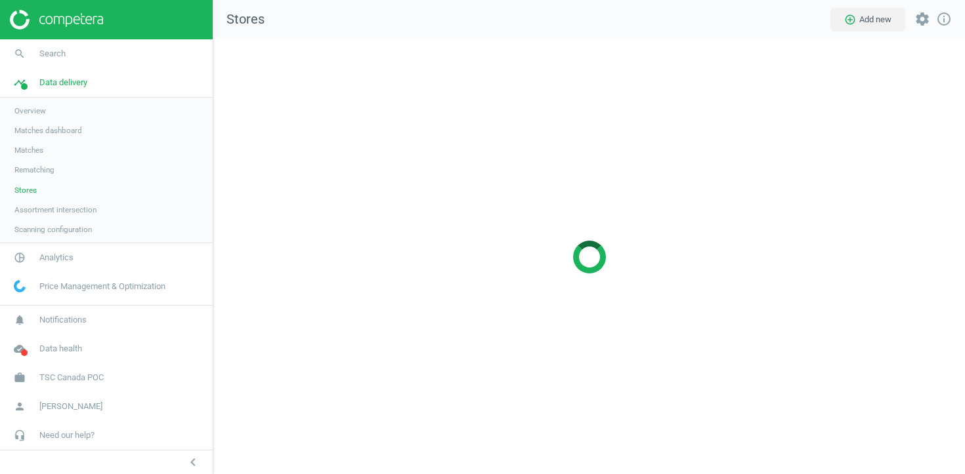
scroll to position [436, 752]
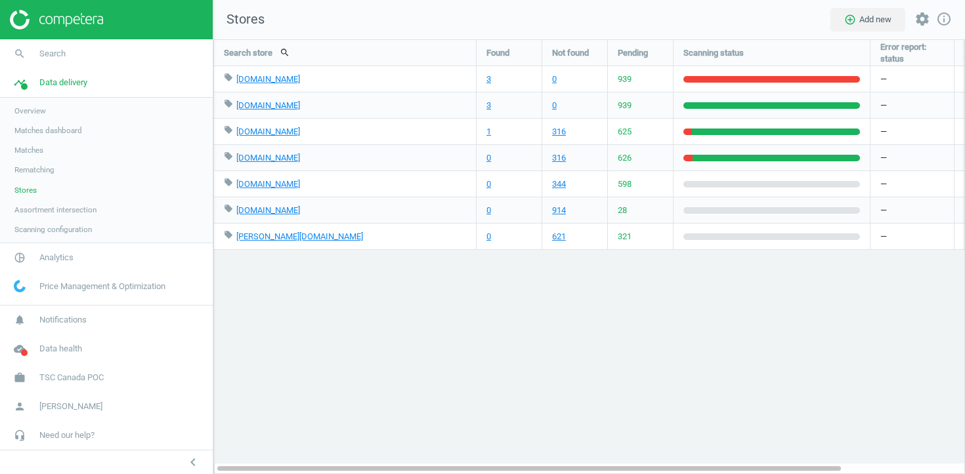
click at [35, 191] on span "Stores" at bounding box center [25, 190] width 22 height 10
click at [42, 255] on span "Analytics" at bounding box center [56, 258] width 34 height 12
click at [35, 162] on span "Products" at bounding box center [29, 159] width 31 height 10
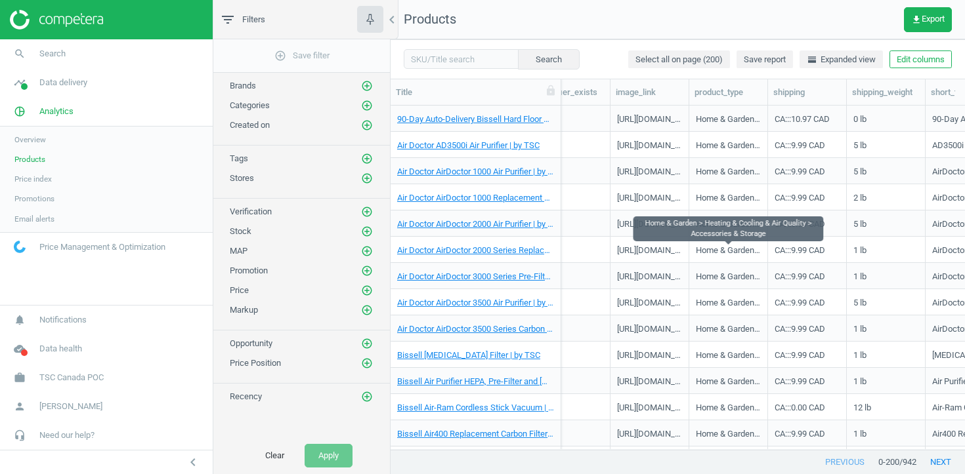
scroll to position [0, 2178]
